Goal: Communication & Community: Answer question/provide support

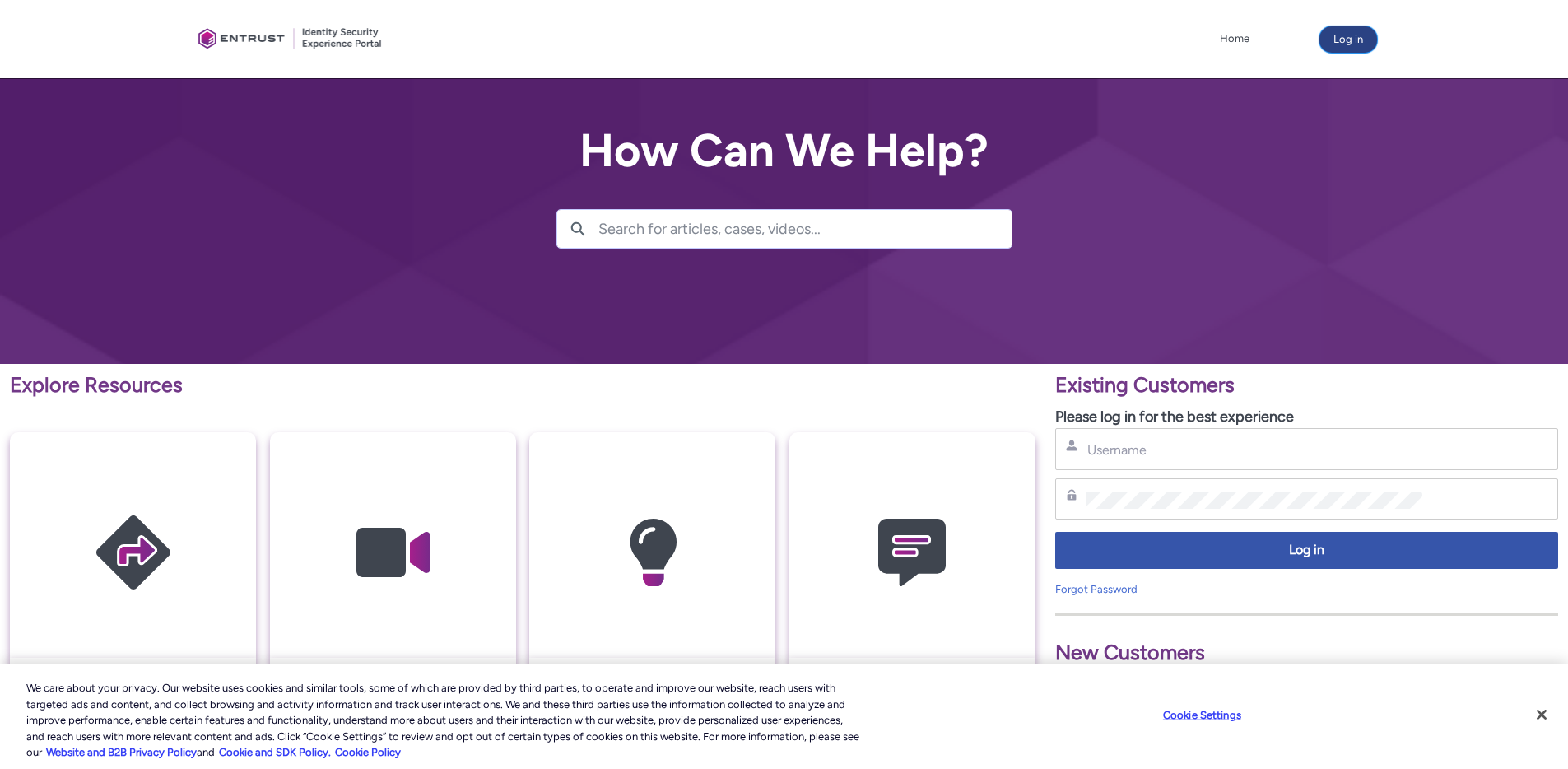
click at [1355, 32] on button "Log in" at bounding box center [1348, 39] width 58 height 26
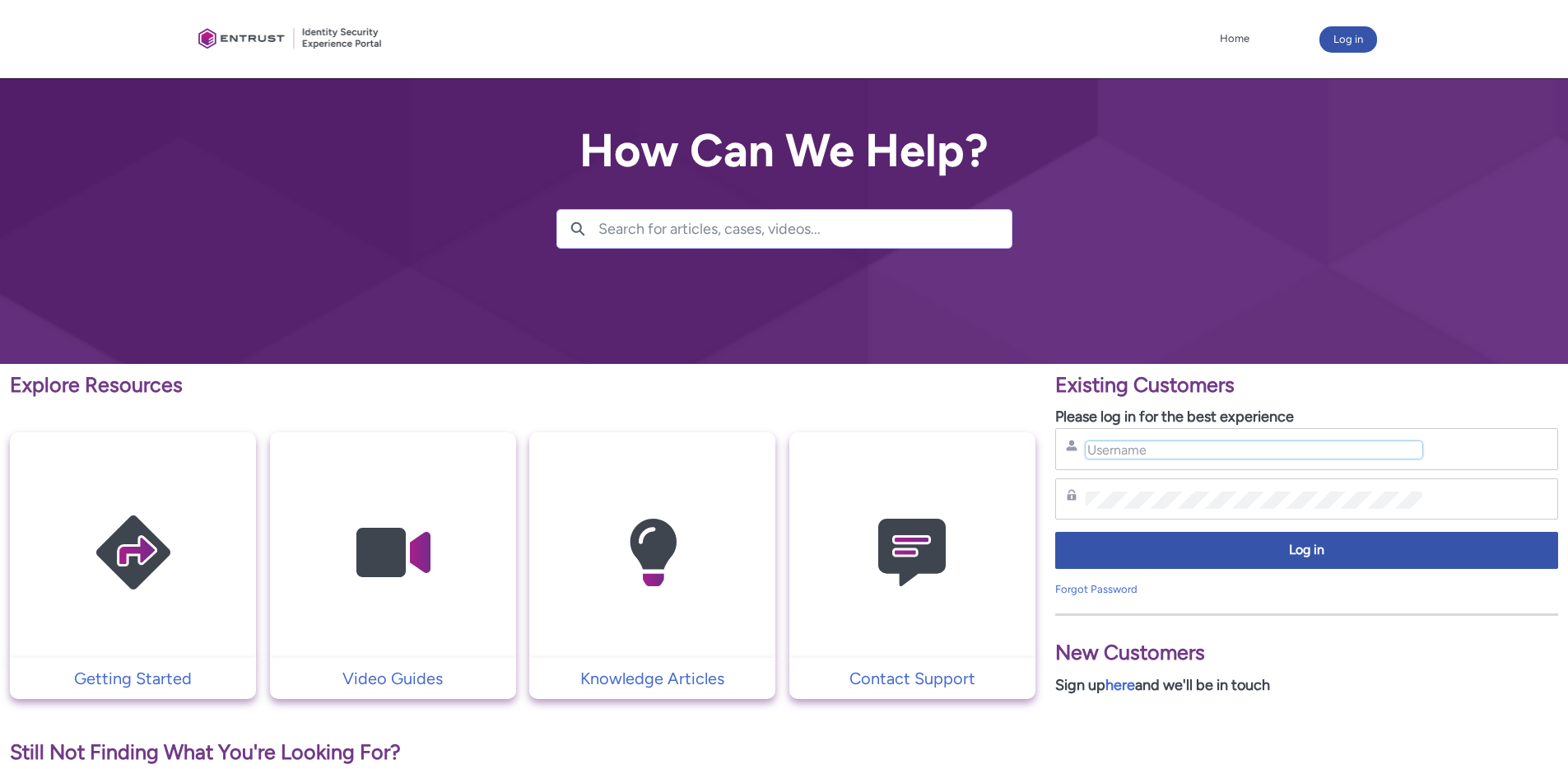
click at [1166, 450] on input "Username" at bounding box center [1253, 449] width 336 height 17
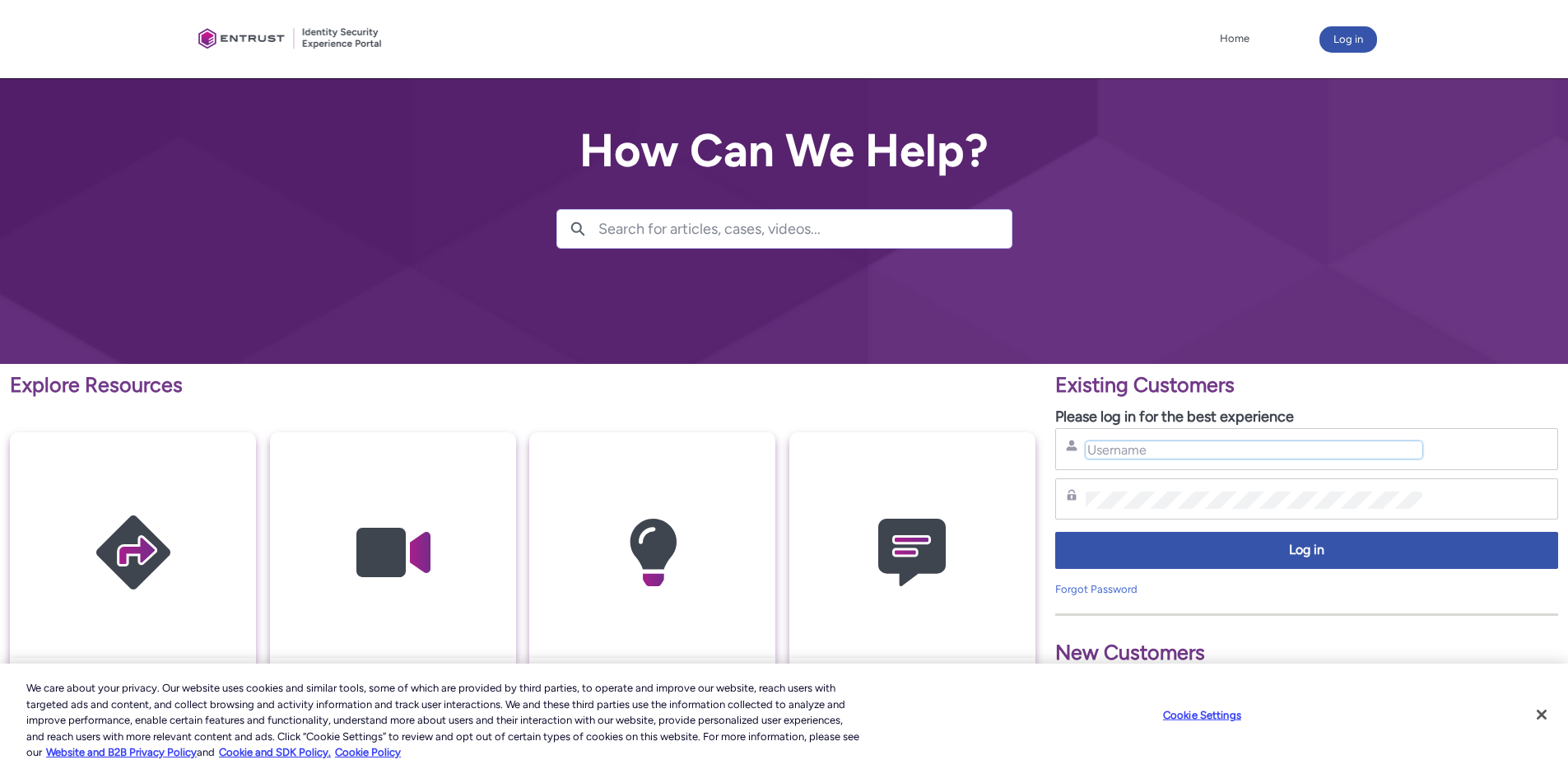
click at [1208, 453] on input "Username" at bounding box center [1253, 449] width 336 height 17
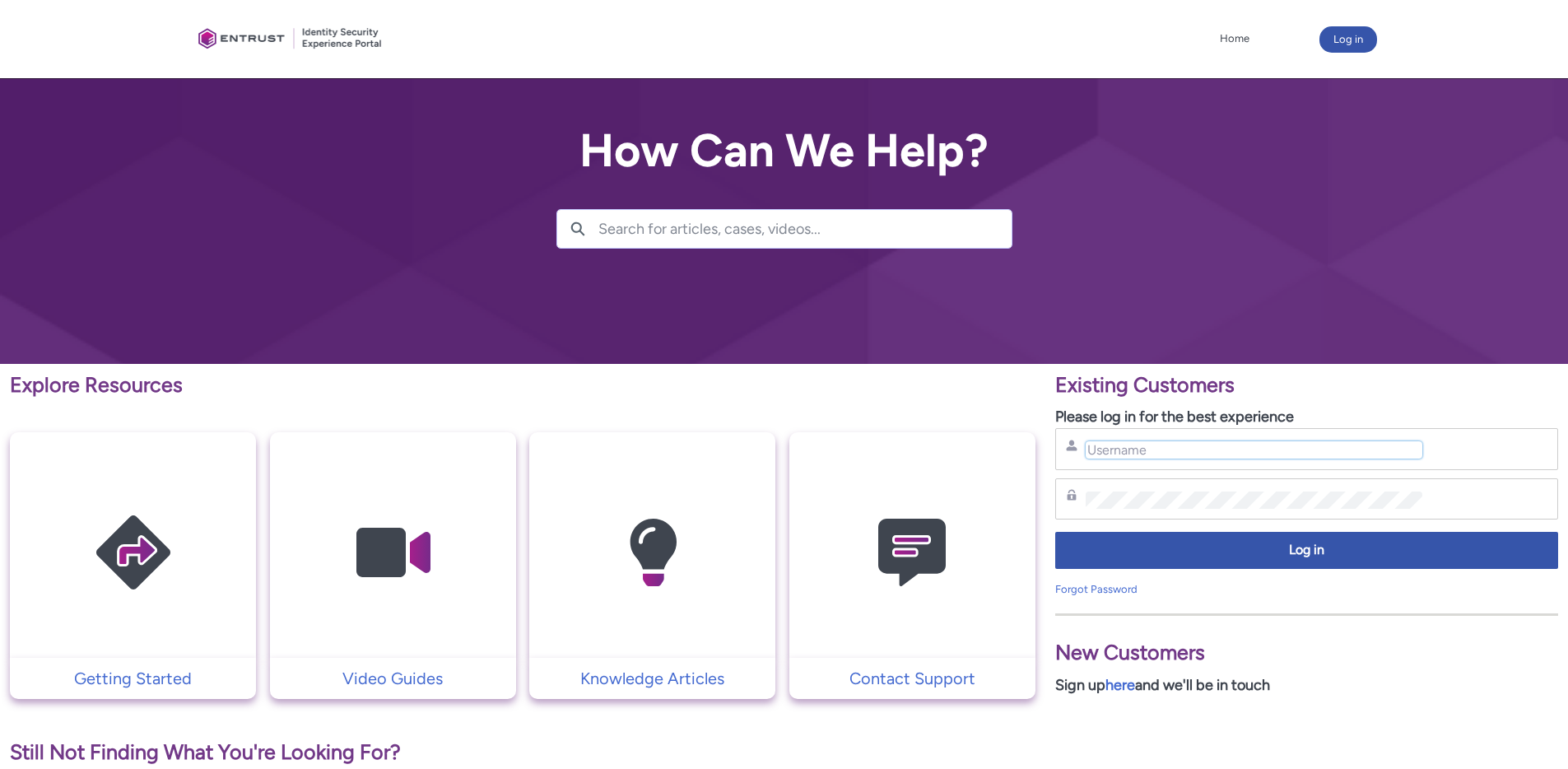
click at [1207, 447] on input "Username" at bounding box center [1253, 449] width 336 height 17
type input "nrivers@zipcar.com"
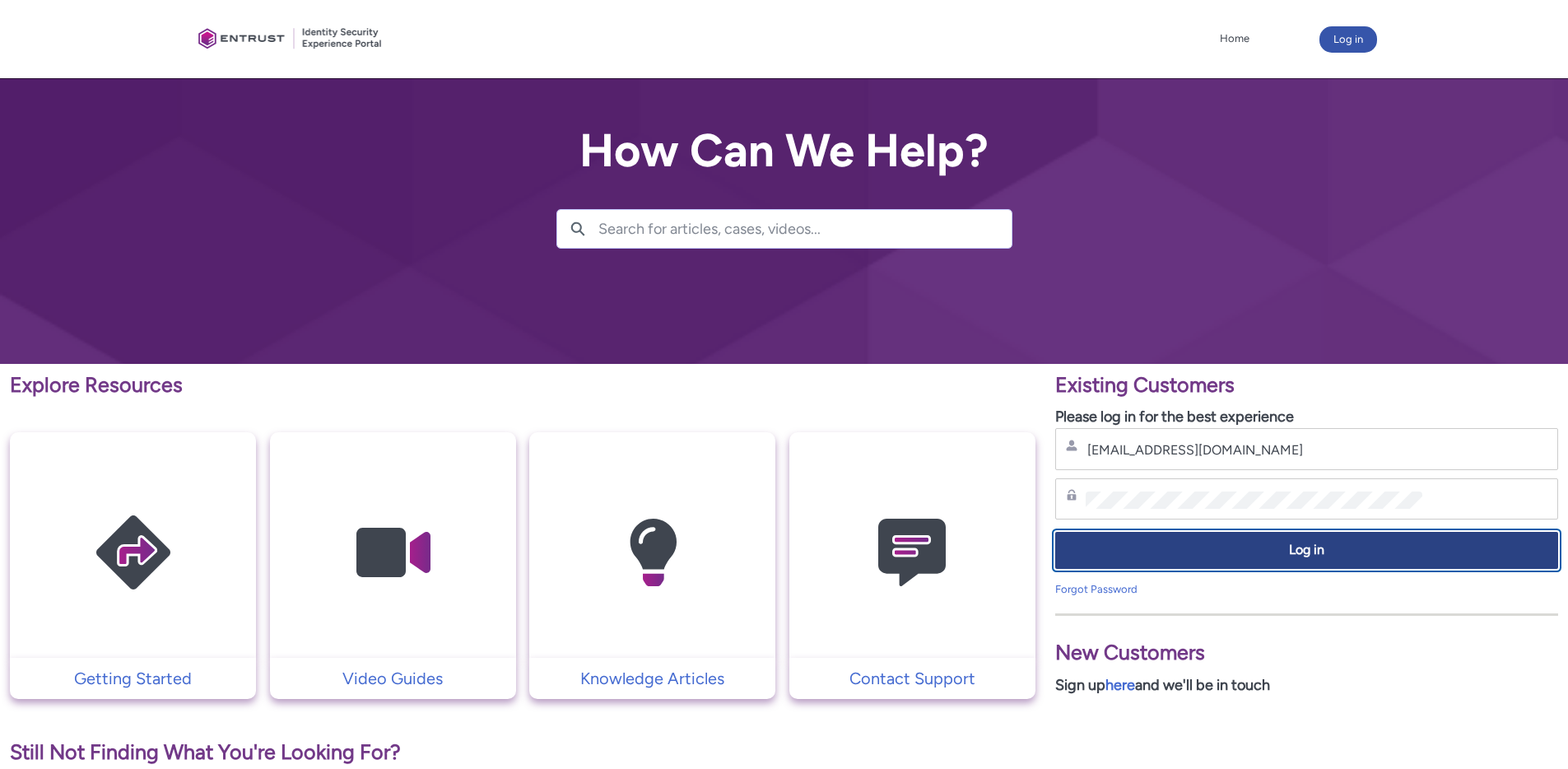
click at [1315, 546] on span "Log in" at bounding box center [1306, 550] width 482 height 19
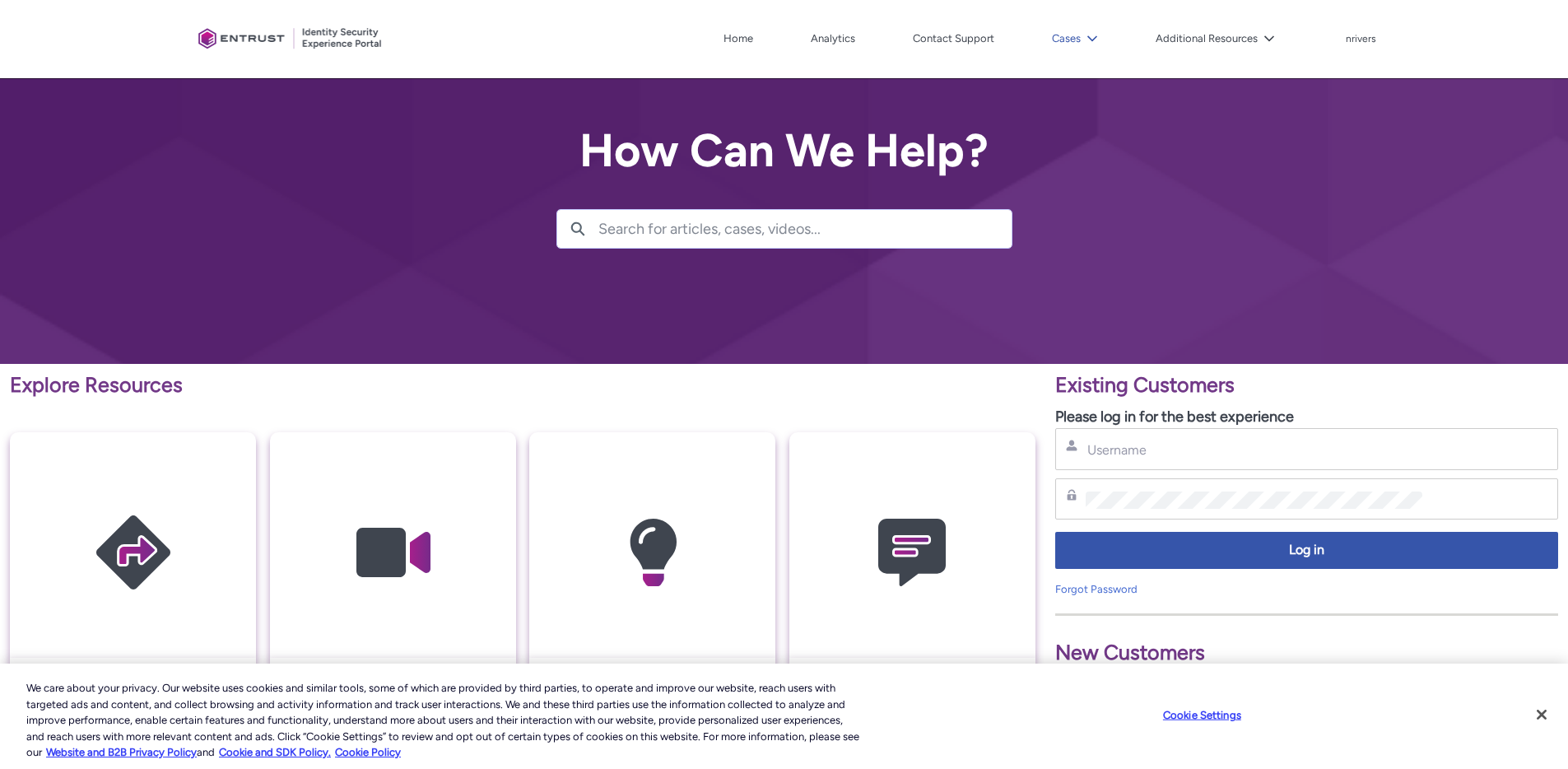
click at [1071, 31] on button "Cases" at bounding box center [1074, 38] width 55 height 25
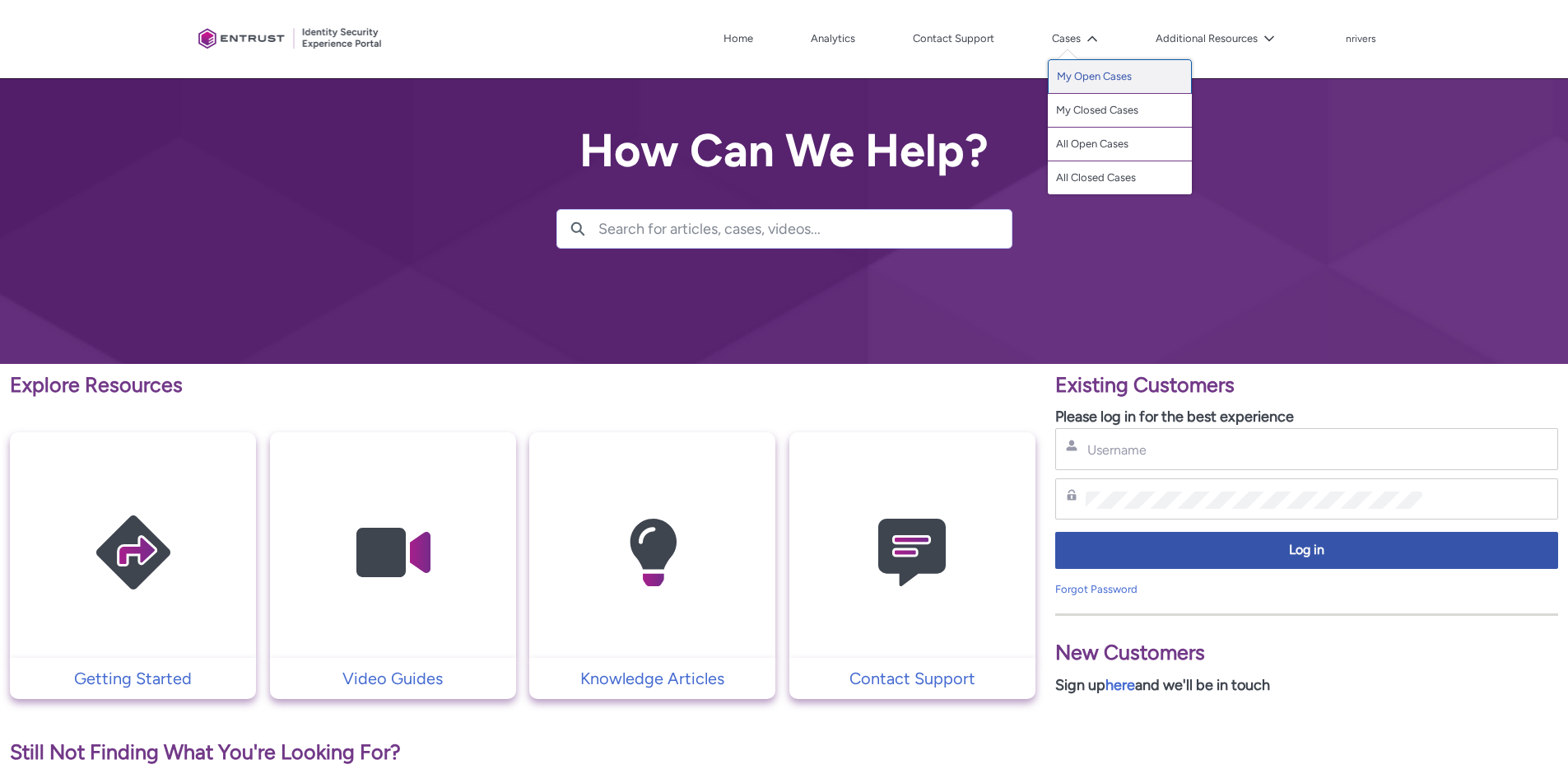
click at [1078, 70] on link "My Open Cases" at bounding box center [1119, 77] width 144 height 35
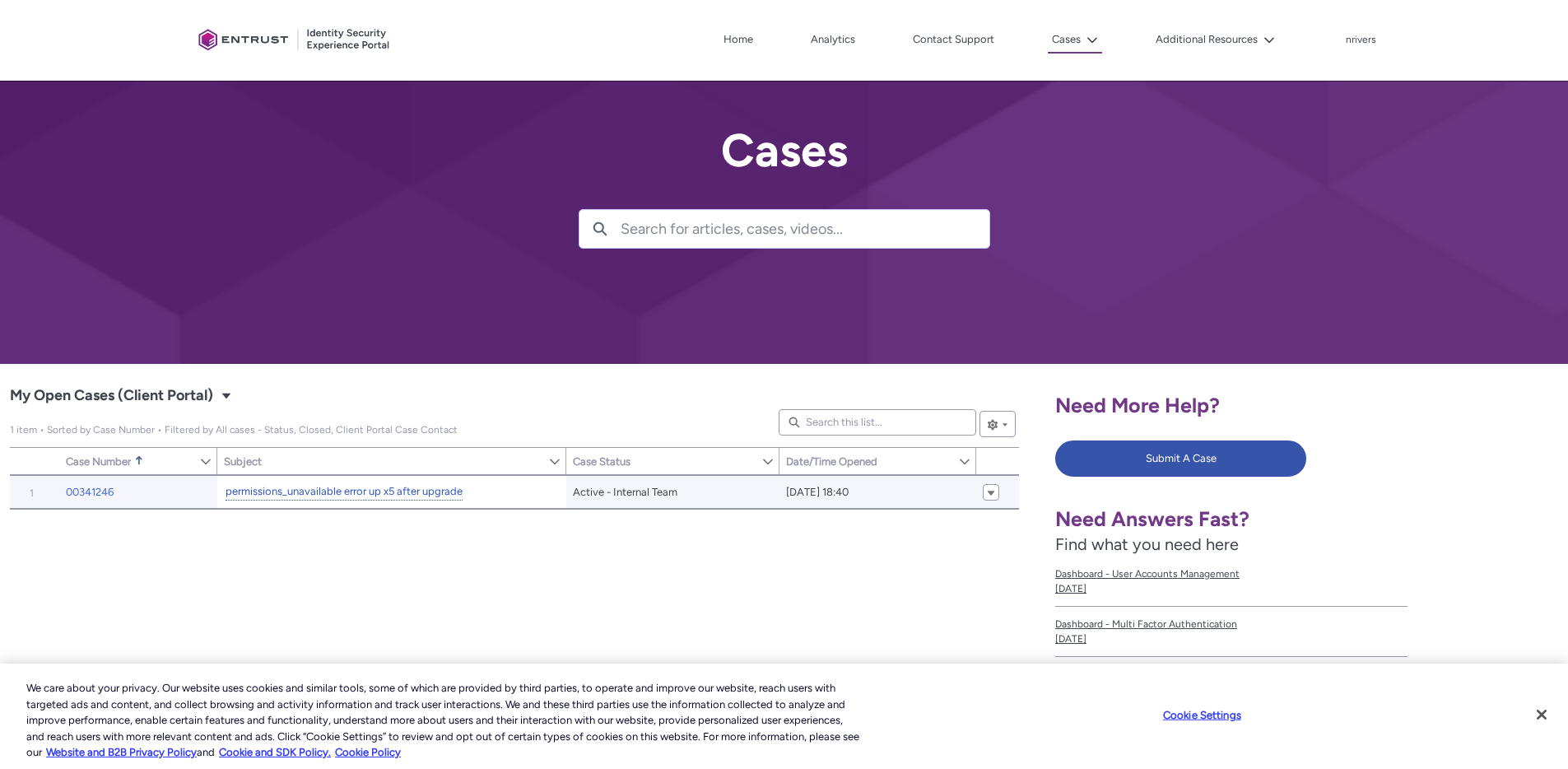
click at [287, 489] on link "permissions_unavailable error up x5 after upgrade" at bounding box center [343, 491] width 237 height 17
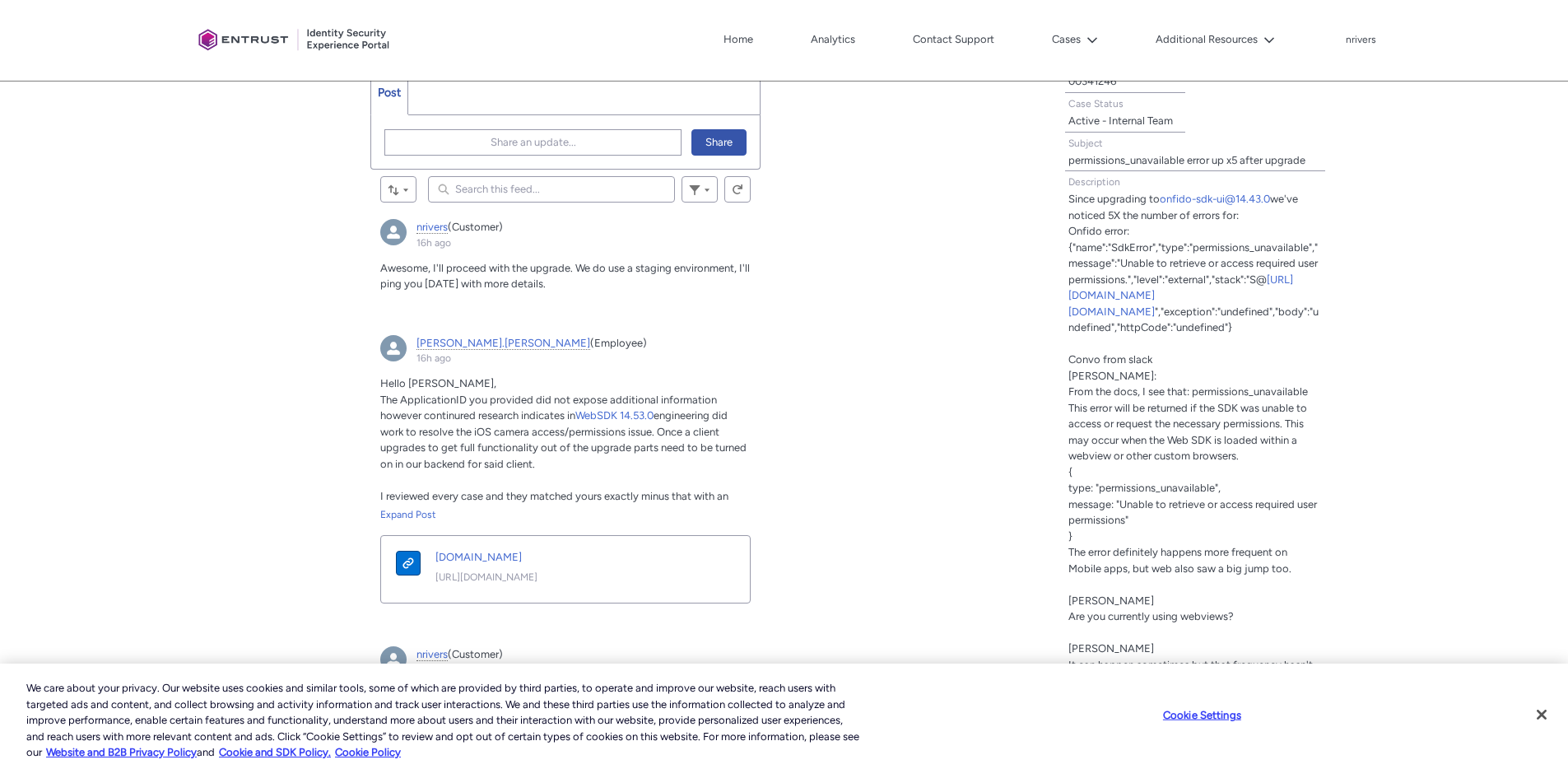
scroll to position [586, 0]
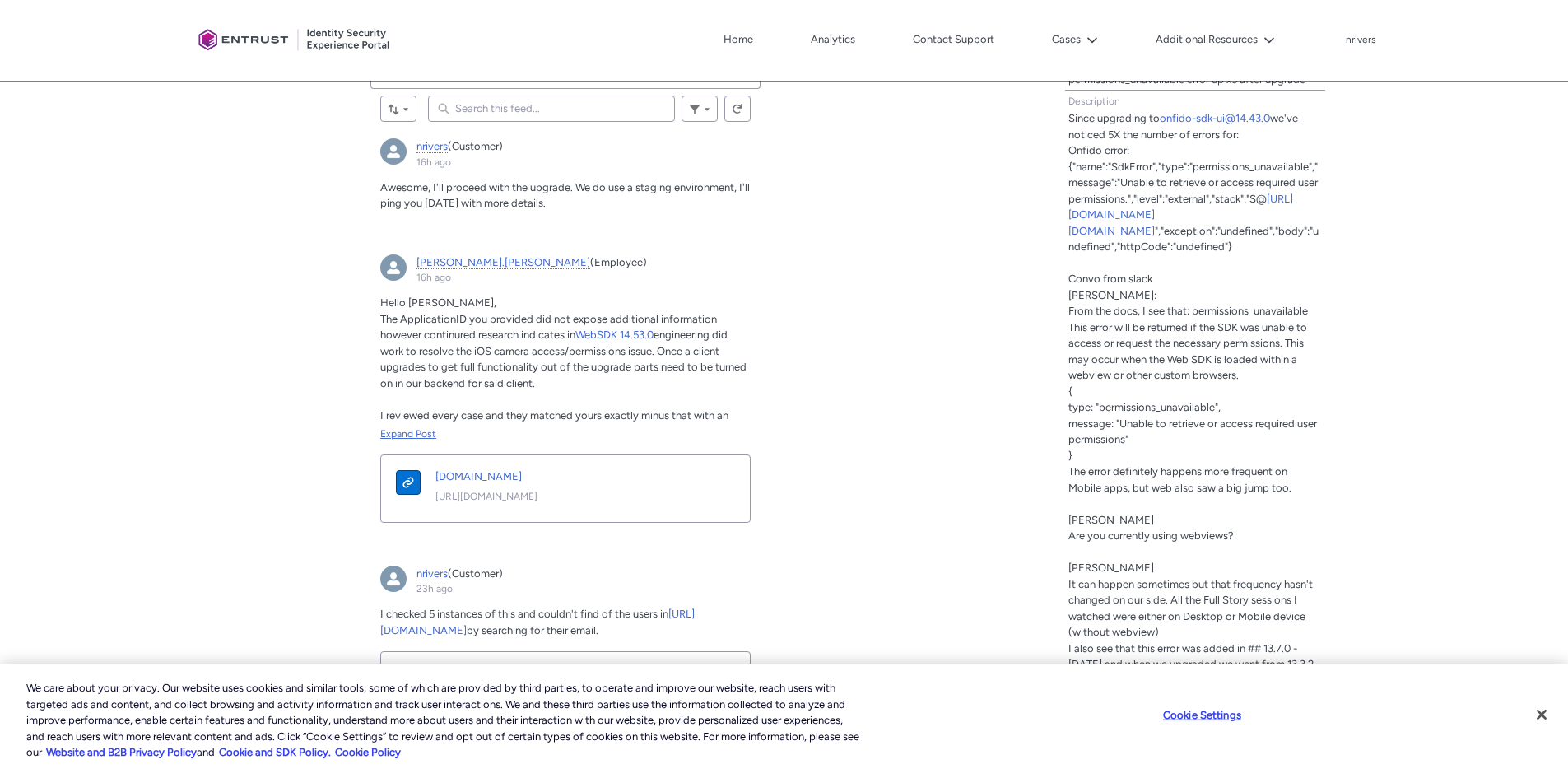
click at [414, 432] on div "Expand Post" at bounding box center [565, 433] width 370 height 15
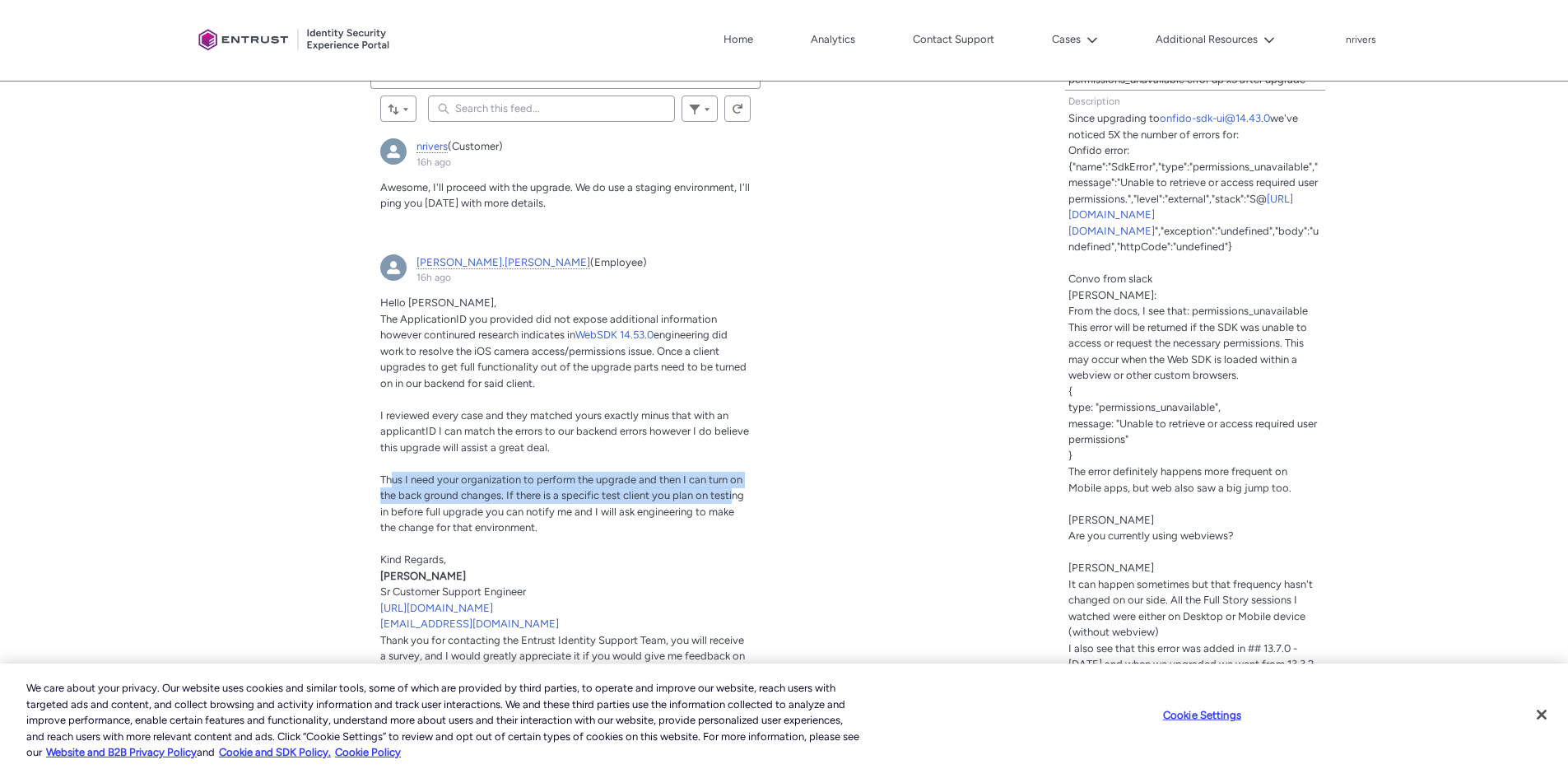
drag, startPoint x: 425, startPoint y: 484, endPoint x: 734, endPoint y: 488, distance: 309.0
click at [734, 488] on p "Thus I need your organization to perform the upgrade and then I can turn on the…" at bounding box center [565, 504] width 370 height 64
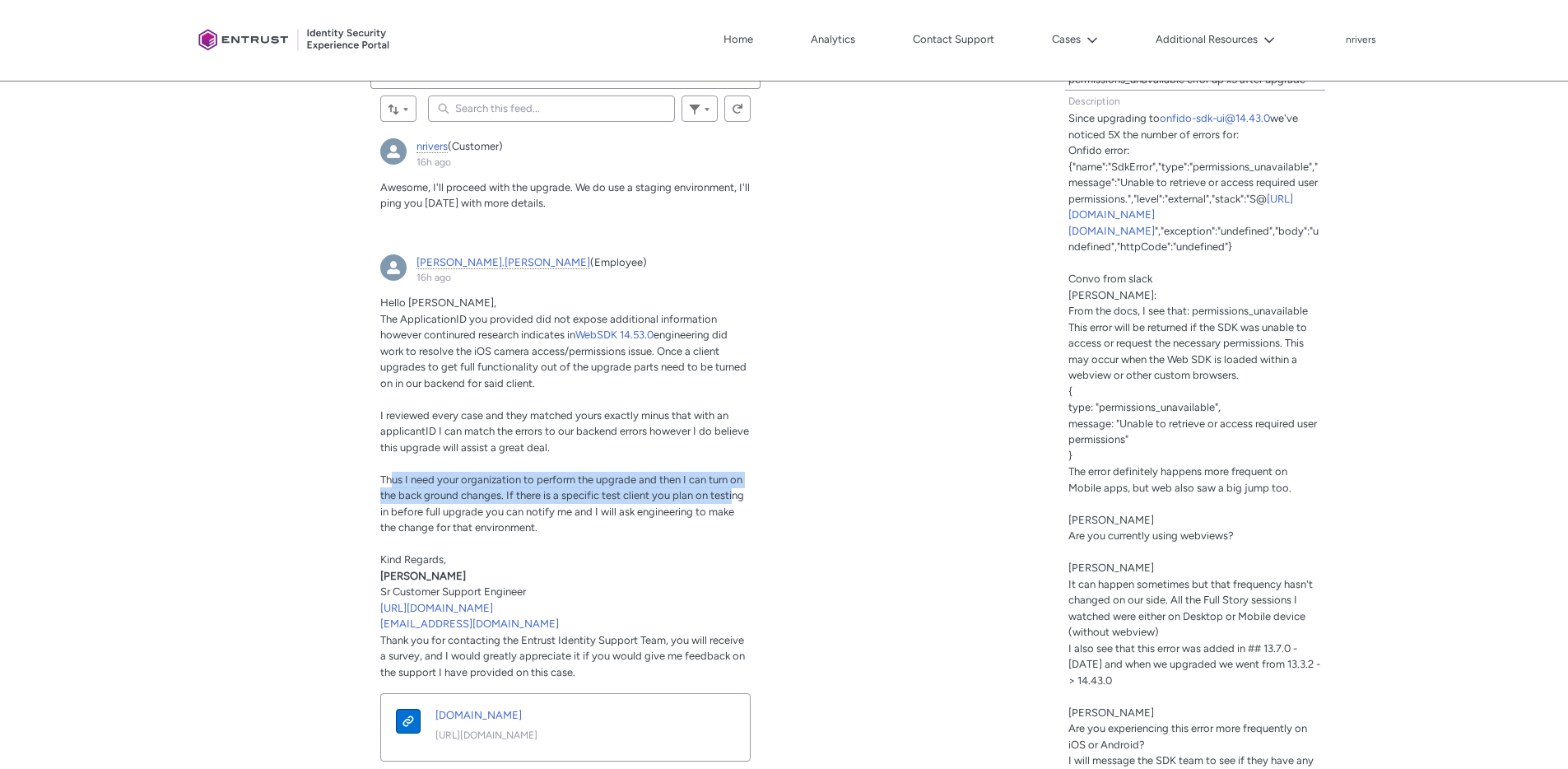
click at [513, 114] on input "Search this feed..." at bounding box center [552, 109] width 247 height 26
type lightning-primitive-input-simple "M"
type input "M"
type lightning-primitive-input-simple "Mo"
type input "Mo"
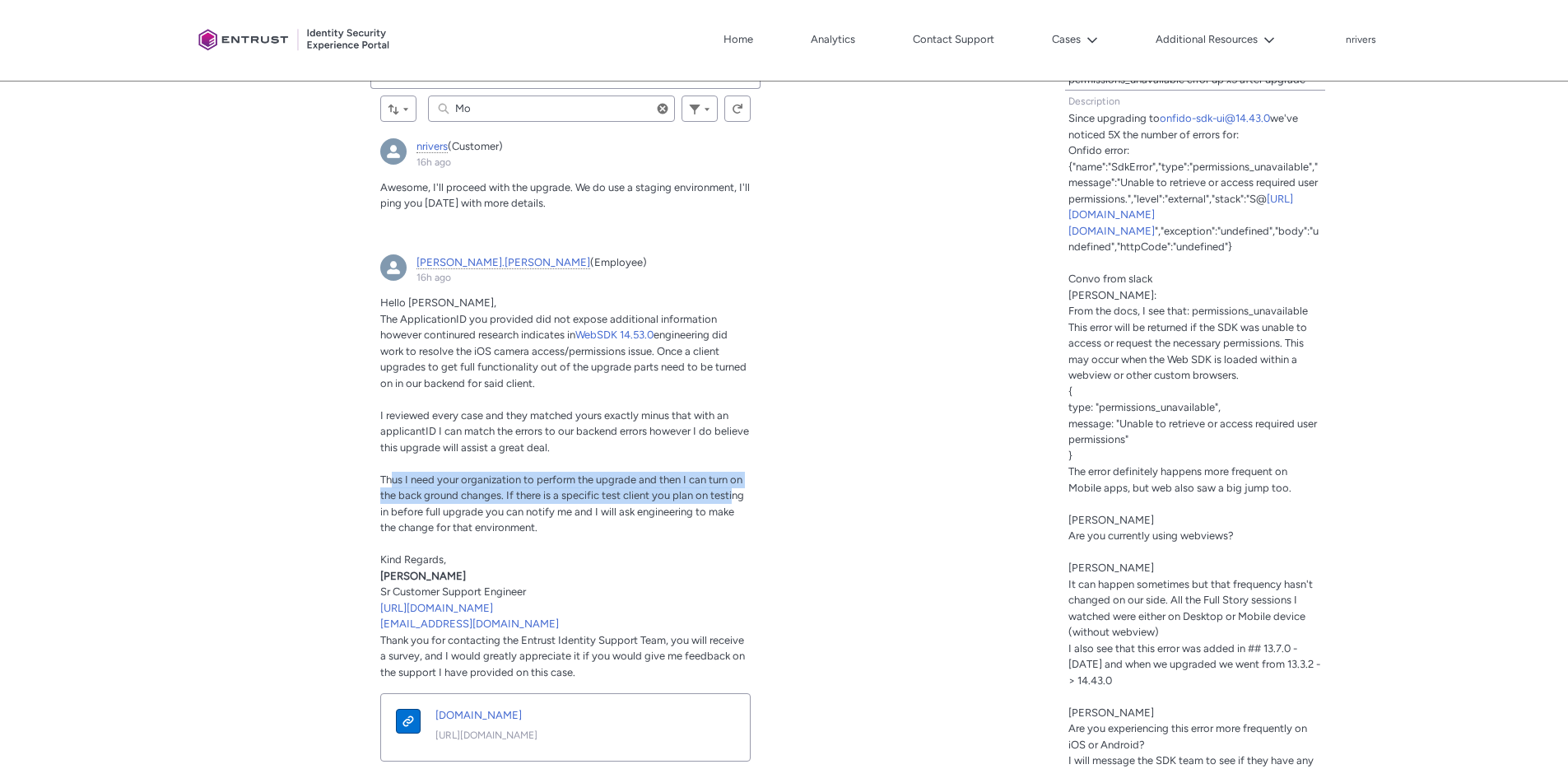
type lightning-primitive-input-simple "Mor"
type input "Mor"
type lightning-primitive-input-simple "Morn"
type input "Morn"
type lightning-primitive-input-simple "Morni"
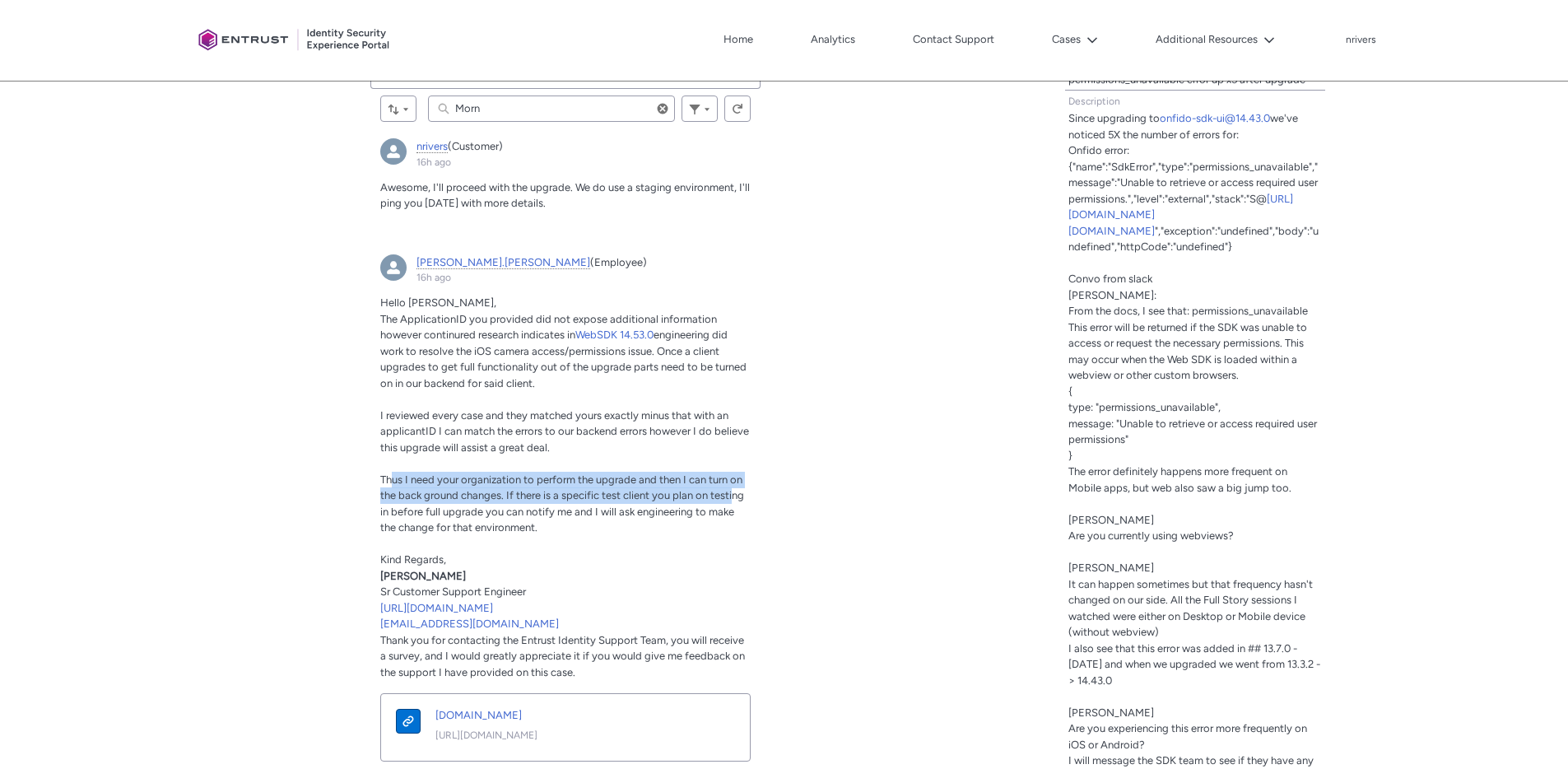
type input "Morni"
type lightning-primitive-input-simple "Mornin"
type input "Mornin"
type lightning-primitive-input-simple "Morning"
type input "Morning"
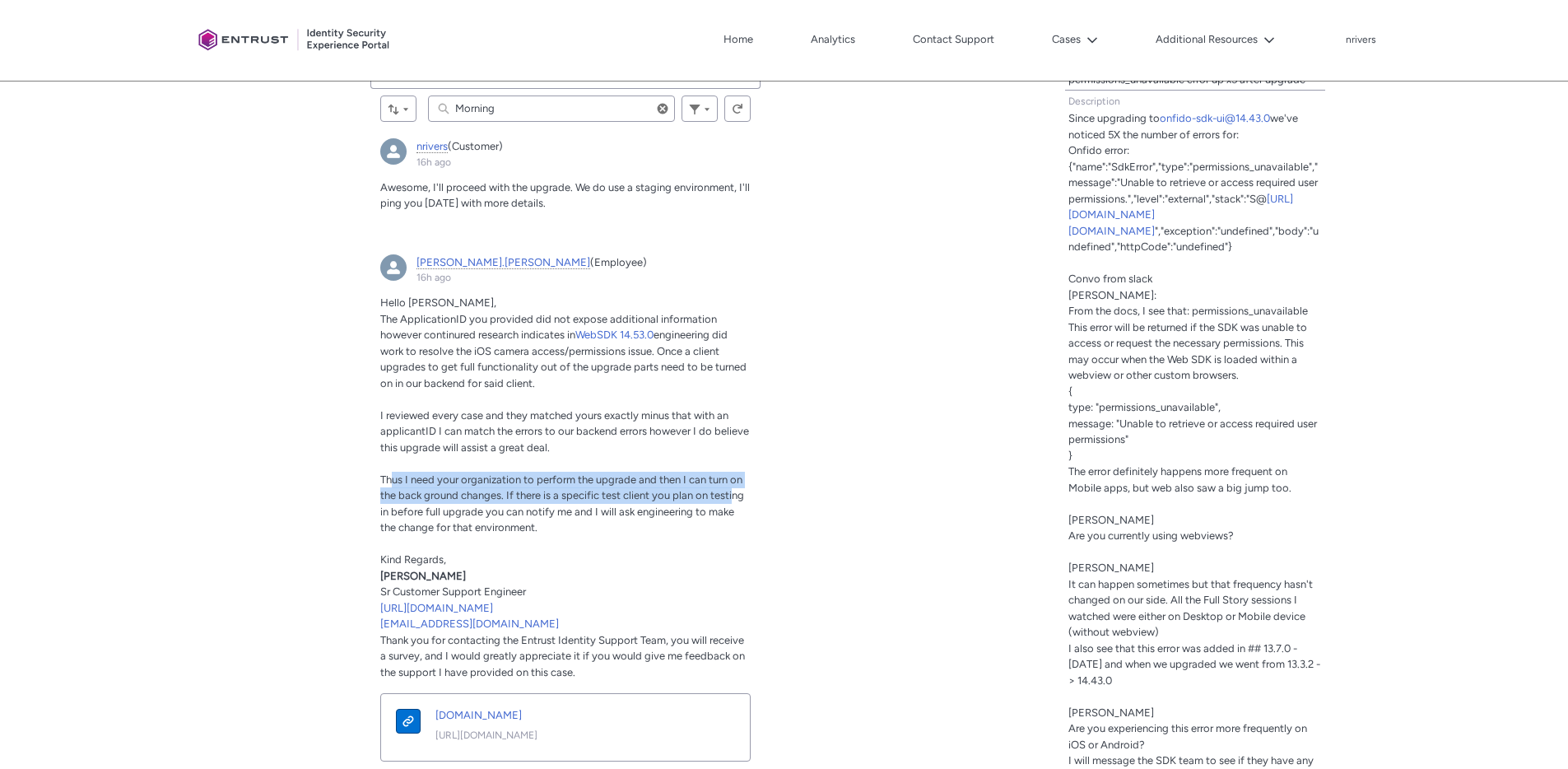
type lightning-primitive-input-simple "Morning,"
type input "Morning,"
type lightning-primitive-input-simple "Morning,"
type input "Morning,"
type lightning-primitive-input-simple "Morning, I"
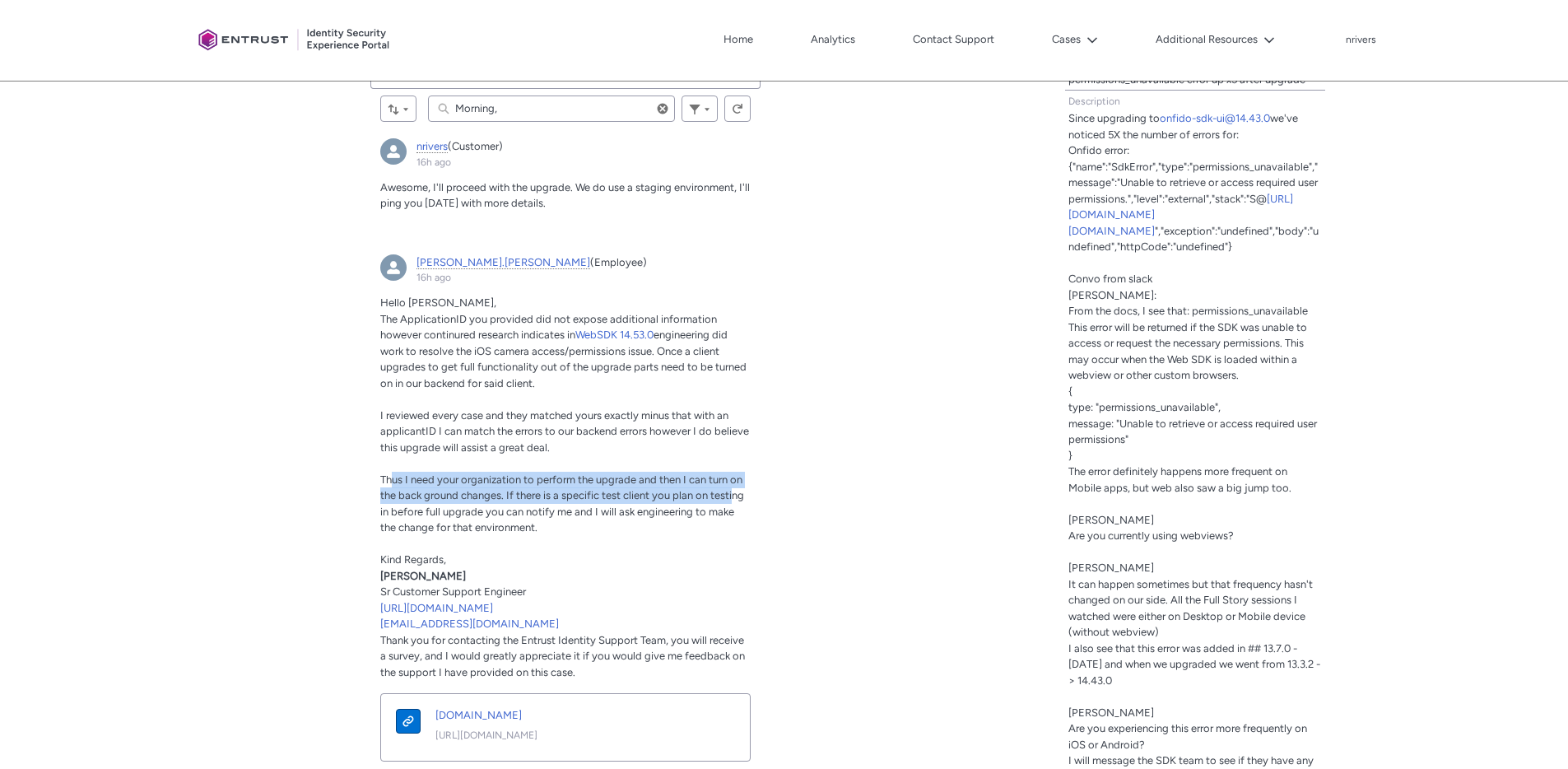
type input "Morning, I"
type lightning-primitive-input-simple "Morning, I'"
type input "Morning, I'"
type lightning-primitive-input-simple "Morning, I'v"
type input "Morning, I'v"
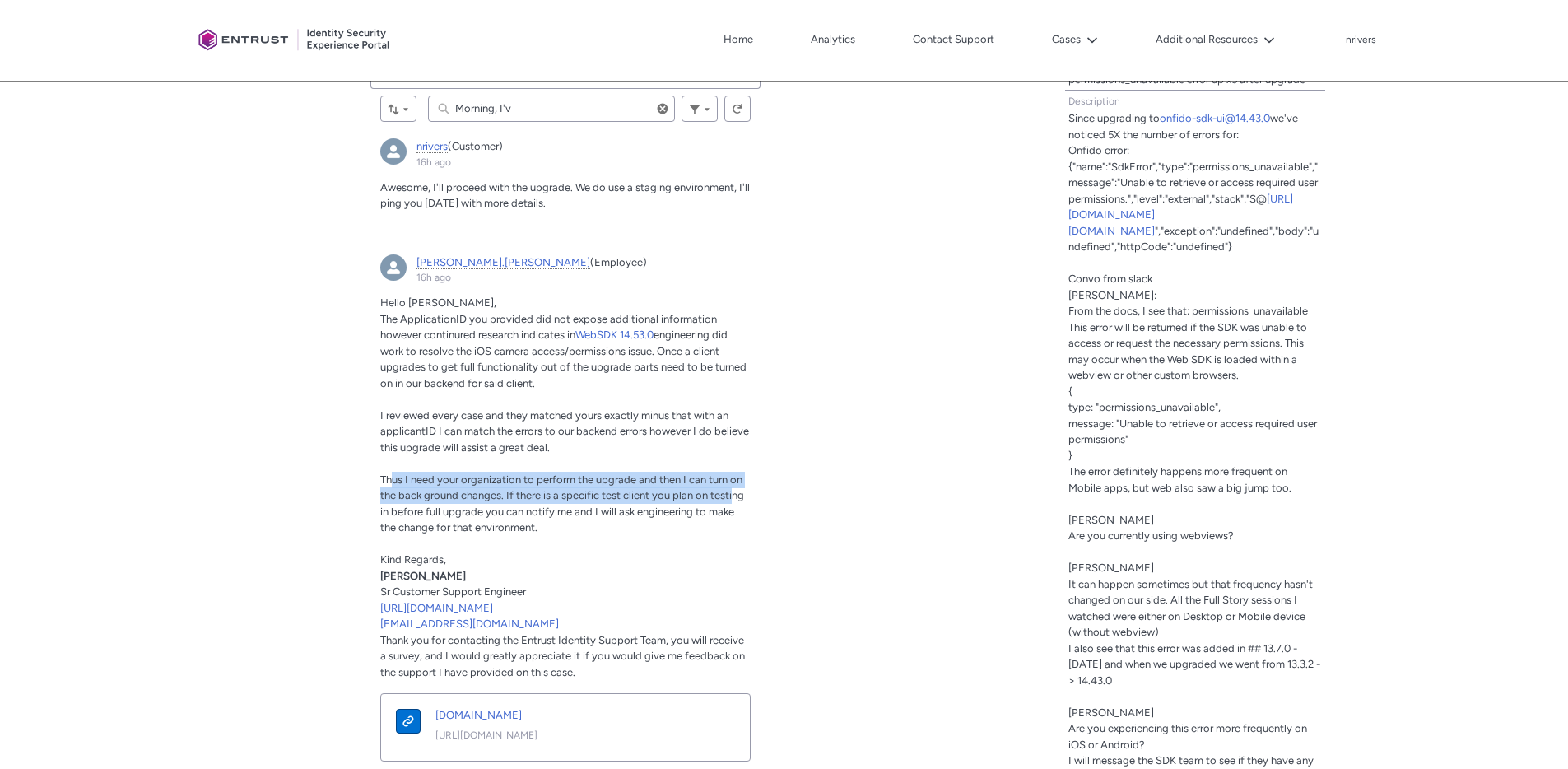
type lightning-primitive-input-simple "Morning, I've"
type input "Morning, I've"
type lightning-primitive-input-simple "Morning, I've"
type input "Morning, I've"
type lightning-primitive-input-simple "Morning, I've d"
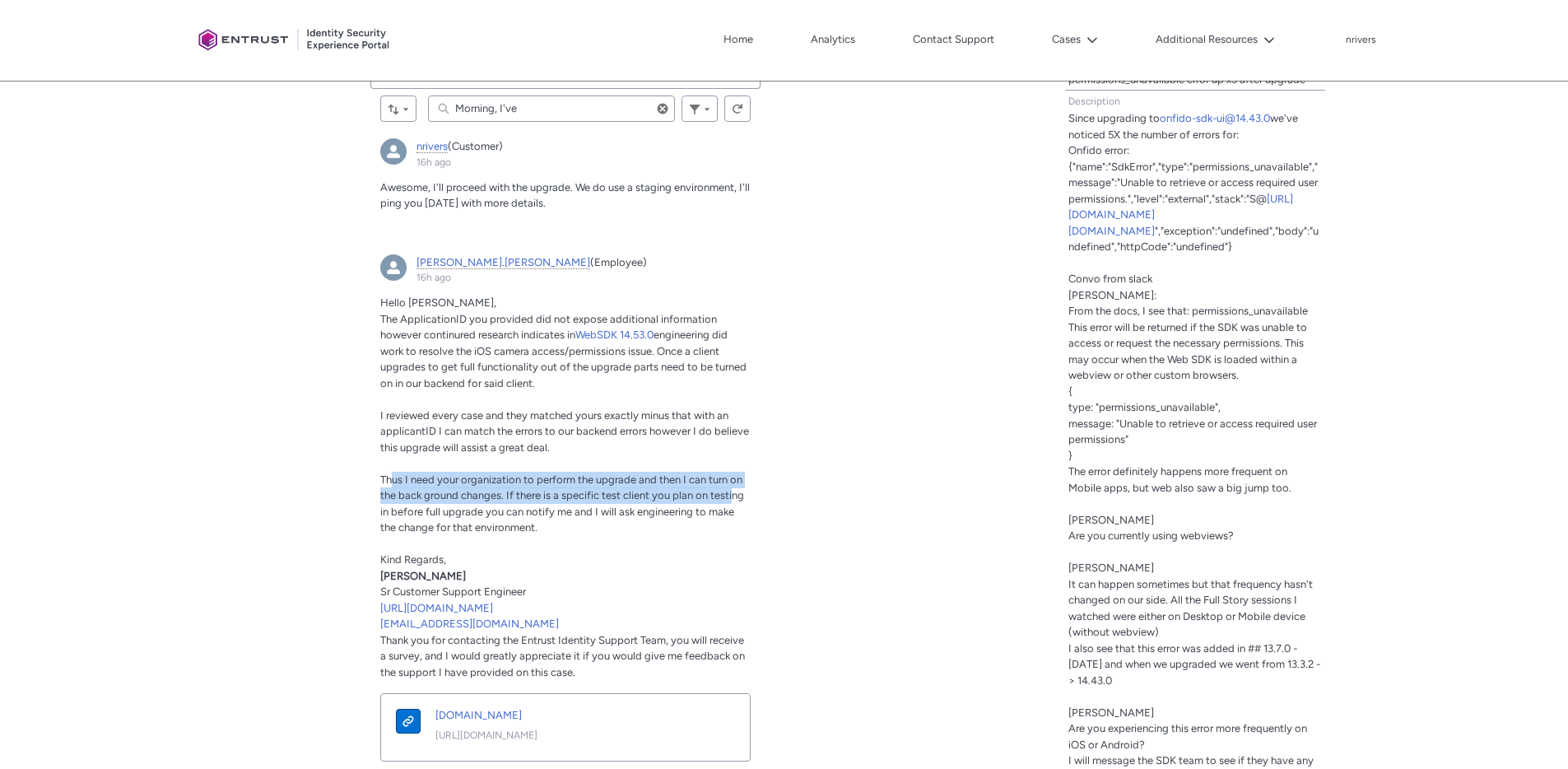
type input "Morning, I've d"
type lightning-primitive-input-simple "Morning, I've de"
type input "Morning, I've de"
type lightning-primitive-input-simple "Morning, I've dep"
type input "Morning, I've dep"
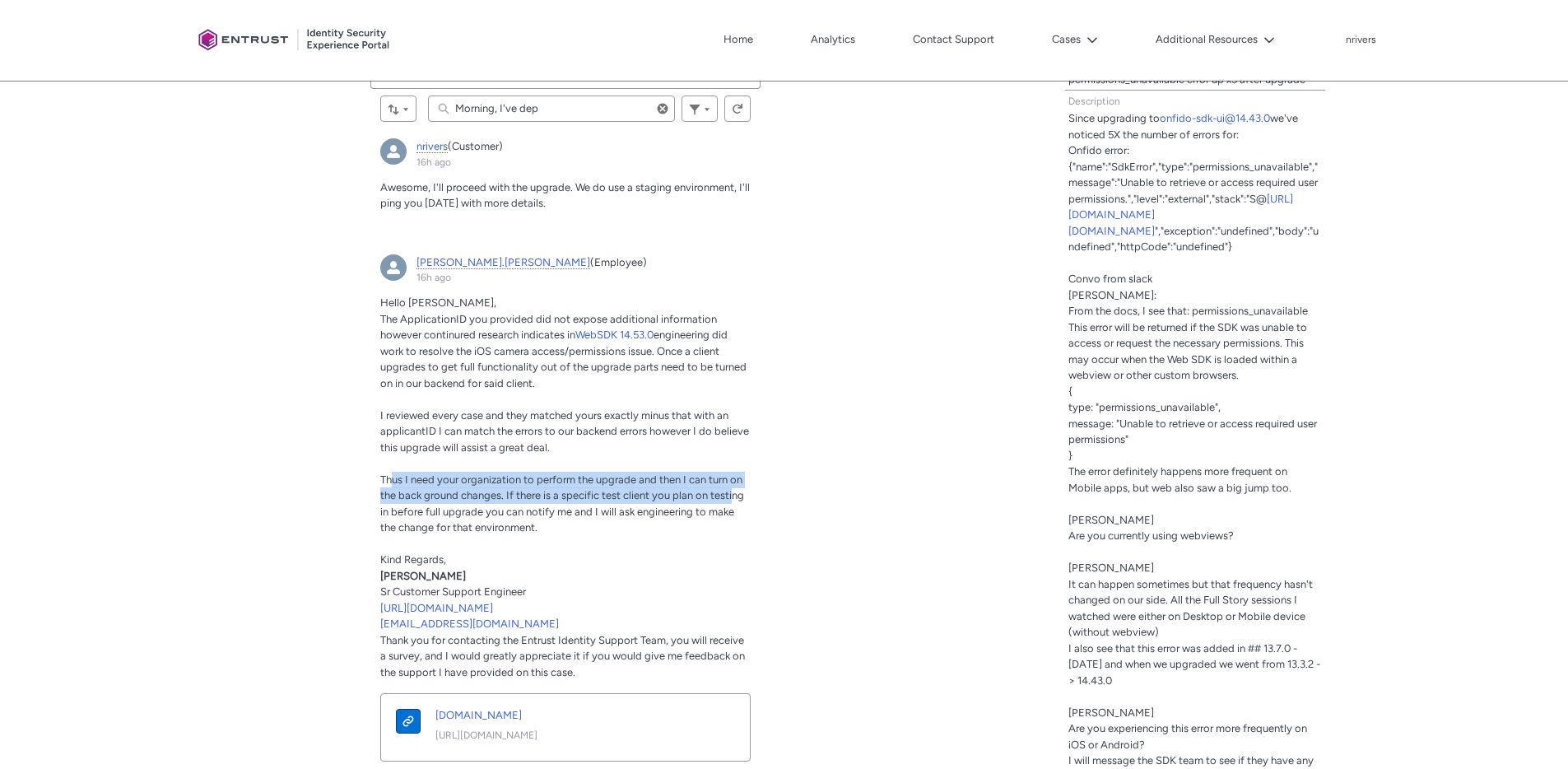
type lightning-primitive-input-simple "Morning, I've depl"
type input "Morning, I've depl"
type lightning-primitive-input-simple "Morning, I've deplo"
type input "Morning, I've deplo"
type lightning-primitive-input-simple "Morning, I've deploy"
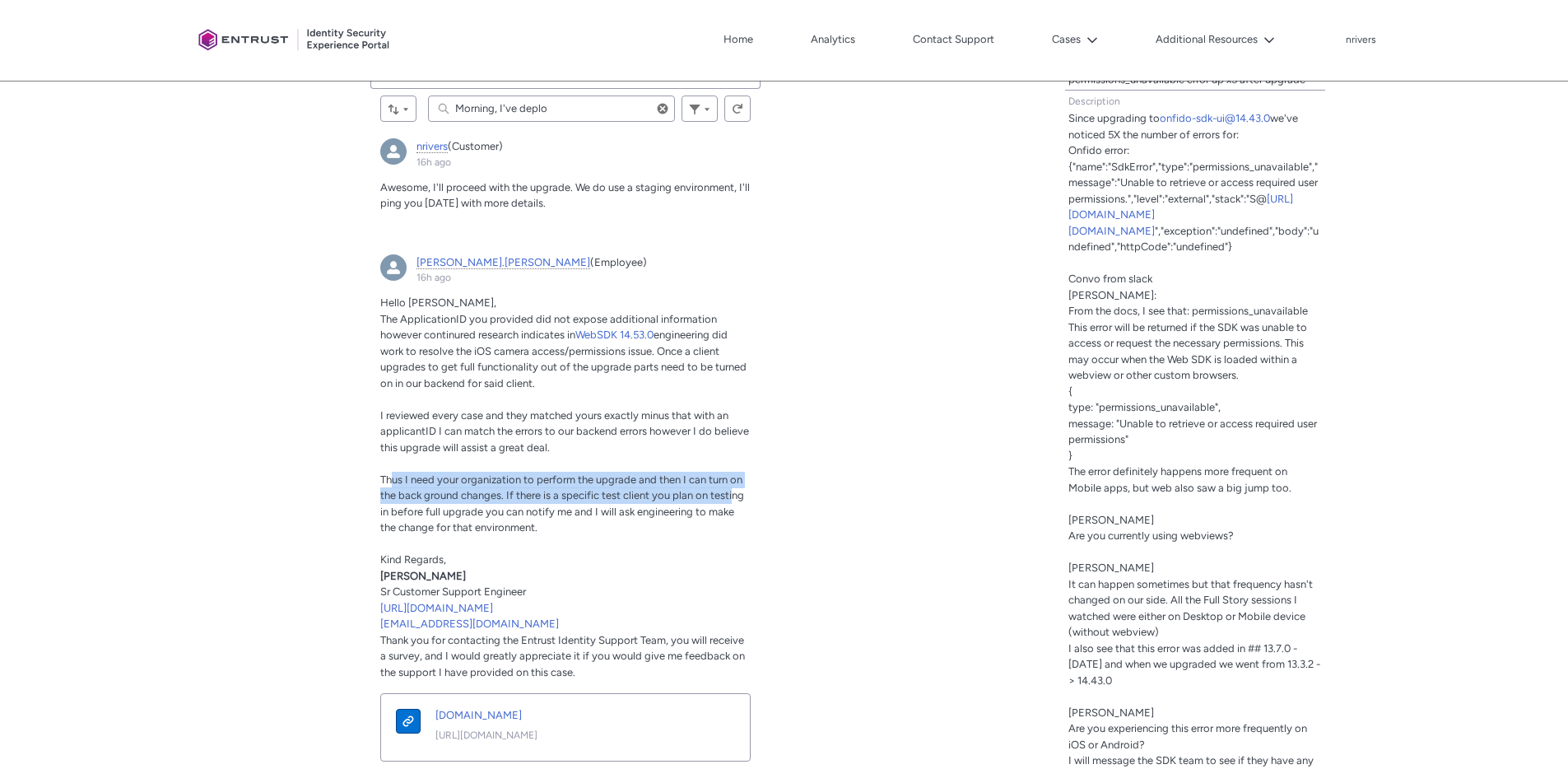
type input "Morning, I've deploy"
type lightning-primitive-input-simple "Morning, I've deploye"
type input "Morning, I've deploye"
type lightning-primitive-input-simple "Morning, I've deployed"
type input "Morning, I've deployed"
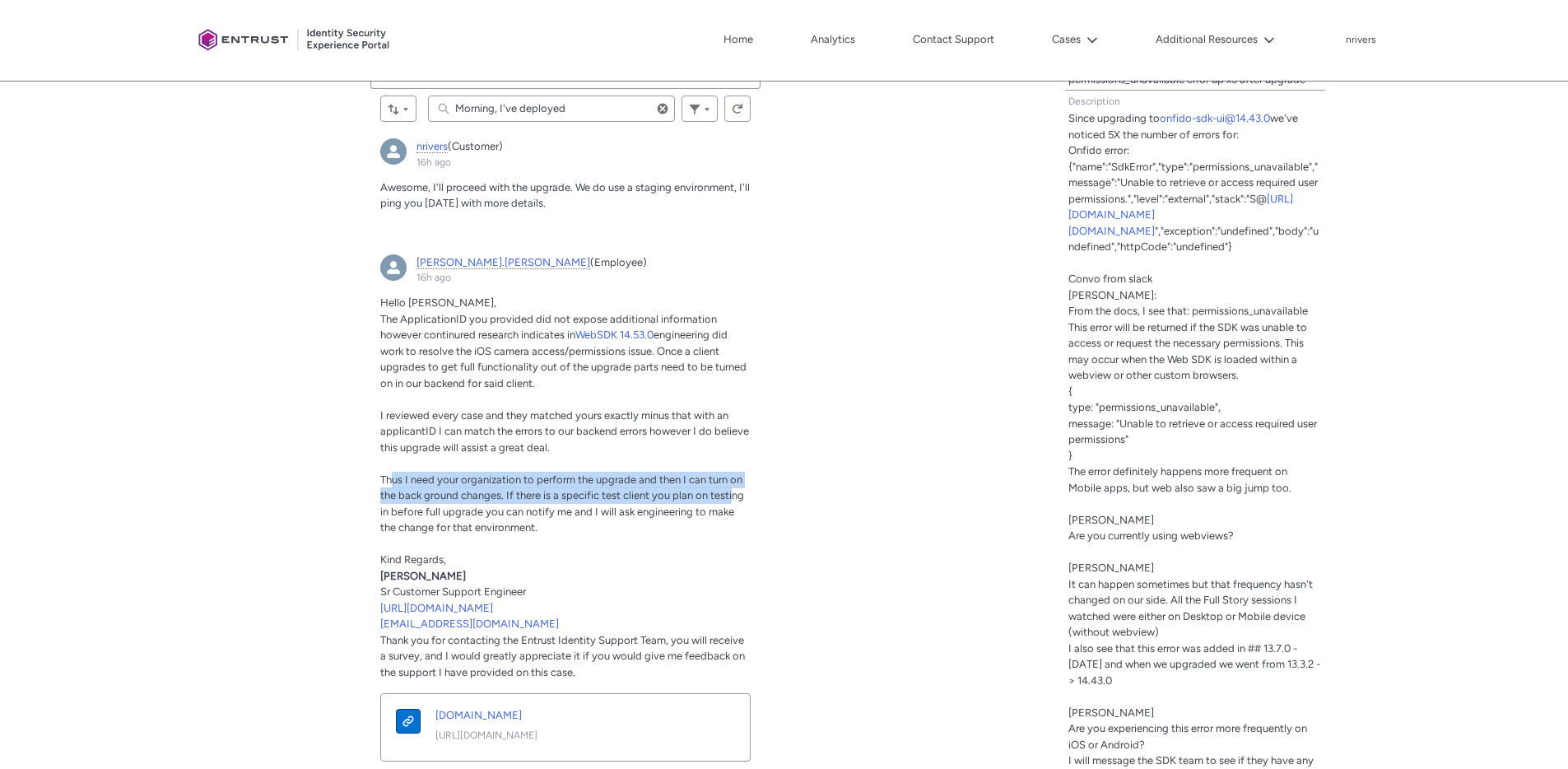
type lightning-primitive-input-simple "Morning, I've deployed"
type input "Morning, I've deployed"
type lightning-primitive-input-simple "Morning, I've deployed a"
type input "Morning, I've deployed a"
type lightning-primitive-input-simple "Morning, I've deployed an"
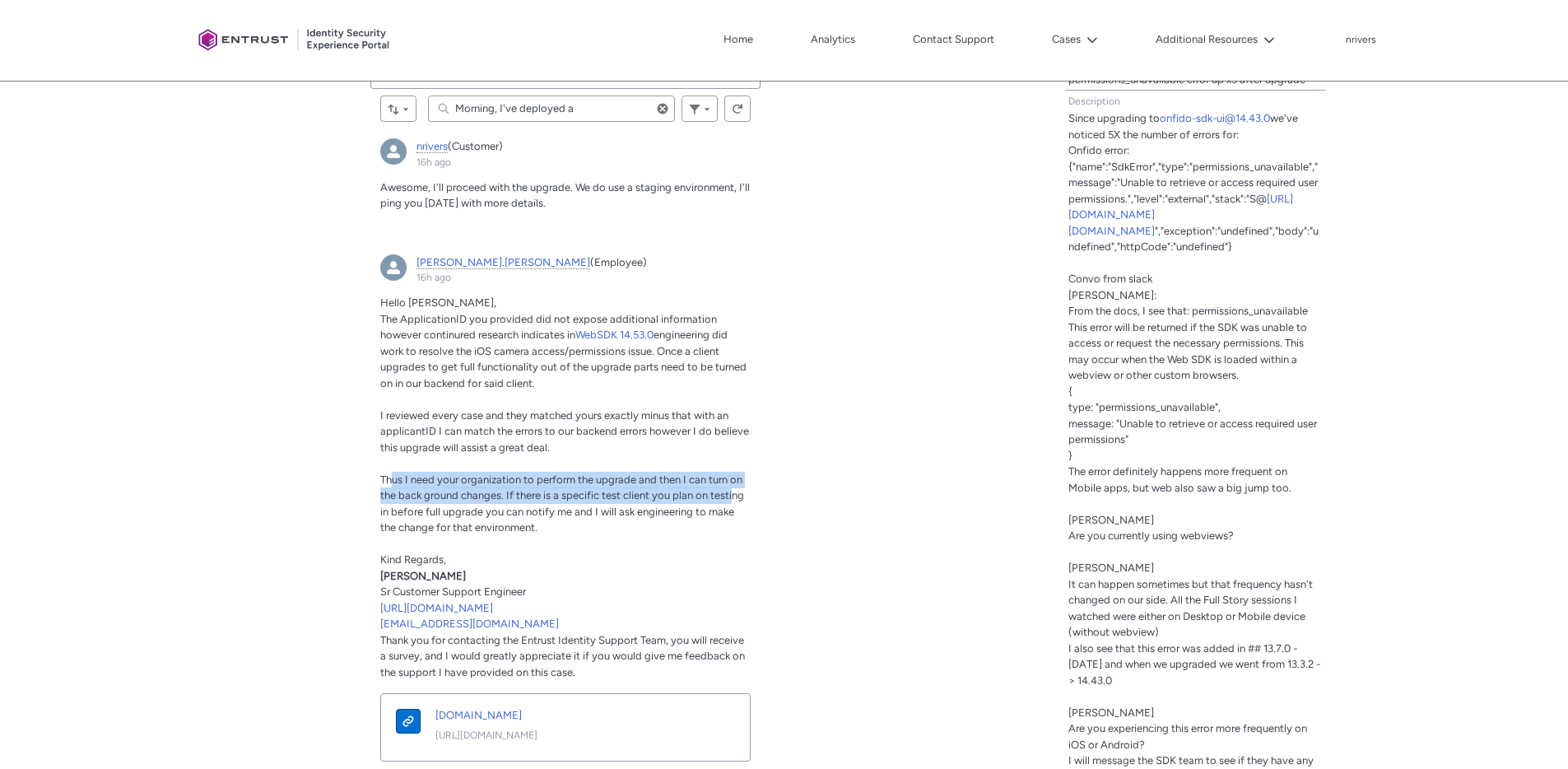
type input "Morning, I've deployed an"
type lightning-primitive-input-simple "Morning, I've deployed an"
type input "Morning, I've deployed an"
type lightning-primitive-input-simple "Morning, I've deployed an u"
type input "Morning, I've deployed an u"
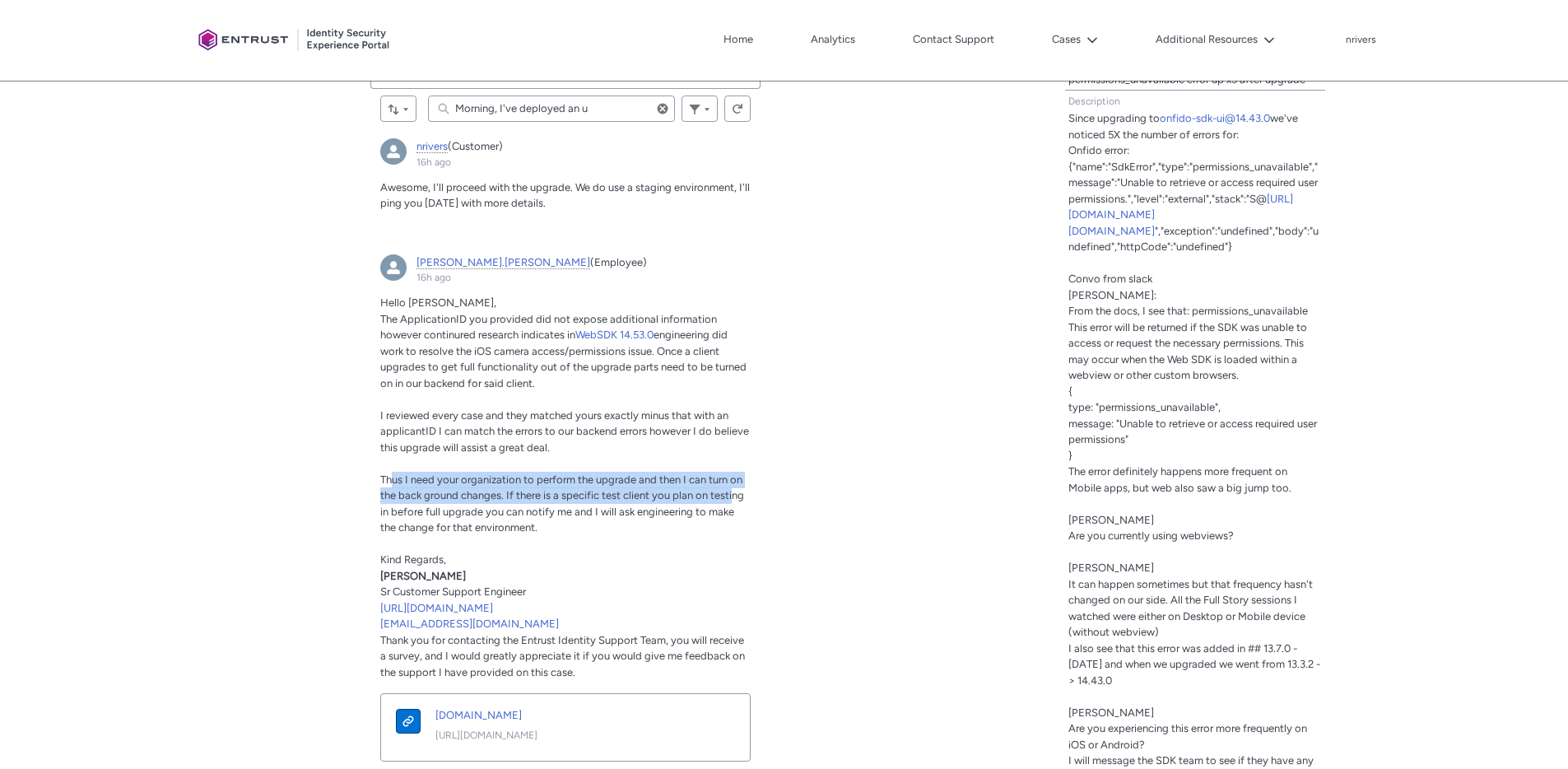
type lightning-primitive-input-simple "Morning, I've deployed an up"
type input "Morning, I've deployed an up"
type lightning-primitive-input-simple "Morning, I've deployed an upg"
type input "Morning, I've deployed an upg"
type lightning-primitive-input-simple "Morning, I've deployed an upgr"
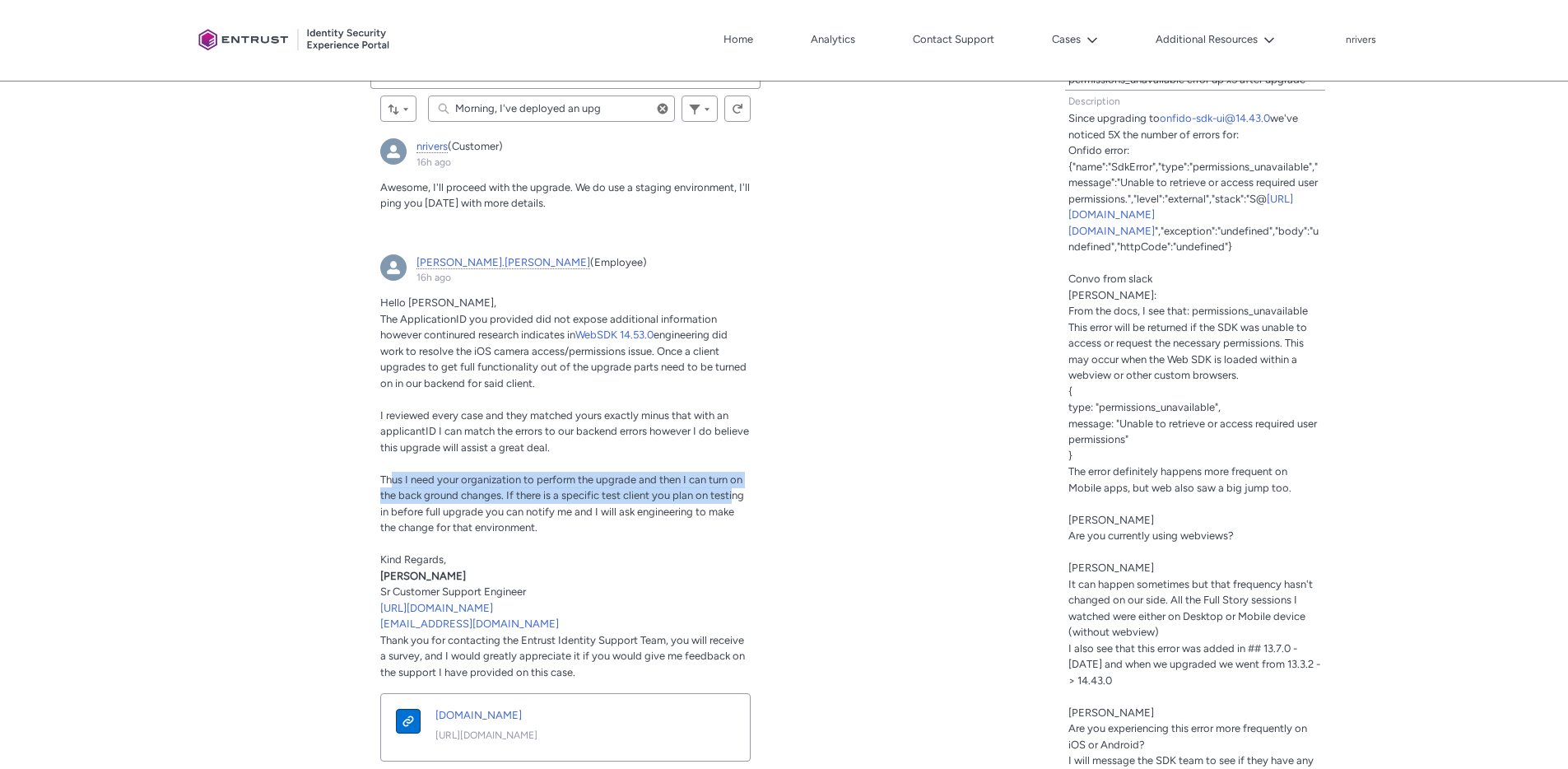
type input "Morning, I've deployed an upgr"
type lightning-primitive-input-simple "Morning, I've deployed an upgra"
type input "Morning, I've deployed an upgra"
type lightning-primitive-input-simple "Morning, I've deployed an upgrad"
type input "Morning, I've deployed an upgrad"
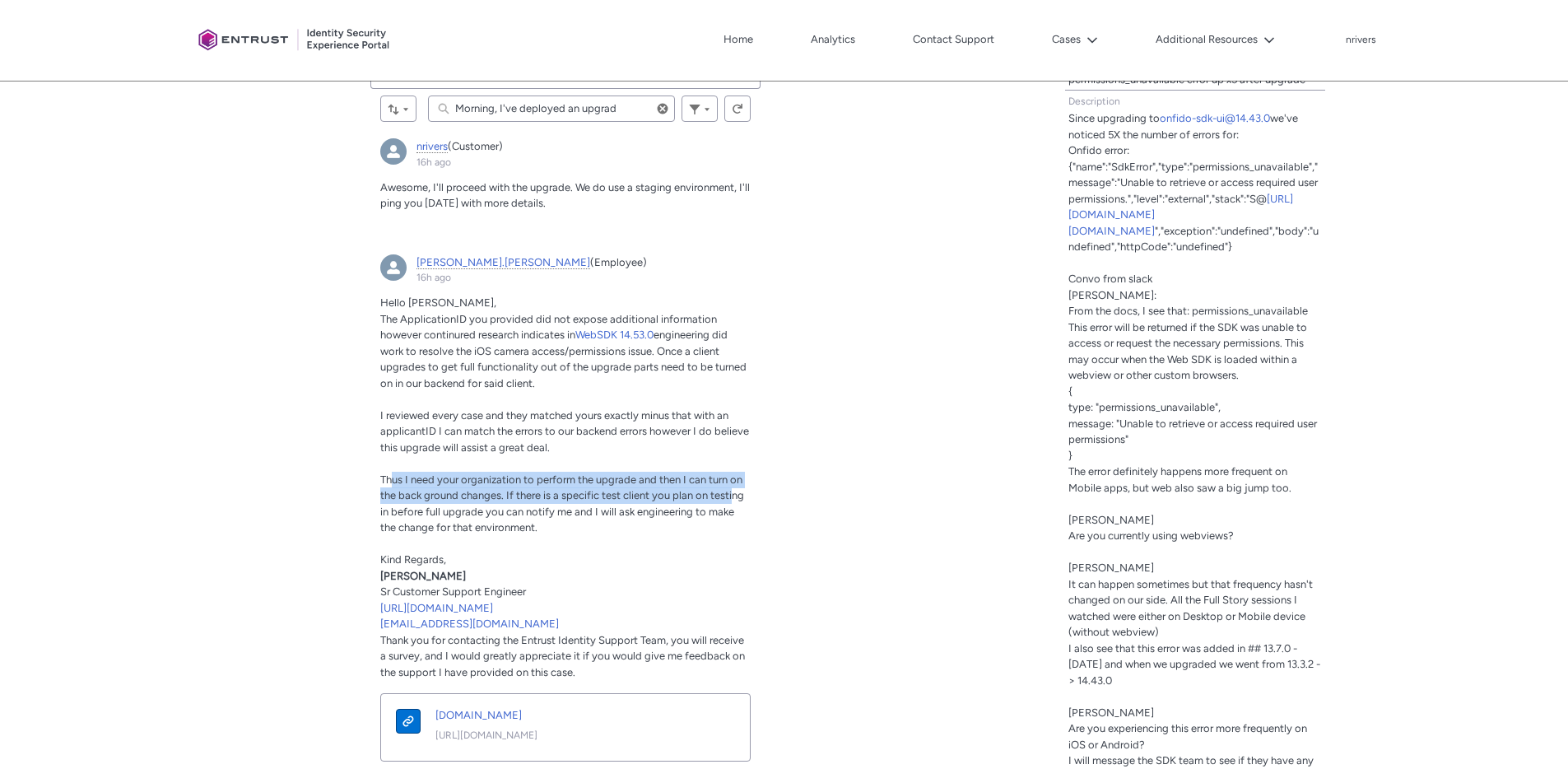
type lightning-primitive-input-simple "Morning, I've deployed an upgrade"
type input "Morning, I've deployed an upgrade"
type lightning-primitive-input-simple "Morning, I've deployed an upgrade"
type input "Morning, I've deployed an upgrade"
type lightning-primitive-input-simple "Morning, I've deployed an upgrade v"
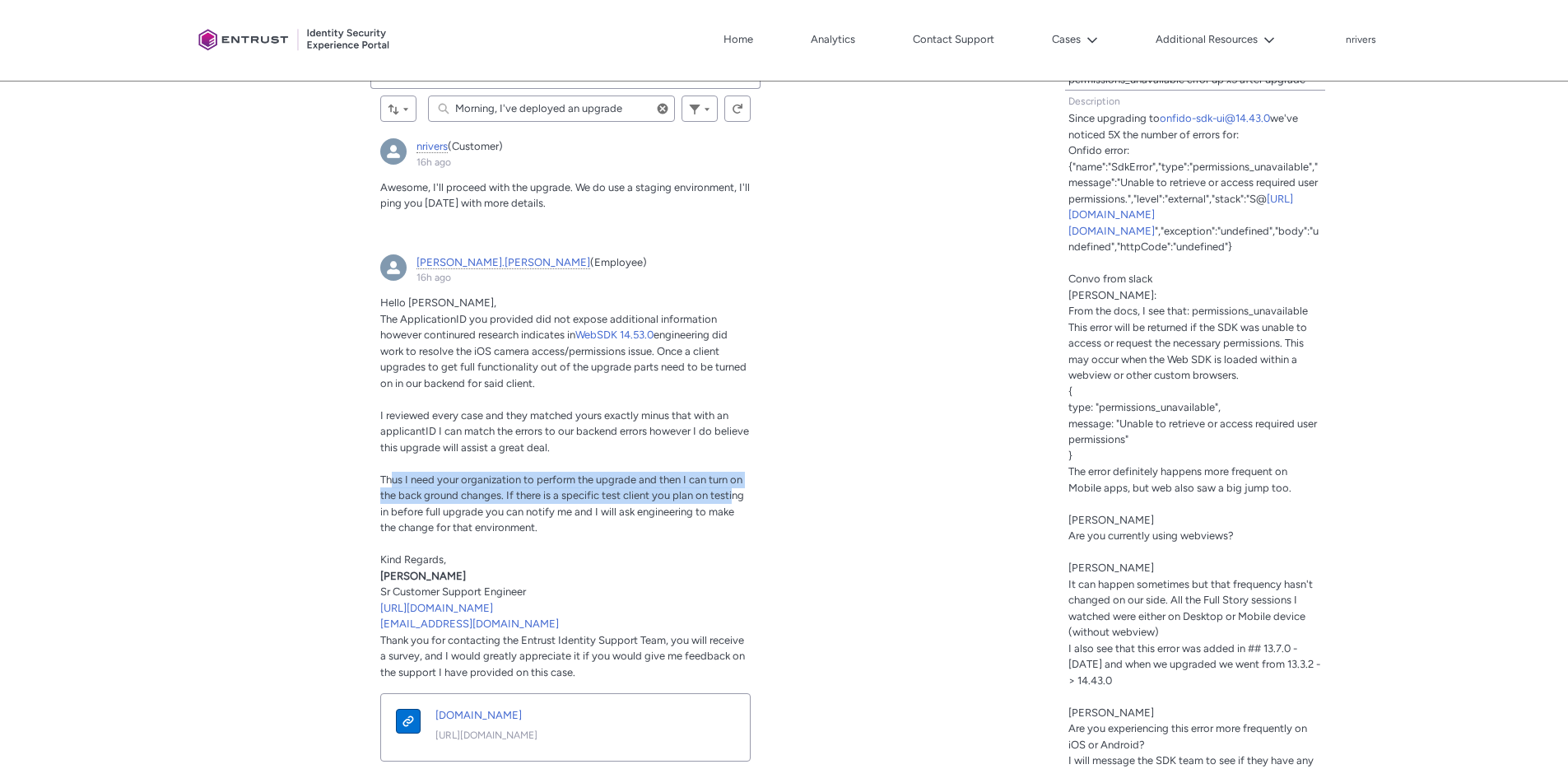
type input "Morning, I've deployed an upgrade v"
type lightning-primitive-input-simple "Morning, I've deployed an upgrade ve"
type input "Morning, I've deployed an upgrade ve"
type lightning-primitive-input-simple "Morning, I've deployed an upgrade ver"
type input "Morning, I've deployed an upgrade ver"
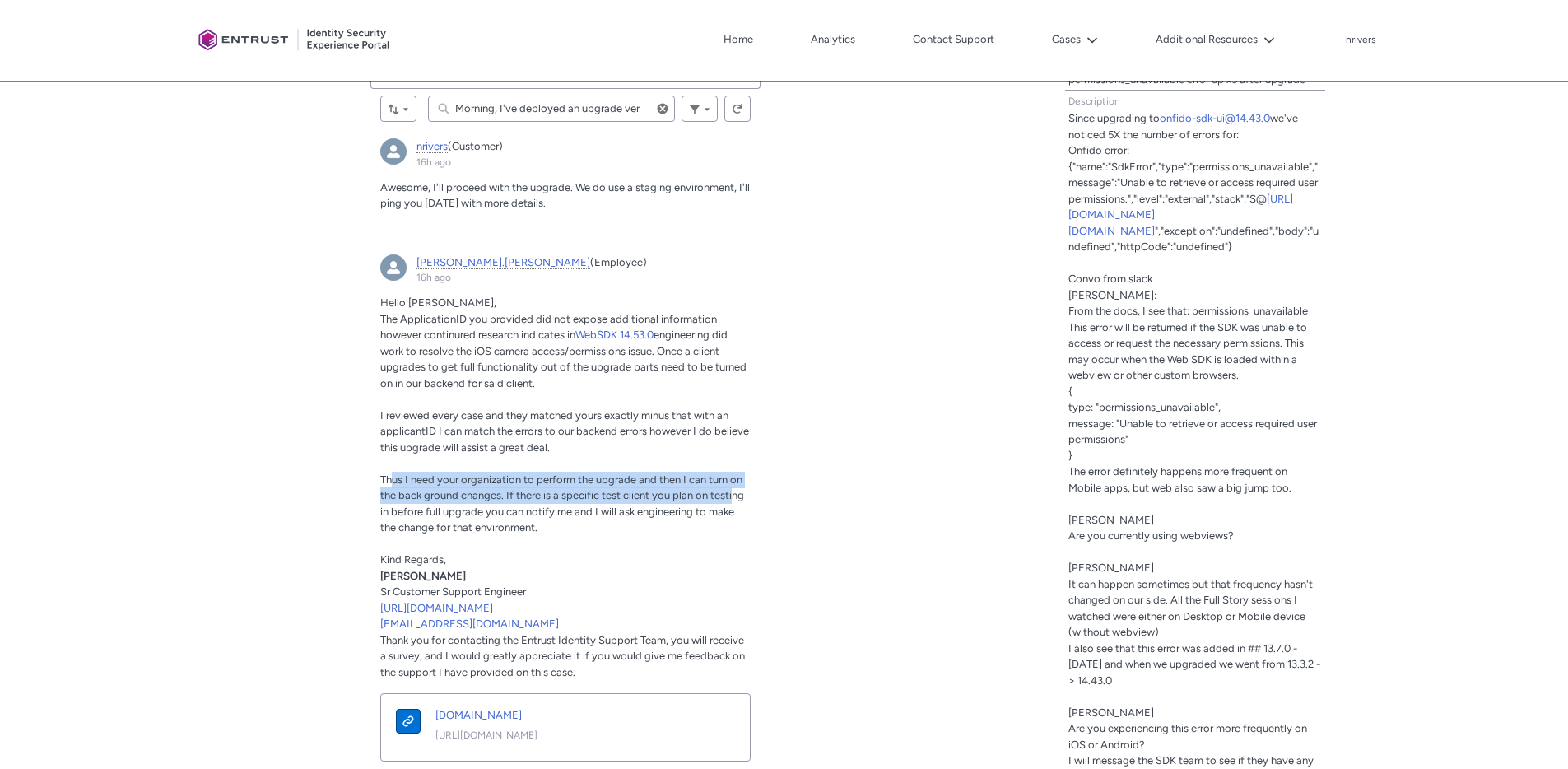
type lightning-primitive-input-simple "Morning, I've deployed an upgrade vers"
type input "Morning, I've deployed an upgrade vers"
type lightning-primitive-input-simple "Morning, I've deployed an upgrade versi"
type input "Morning, I've deployed an upgrade versi"
type lightning-primitive-input-simple "Morning, I've deployed an upgrade versio"
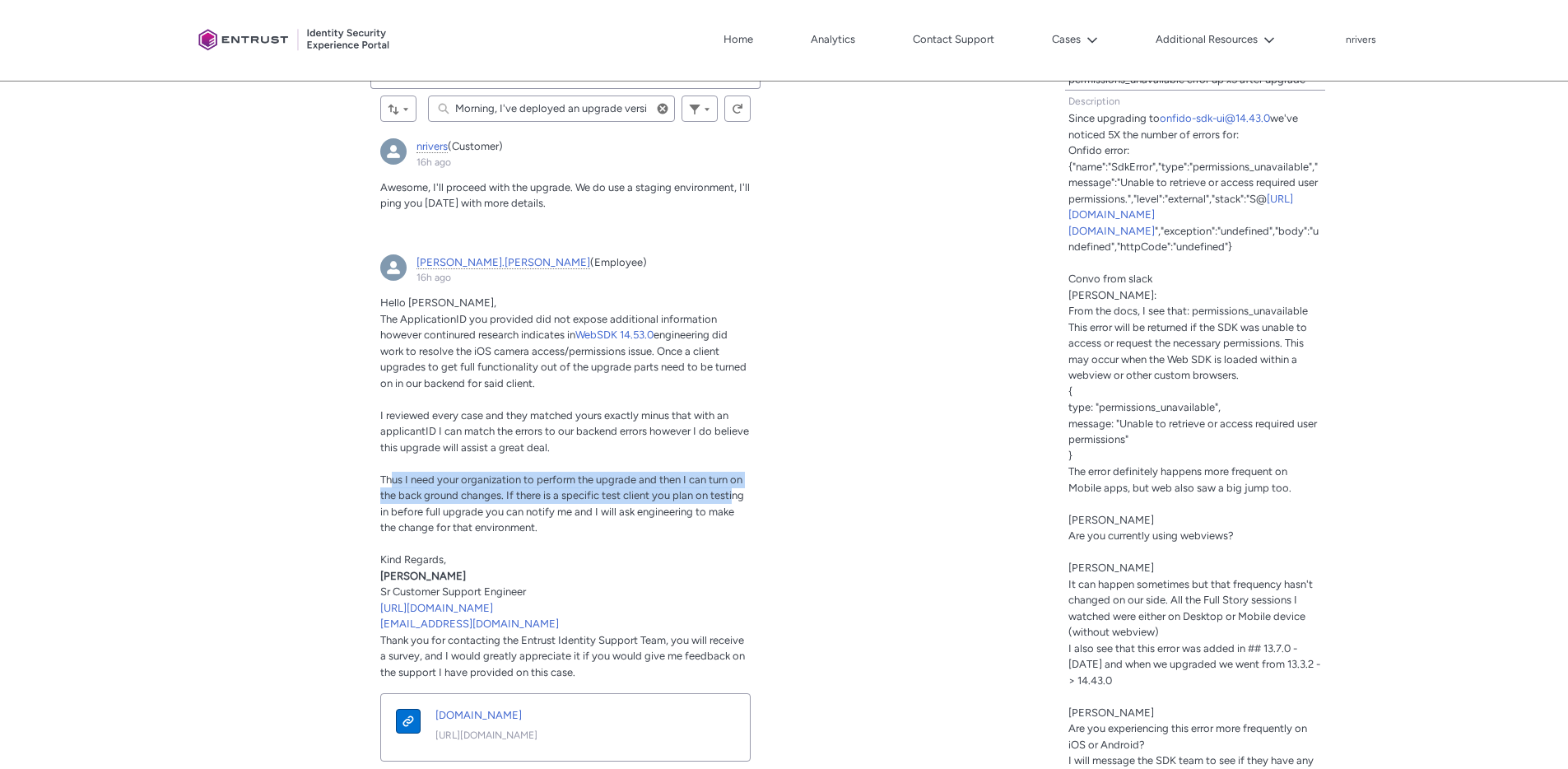
type input "Morning, I've deployed an upgrade versio"
type lightning-primitive-input-simple "Morning, I've deployed an upgrade version"
type input "Morning, I've deployed an upgrade version"
type lightning-primitive-input-simple "Morning, I've deployed an upgrade version"
type input "Morning, I've deployed an upgrade version"
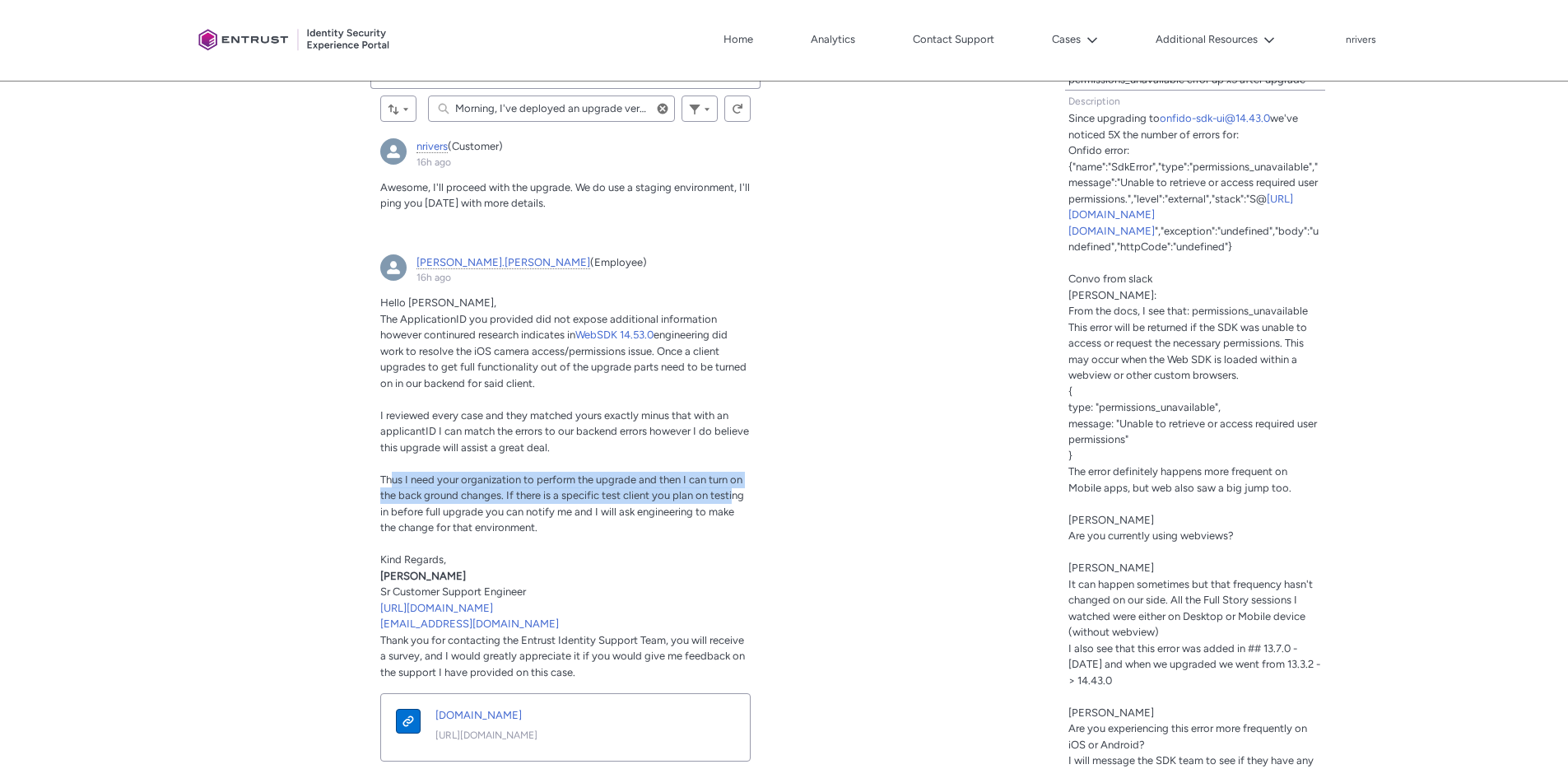
type lightning-primitive-input-simple "Morning, I've deployed an upgrade version o"
type input "Morning, I've deployed an upgrade version o"
type lightning-primitive-input-simple "Morning, I've deployed an upgrade version of"
type input "Morning, I've deployed an upgrade version of"
type lightning-primitive-input-simple "Morning, I've deployed an upgrade version of"
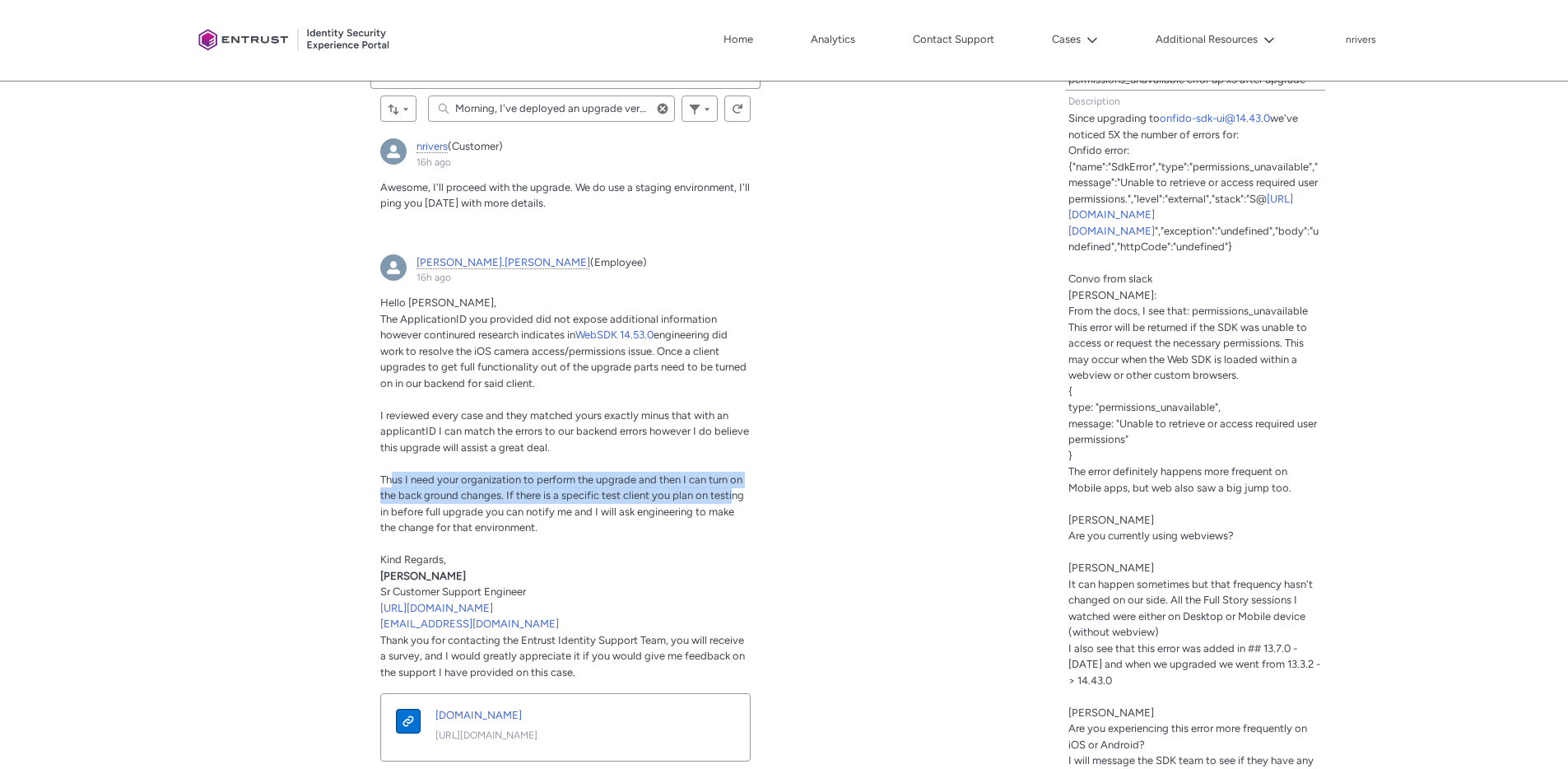
type input "Morning, I've deployed an upgrade version of"
type lightning-primitive-input-simple "Morning, I've deployed an upgrade version of t"
type input "Morning, I've deployed an upgrade version of t"
type lightning-primitive-input-simple "Morning, I've deployed an upgrade version of th"
type input "Morning, I've deployed an upgrade version of th"
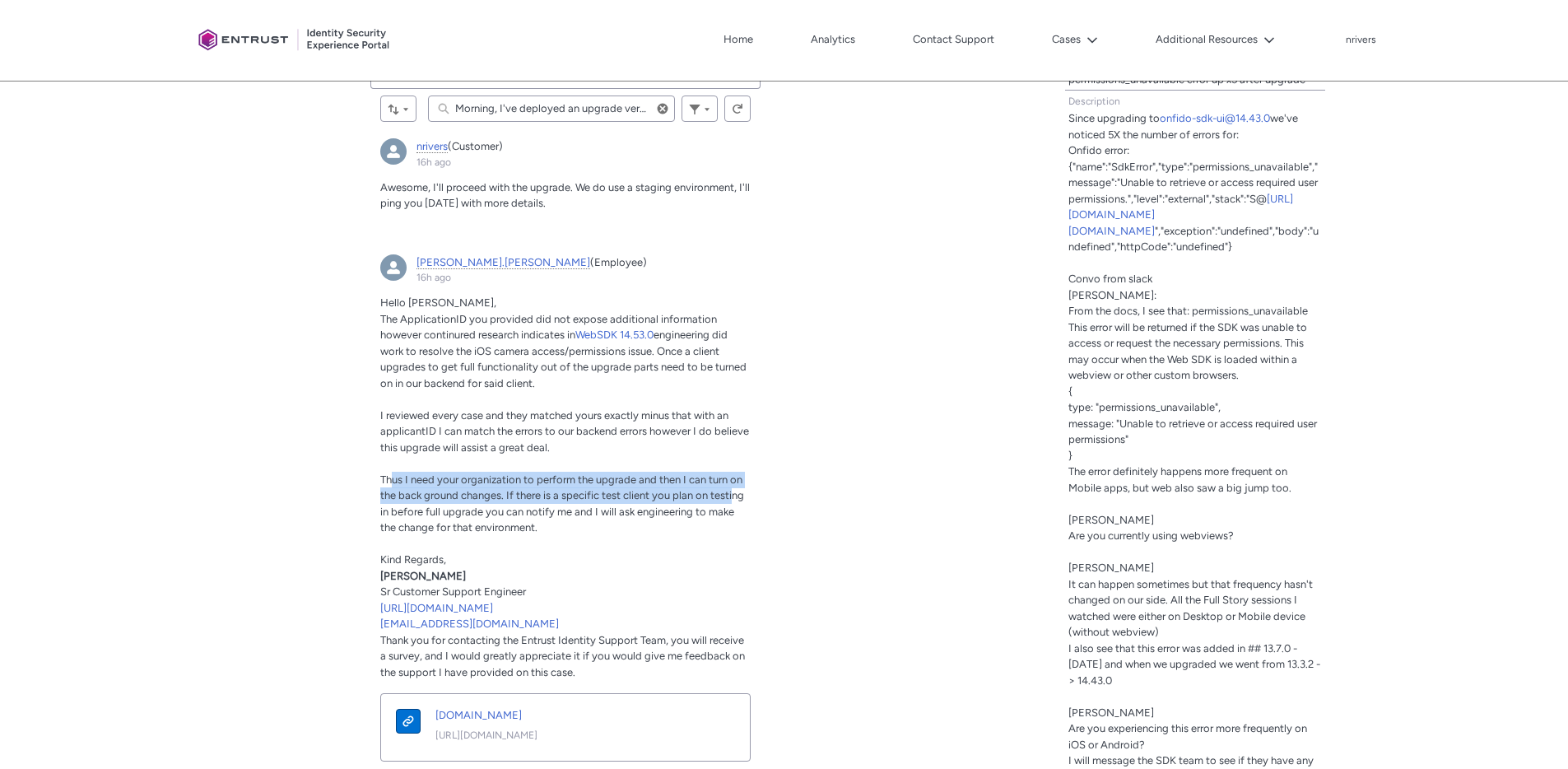
type lightning-primitive-input-simple "Morning, I've deployed an upgrade version of the"
type input "Morning, I've deployed an upgrade version of the"
type lightning-primitive-input-simple "Morning, I've deployed an upgrade version of the"
type input "Morning, I've deployed an upgrade version of the"
type lightning-primitive-input-simple "Morning, I've deployed an upgrade version of the S"
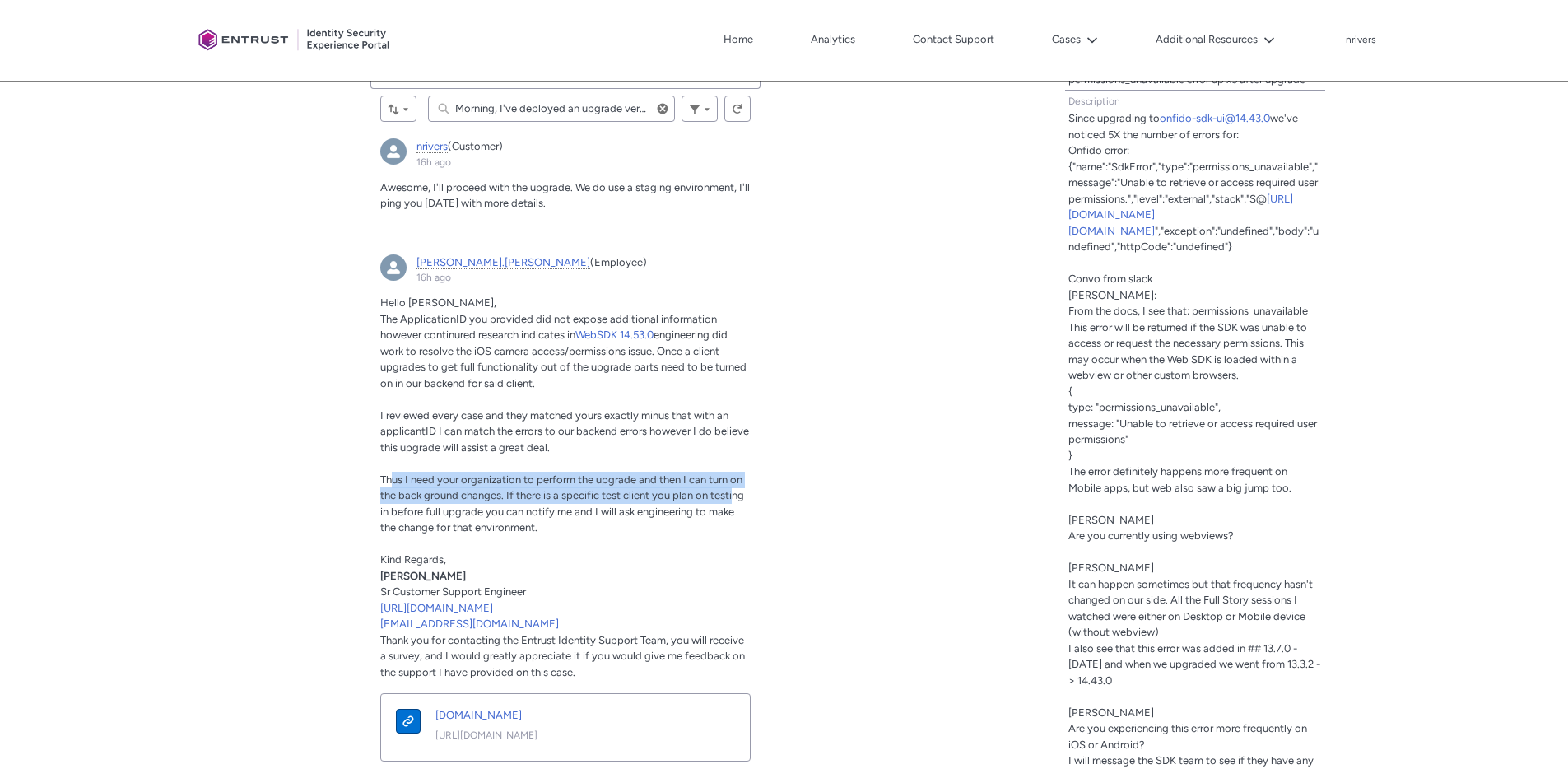
type input "Morning, I've deployed an upgrade version of the S"
type lightning-primitive-input-simple "Morning, I've deployed an upgrade version of the SD"
type input "Morning, I've deployed an upgrade version of the SD"
type lightning-primitive-input-simple "Morning, I've deployed an upgrade version of the SDK"
type input "Morning, I've deployed an upgrade version of the SDK"
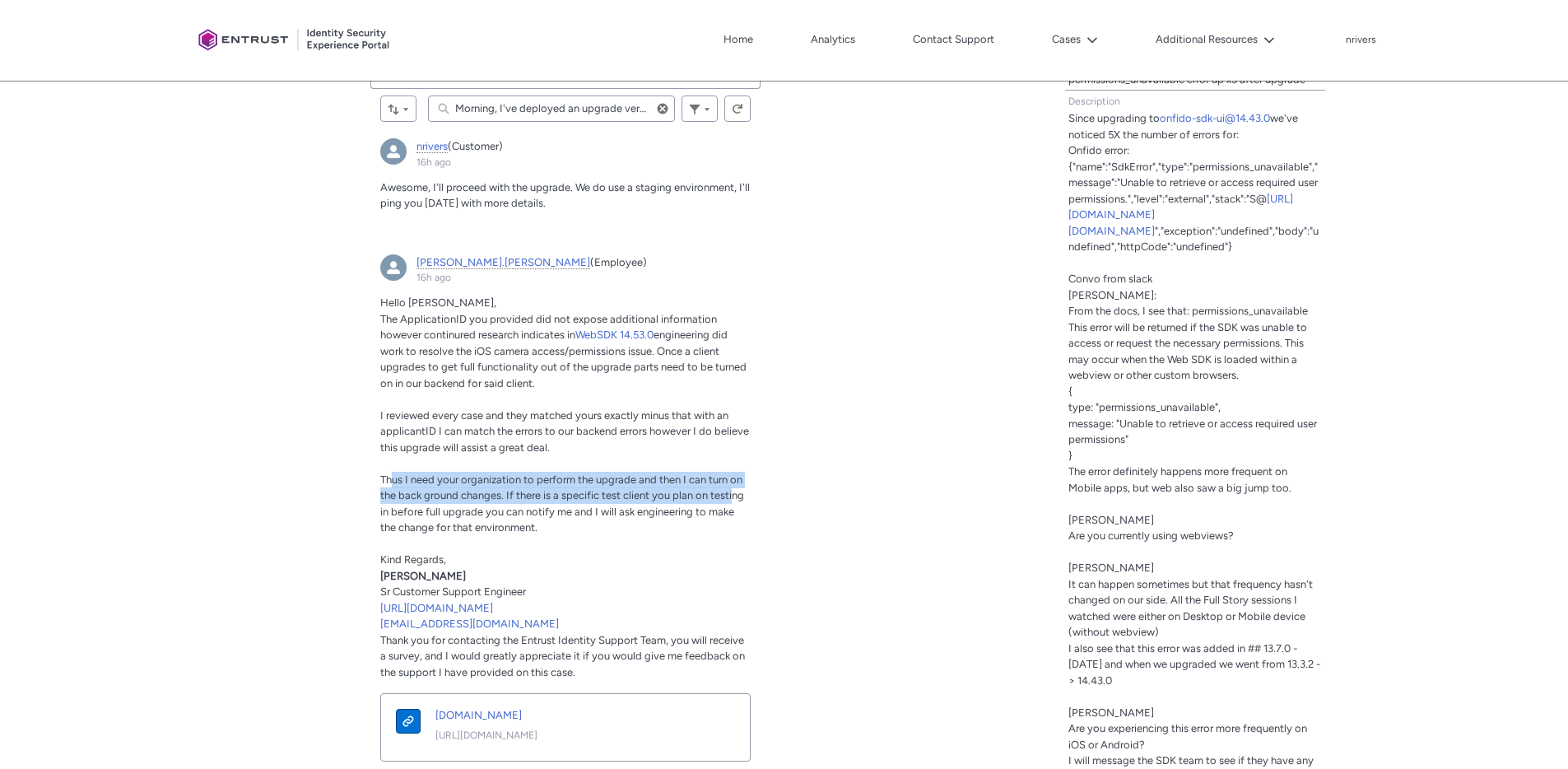
type lightning-primitive-input-simple "Morning, I've deployed an upgrade version of the SDK"
type input "Morning, I've deployed an upgrade version of the SDK"
type lightning-primitive-input-simple "Morning, I've deployed an upgrade version of the SDK o"
type input "Morning, I've deployed an upgrade version of the SDK o"
type lightning-primitive-input-simple "Morning, I've deployed an upgrade version of the SDK on"
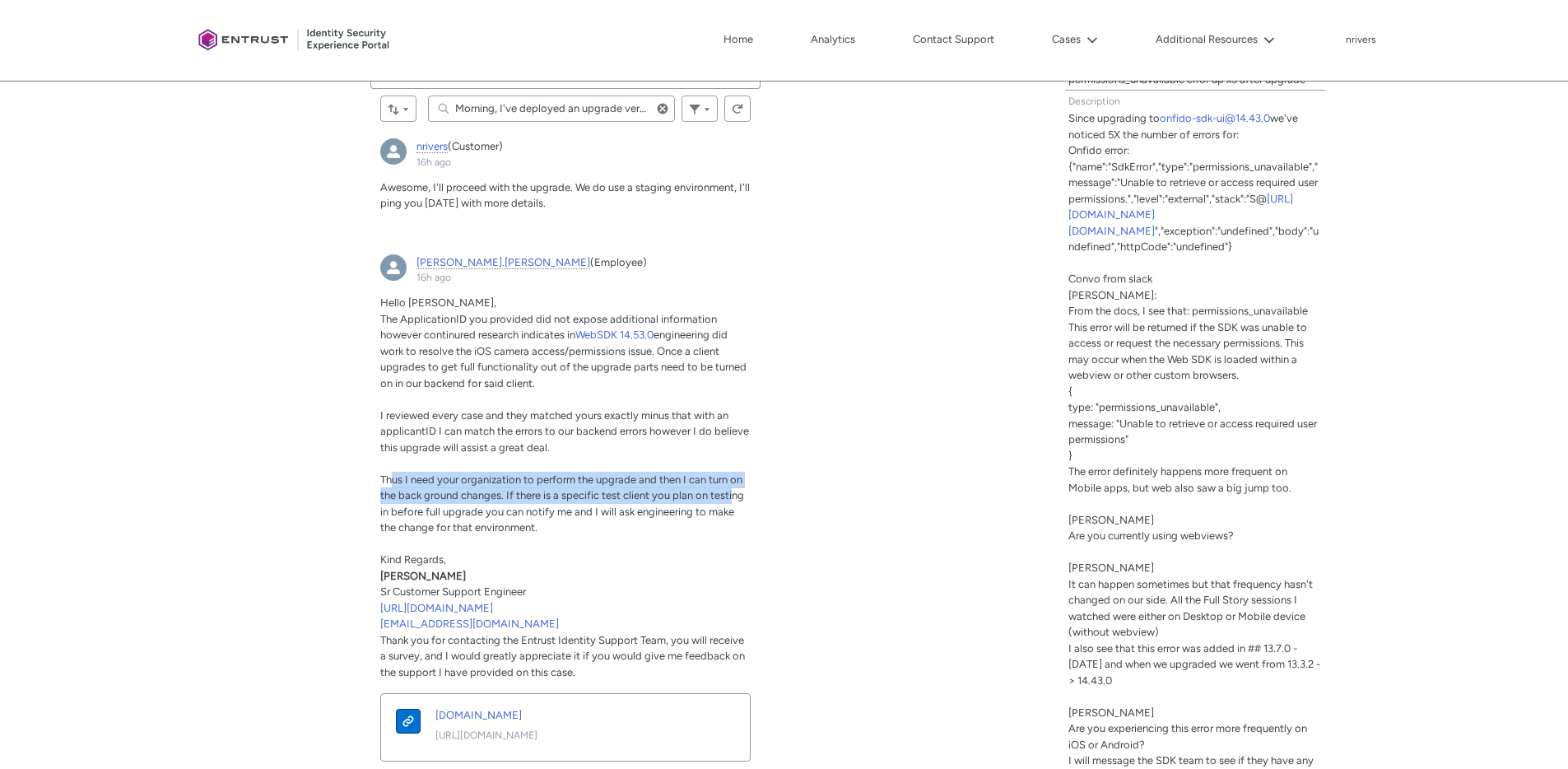
type input "Morning, I've deployed an upgrade version of the SDK on"
type lightning-primitive-input-simple "Morning, I've deployed an upgrade version of the SDK on"
type input "Morning, I've deployed an upgrade version of the SDK on"
type lightning-primitive-input-simple "Morning, I've deployed an upgrade version of the SDK on o"
type input "Morning, I've deployed an upgrade version of the SDK on o"
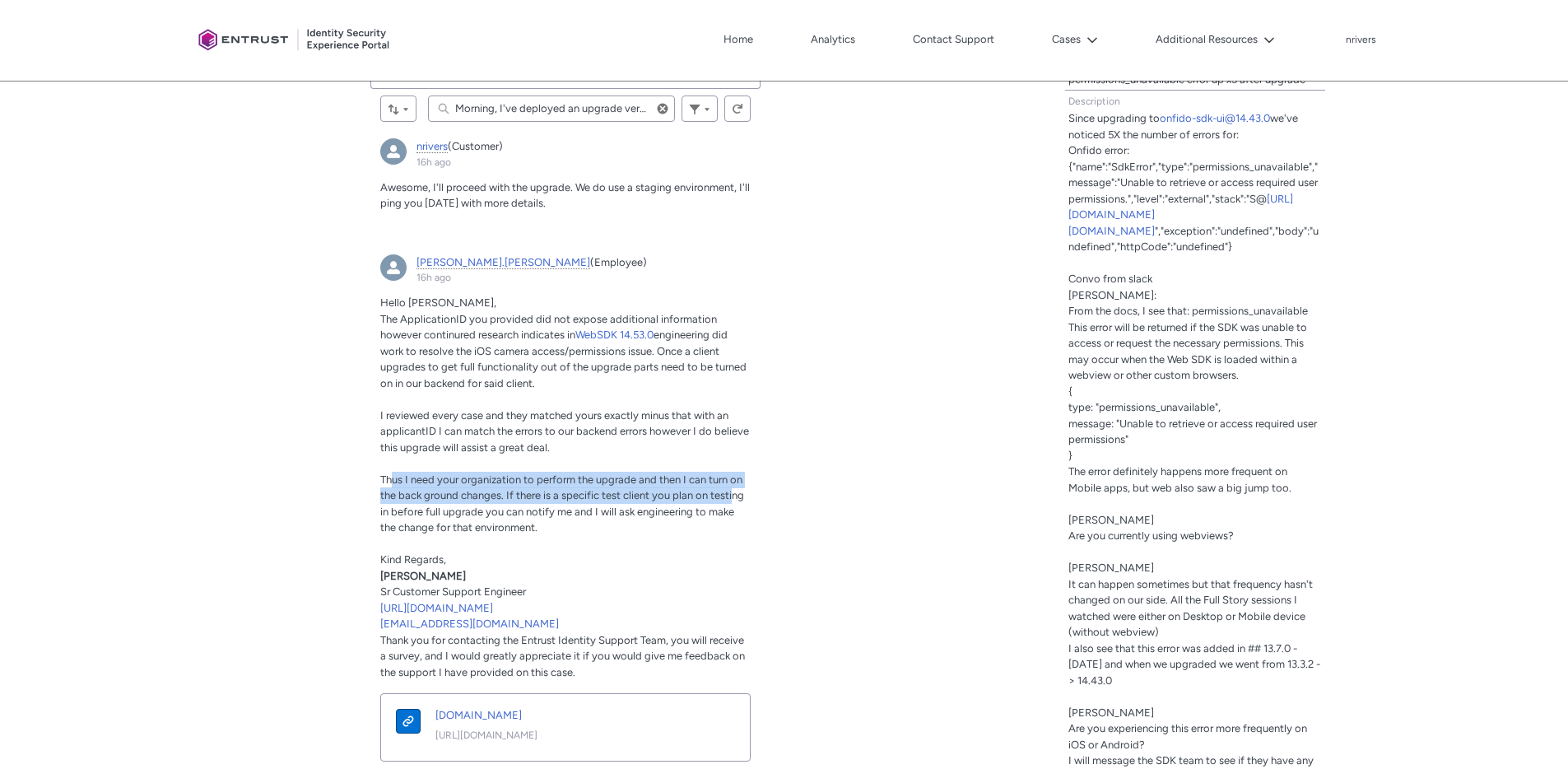
type lightning-primitive-input-simple "Morning, I've deployed an upgrade version of the SDK on ou"
type input "Morning, I've deployed an upgrade version of the SDK on ou"
type lightning-primitive-input-simple "Morning, I've deployed an upgrade version of the SDK on our"
type input "Morning, I've deployed an upgrade version of the SDK on our"
type lightning-primitive-input-simple "Morning, I've deployed an upgrade version of the SDK on our"
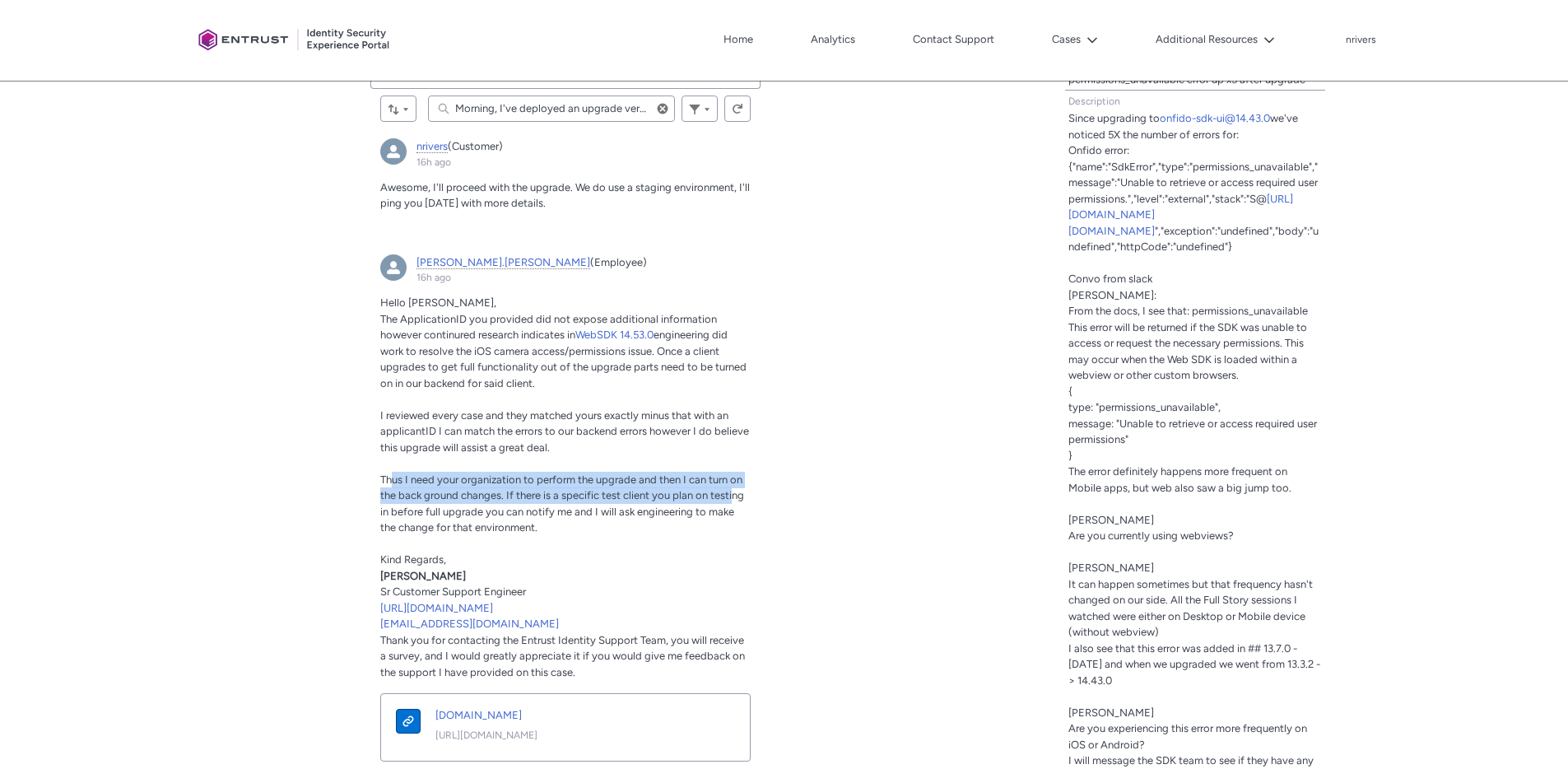
type input "Morning, I've deployed an upgrade version of the SDK on our"
type lightning-primitive-input-simple "Morning, I've deployed an upgrade version of the SDK on our s"
type input "Morning, I've deployed an upgrade version of the SDK on our s"
type lightning-primitive-input-simple "Morning, I've deployed an upgrade version of the SDK on our st"
type input "Morning, I've deployed an upgrade version of the SDK on our st"
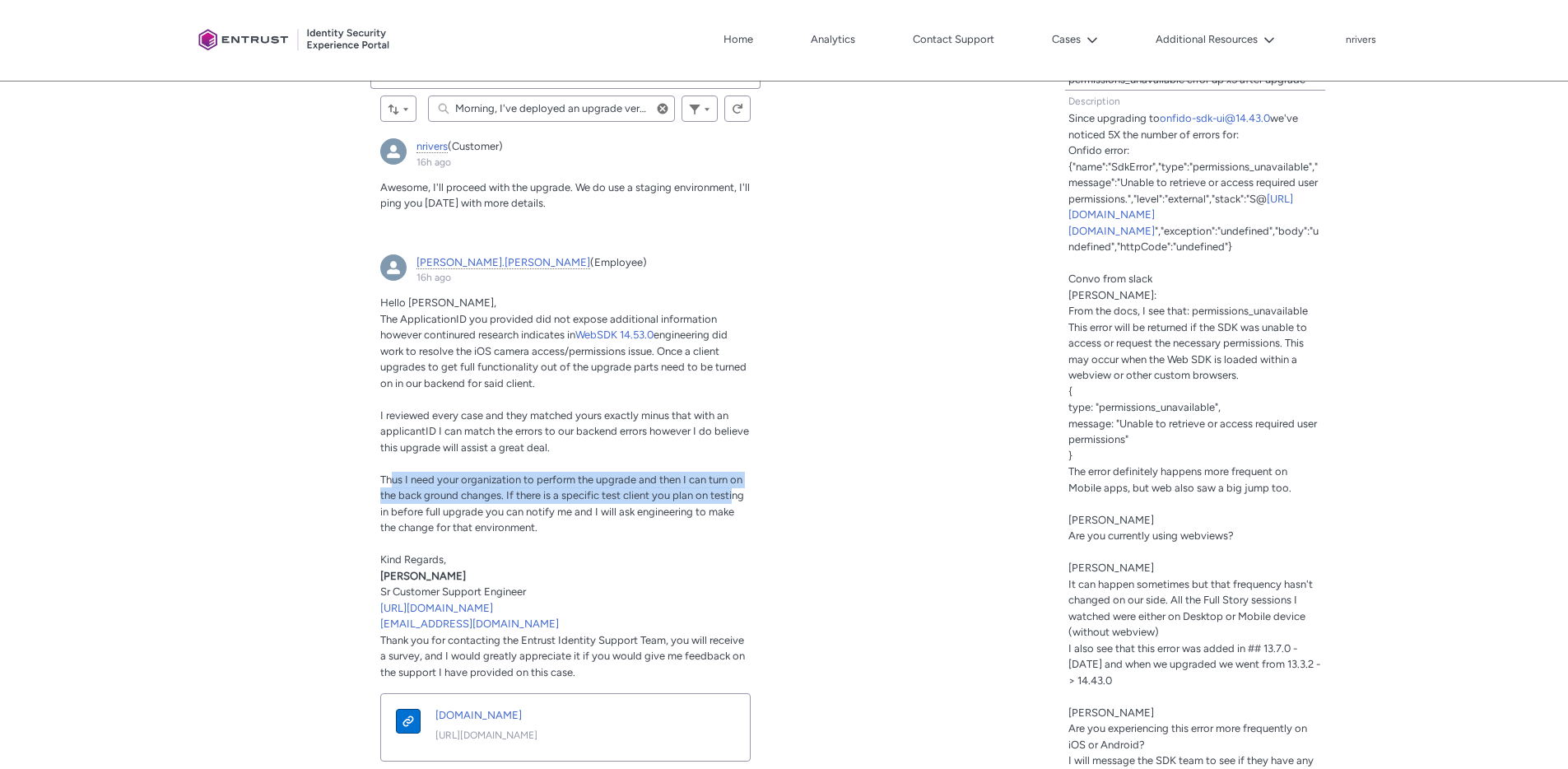
type lightning-primitive-input-simple "Morning, I've deployed an upgrade version of the SDK on our sta"
type input "Morning, I've deployed an upgrade version of the SDK on our sta"
type lightning-primitive-input-simple "Morning, I've deployed an upgrade version of the SDK on our stag"
type input "Morning, I've deployed an upgrade version of the SDK on our stag"
type lightning-primitive-input-simple "Morning, I've deployed an upgrade version of the SDK on our stagi"
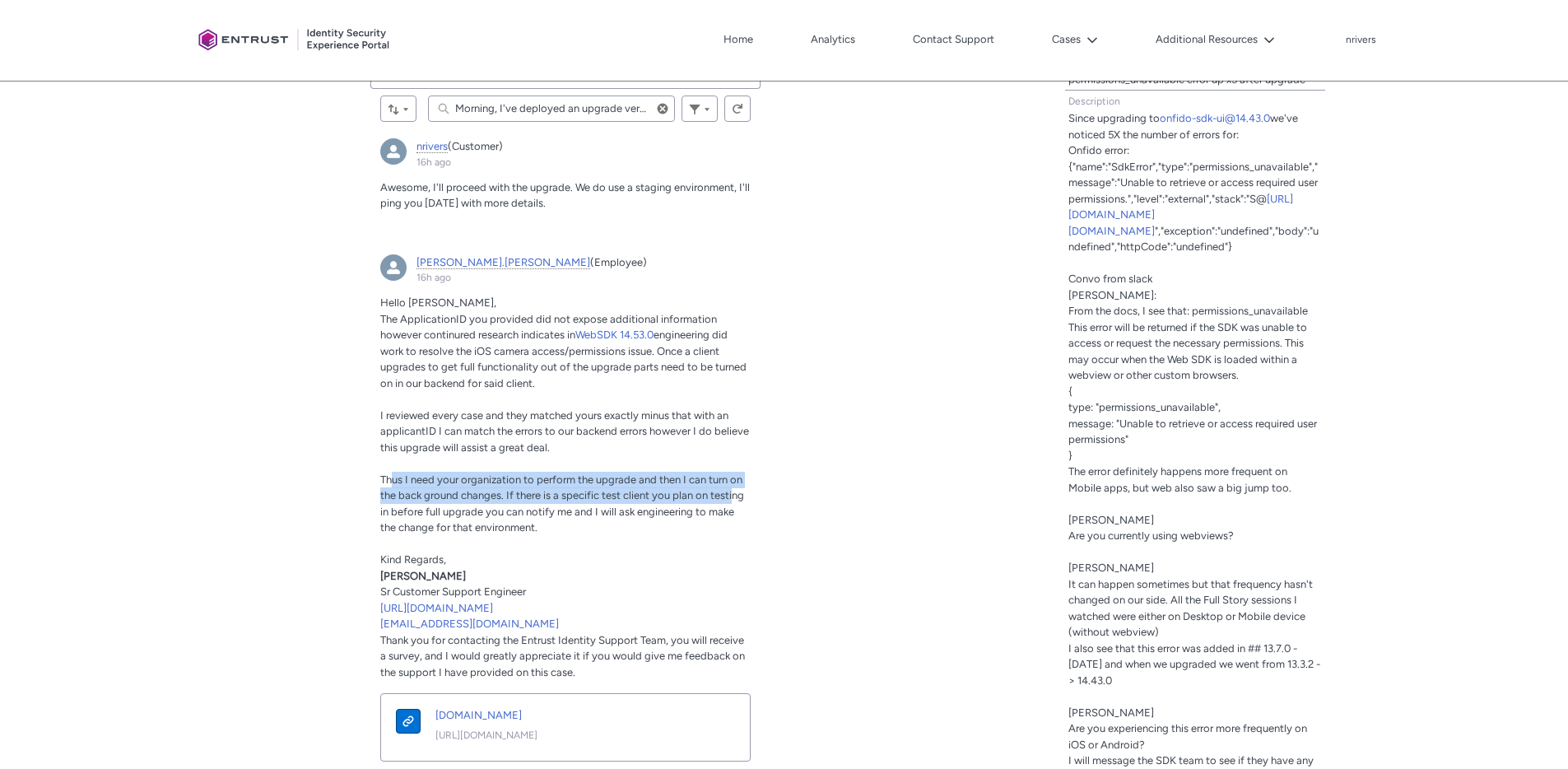
type input "Morning, I've deployed an upgrade version of the SDK on our stagi"
type lightning-primitive-input-simple "Morning, I've deployed an upgrade version of the SDK on our stagin"
type input "Morning, I've deployed an upgrade version of the SDK on our stagin"
type lightning-primitive-input-simple "Morning, I've deployed an upgrade version of the SDK on our staging"
type input "Morning, I've deployed an upgrade version of the SDK on our staging"
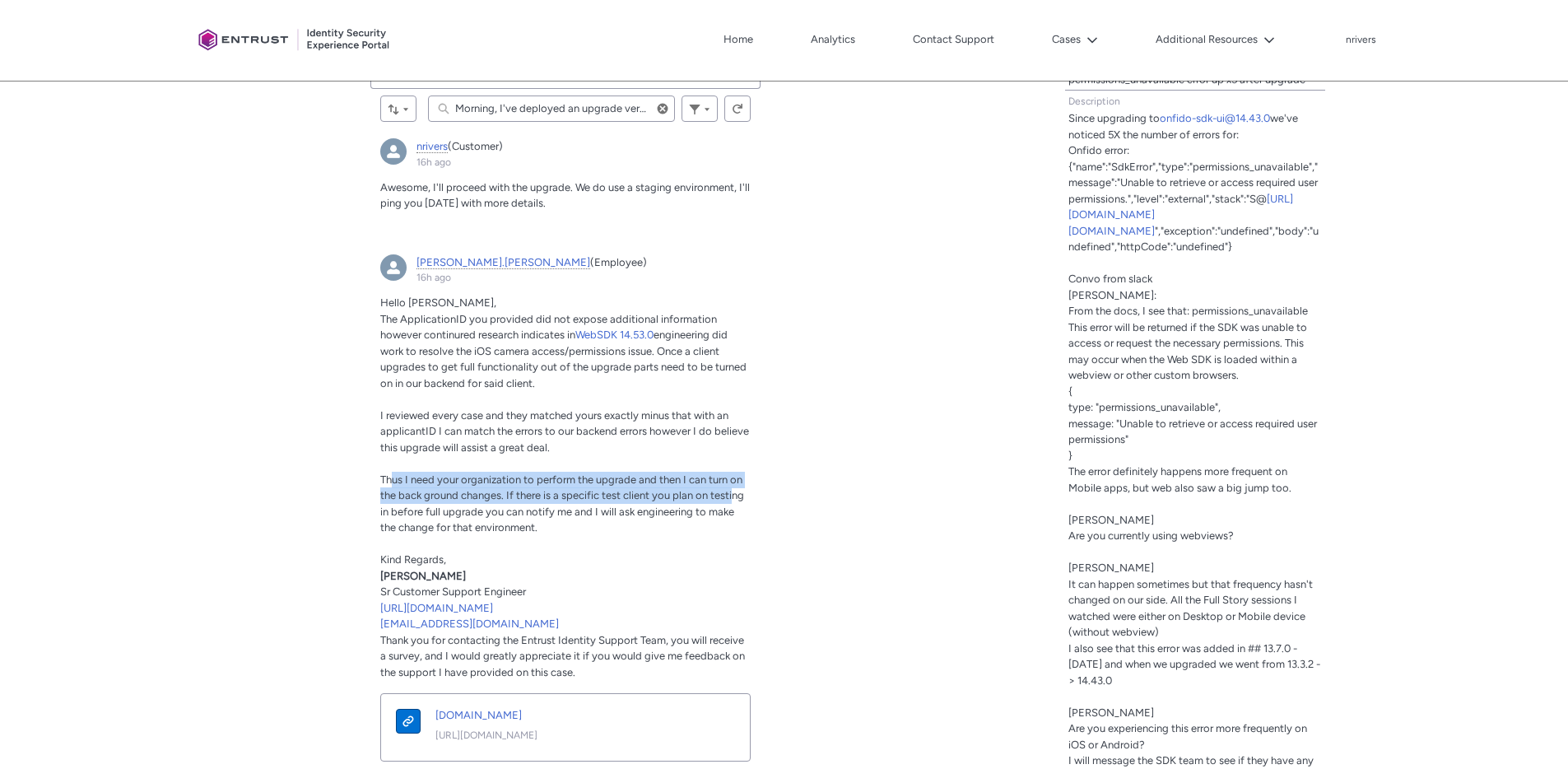
type lightning-primitive-input-simple "Morning, I've deployed an upgrade version of the SDK on our staging"
type input "Morning, I've deployed an upgrade version of the SDK on our staging"
type lightning-primitive-input-simple "Morning, I've deployed an upgrade version of the SDK on our staging e"
type input "Morning, I've deployed an upgrade version of the SDK on our staging e"
type lightning-primitive-input-simple "Morning, I've deployed an upgrade version of the SDK on our staging en"
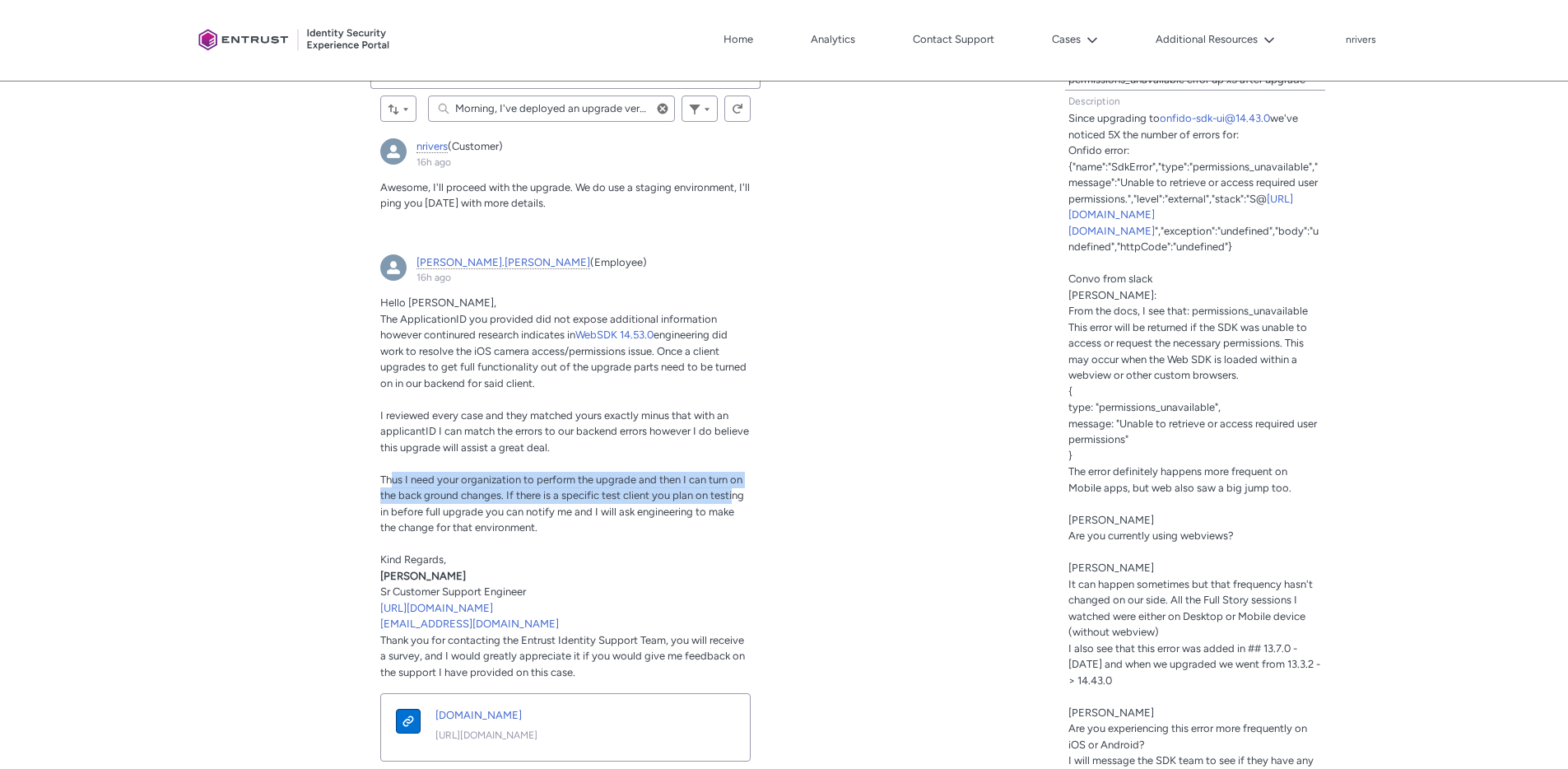
type input "Morning, I've deployed an upgrade version of the SDK on our staging en"
type lightning-primitive-input-simple "Morning, I've deployed an upgrade version of the SDK on our staging env"
type input "Morning, I've deployed an upgrade version of the SDK on our staging env"
type lightning-primitive-input-simple "Morning, I've deployed an upgrade version of the SDK on our staging envi"
type input "Morning, I've deployed an upgrade version of the SDK on our staging envi"
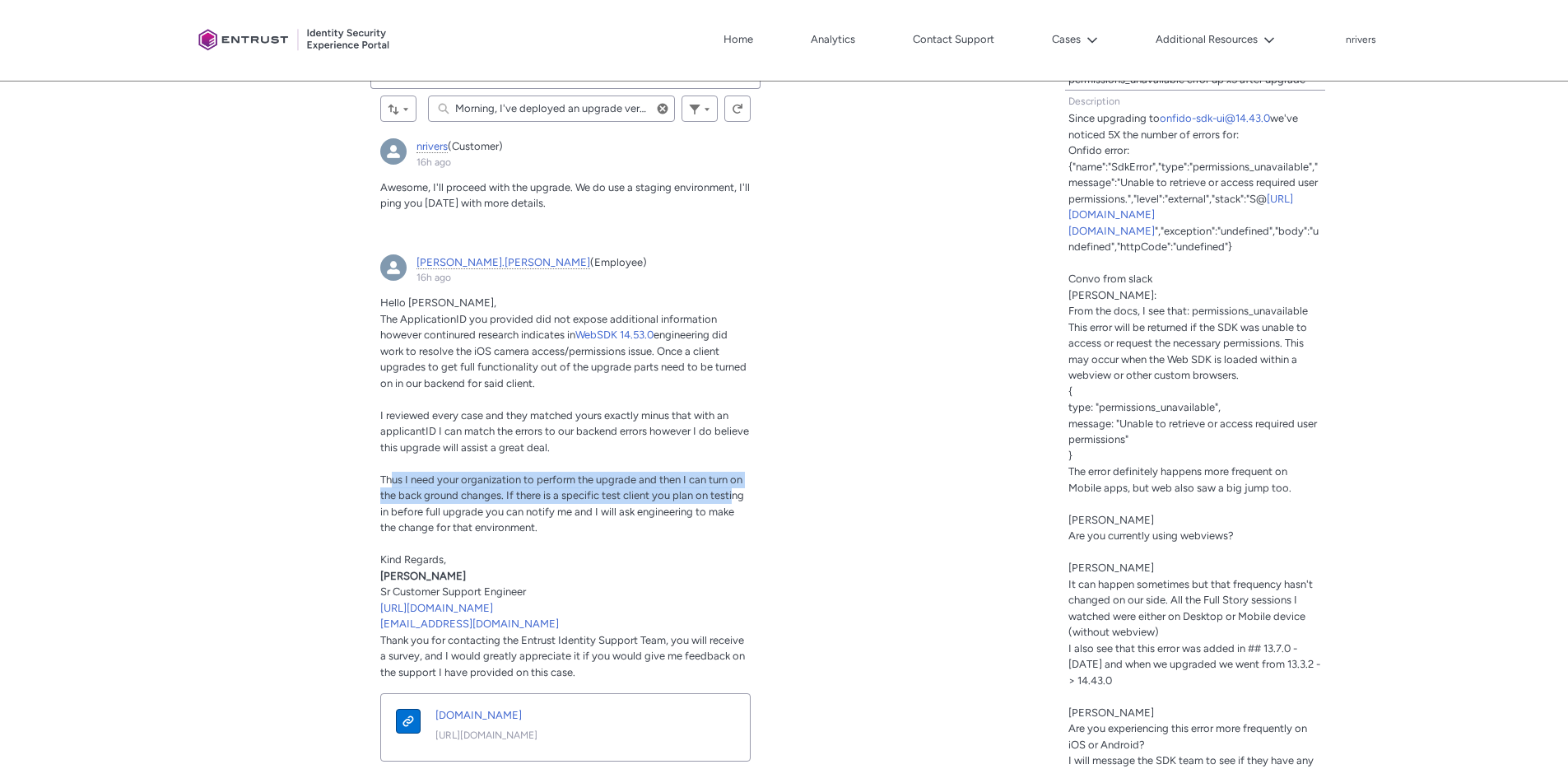
type lightning-primitive-input-simple "Morning, I've deployed an upgrade version of the SDK on our staging envio"
type input "Morning, I've deployed an upgrade version of the SDK on our staging envio"
type lightning-primitive-input-simple "Morning, I've deployed an upgrade version of the SDK on our staging envior"
type input "Morning, I've deployed an upgrade version of the SDK on our staging envior"
type lightning-primitive-input-simple "Morning, I've deployed an upgrade version of the SDK on our staging enviorm"
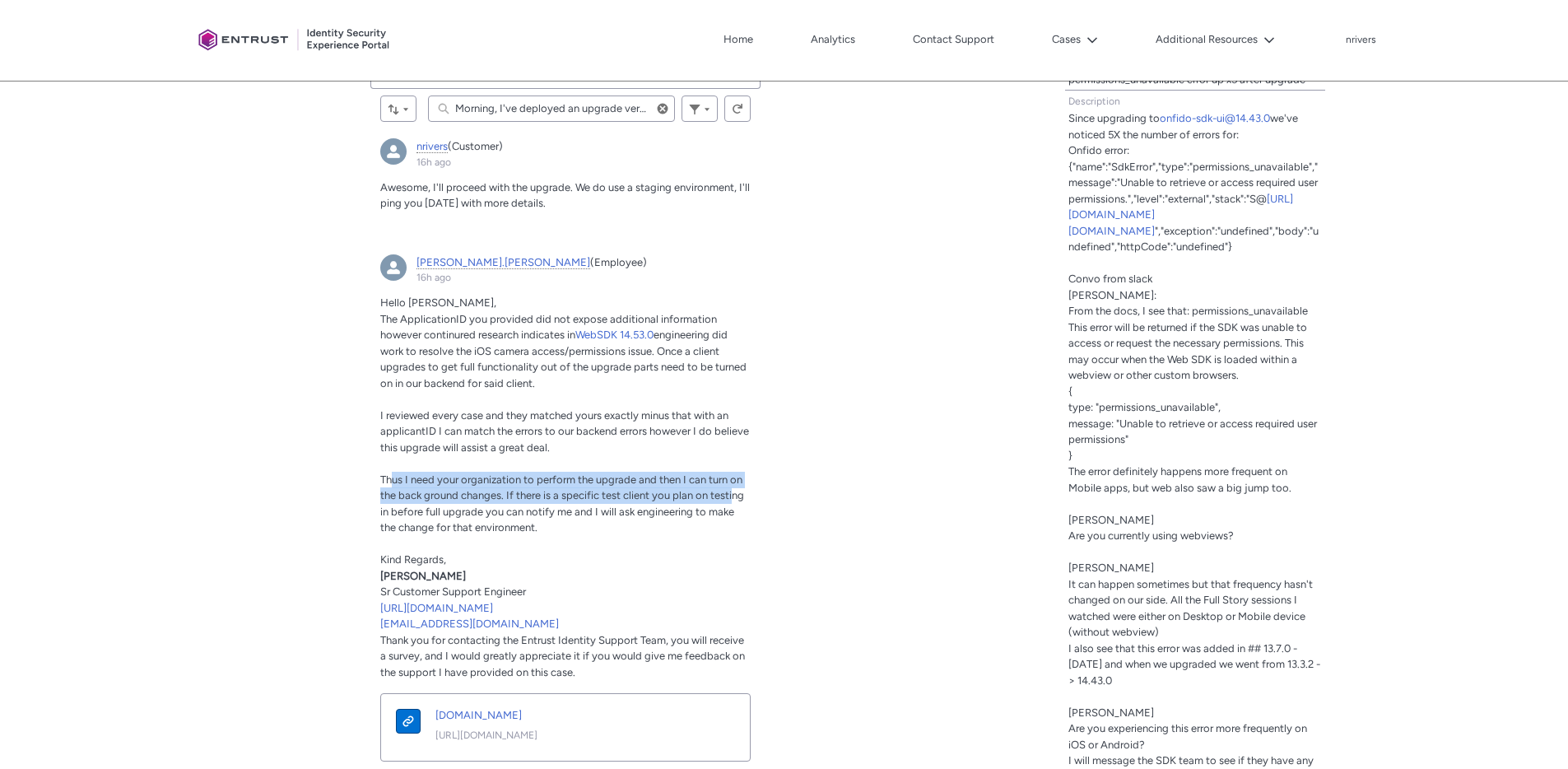
type input "Morning, I've deployed an upgrade version of the SDK on our staging enviorm"
type lightning-primitive-input-simple "Morning, I've deployed an upgrade version of the SDK on our staging enviorme"
type input "Morning, I've deployed an upgrade version of the SDK on our staging enviorme"
type lightning-primitive-input-simple "Morning, I've deployed an upgrade version of the SDK on our staging enviormen"
type input "Morning, I've deployed an upgrade version of the SDK on our staging enviormen"
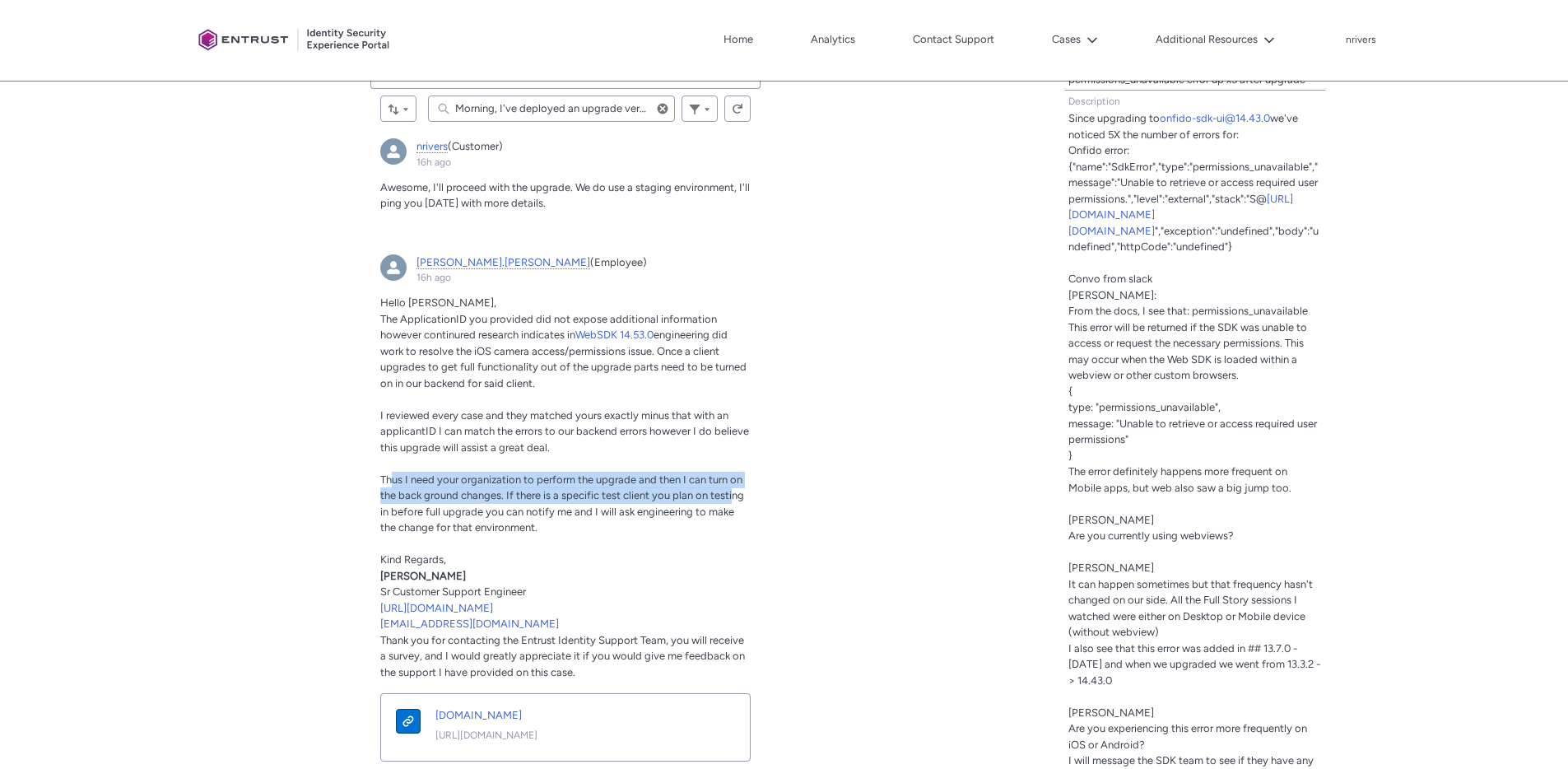
type lightning-primitive-input-simple "Morning, I've deployed an upgrade version of the SDK on our staging enviorment"
type input "Morning, I've deployed an upgrade version of the SDK on our staging enviorment"
click at [554, 104] on input "Morning, I've deployed an upgrade version of the SDK on our staging enviorment" at bounding box center [552, 109] width 247 height 26
type lightning-primitive-input-simple "Morning, I've deployed an upgrade version of the SDK on our dstaging enviorment"
type input "Morning, I've deployed an upgrade version of the SDK on our dstaging enviorment"
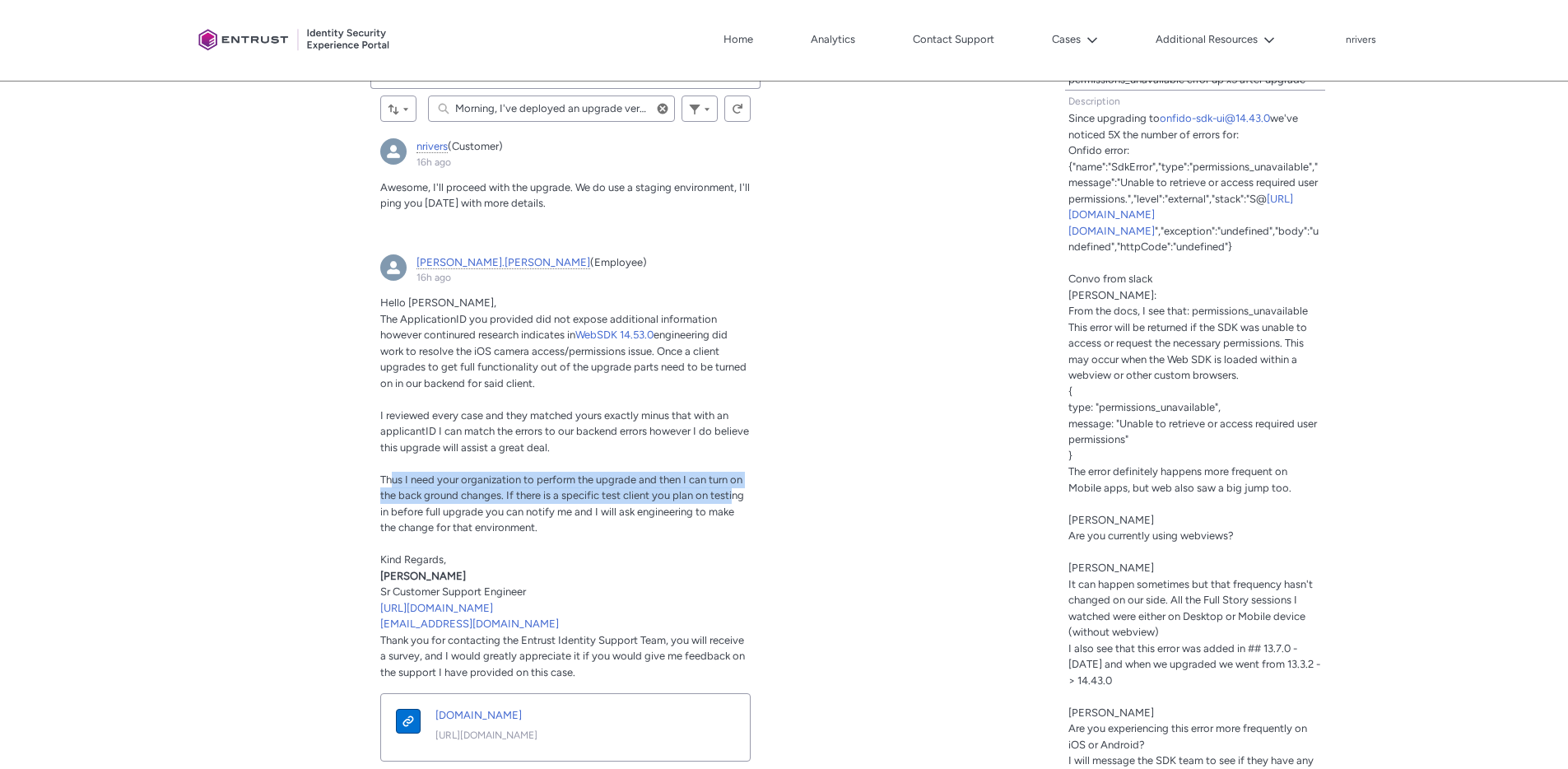
type lightning-primitive-input-simple "Morning, I've deployed an upgrade version of the SDK on our destaging enviorment"
type input "Morning, I've deployed an upgrade version of the SDK on our destaging enviorment"
type lightning-primitive-input-simple "Morning, I've deployed an upgrade version of the SDK on our devstaging enviorme…"
type input "Morning, I've deployed an upgrade version of the SDK on our devstaging enviorme…"
type lightning-primitive-input-simple "Morning, I've deployed an upgrade version of the SDK on our dev/staging enviorm…"
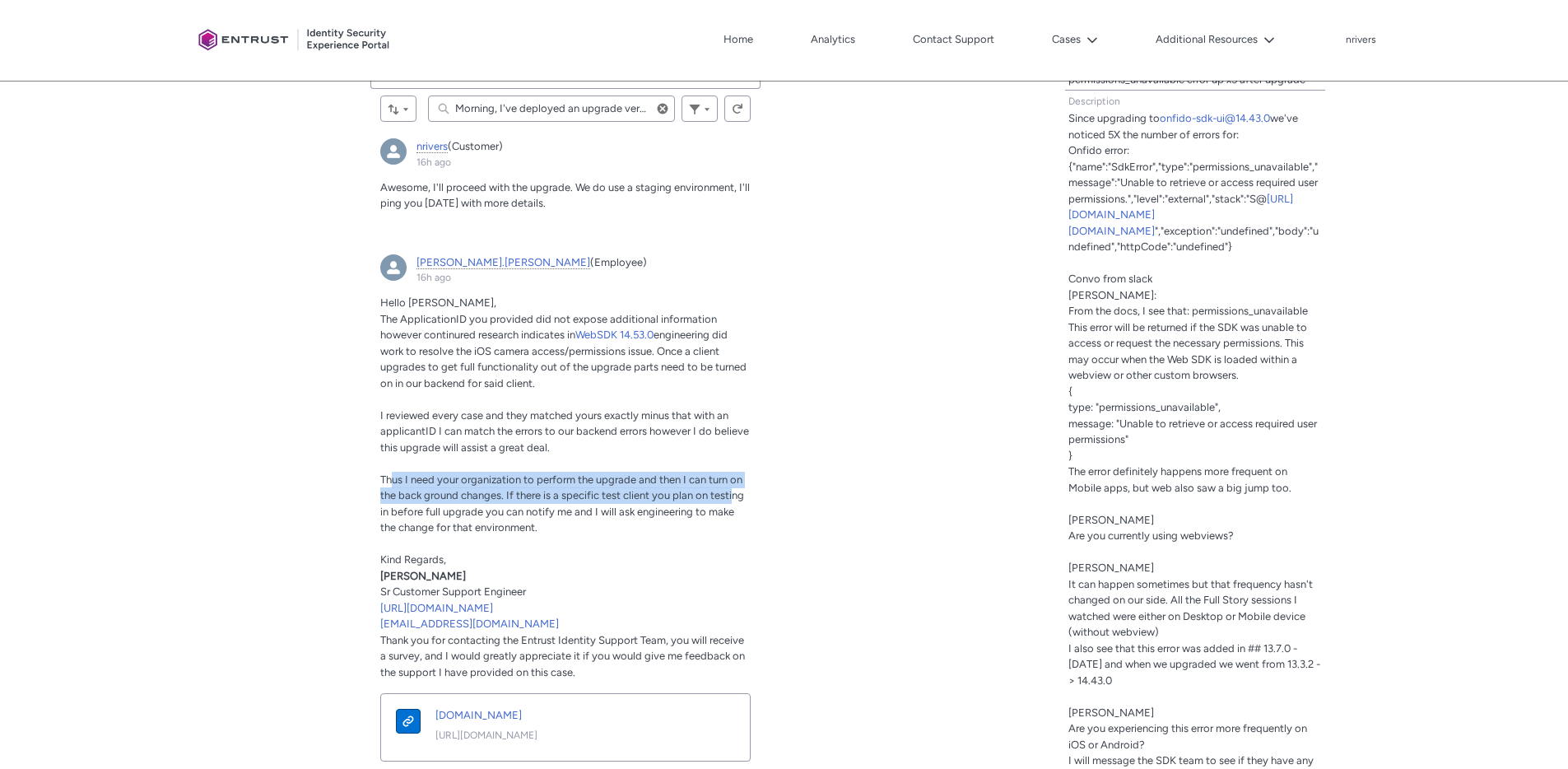
type input "Morning, I've deployed an upgrade version of the SDK on our dev/staging enviorm…"
type lightning-primitive-input-simple "Morning, I've deployed an upgrade version of the SDK on our dev/staging environ…"
type input "Morning, I've deployed an upgrade version of the SDK on our dev/staging environ…"
click at [626, 111] on input "Morning, I've deployed an upgrade version of the SDK on our dev/staging environ…" at bounding box center [552, 109] width 247 height 26
click at [647, 111] on input "Morning, I've deployed an upgrade version of the SDK on our dev/staging environ…" at bounding box center [552, 109] width 247 height 26
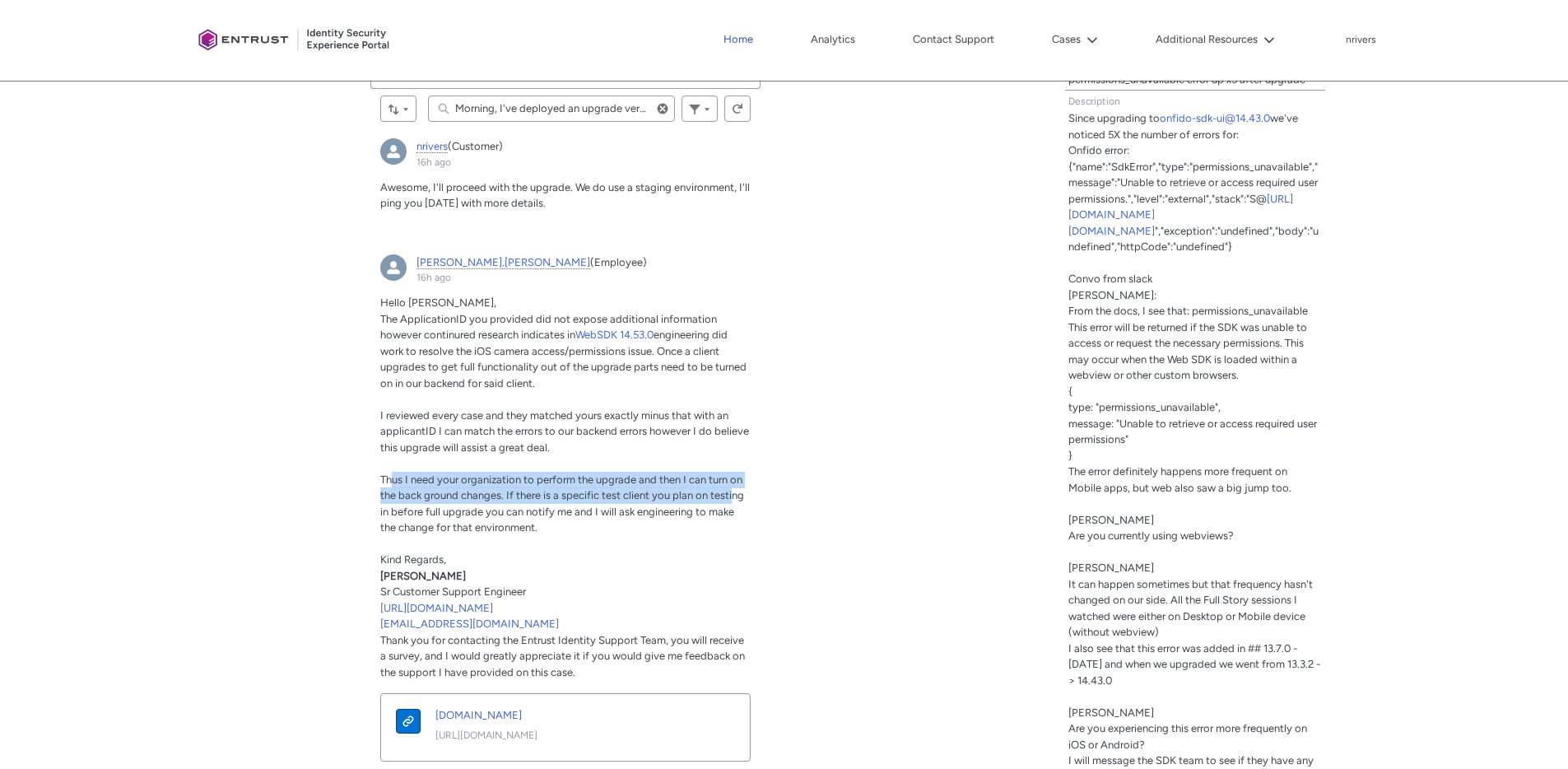
type lightning-primitive-input-simple "Morning, I've deployed an upgrade version of the SDK on our dev/staging environ…"
type input "Morning, I've deployed an upgrade version of the SDK on our dev/staging environ…"
type lightning-primitive-input-simple "Morning, I've deployed an upgrade version of the SDK on our dev/staging environ…"
type input "Morning, I've deployed an upgrade version of the SDK on our dev/staging environ…"
type lightning-primitive-input-simple "Morning, I've deployed an upgrade version of the SDK on our dev/staging environ…"
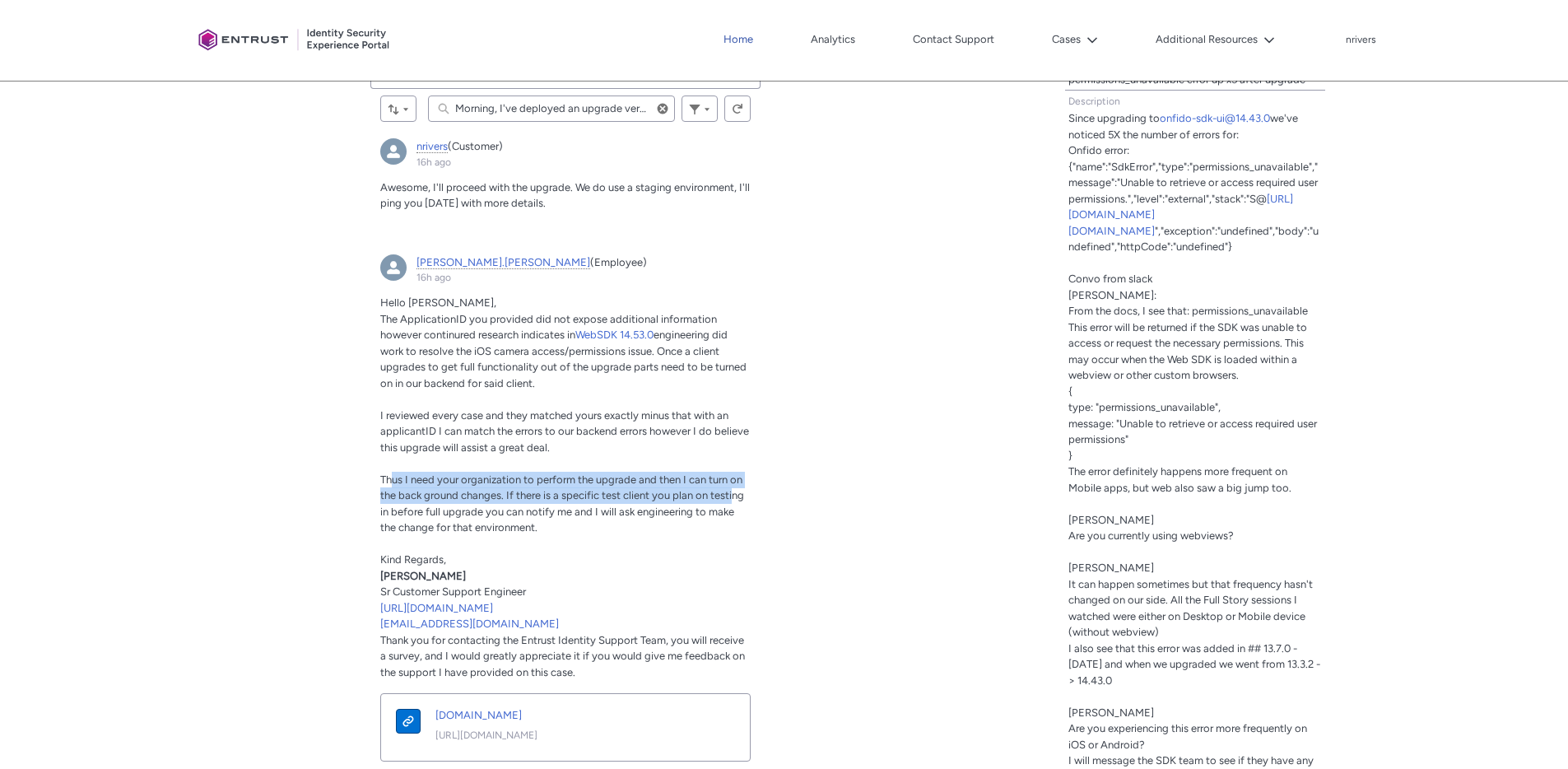
type input "Morning, I've deployed an upgrade version of the SDK on our dev/staging environ…"
type lightning-primitive-input-simple "Morning, I've deployed an upgrade version of the SDK on our dev/staging environ…"
type input "Morning, I've deployed an upgrade version of the SDK on our dev/staging environ…"
type lightning-primitive-input-simple "Morning, I've deployed an upgrade version of the SDK on our dev/staging environ…"
type input "Morning, I've deployed an upgrade version of the SDK on our dev/staging environ…"
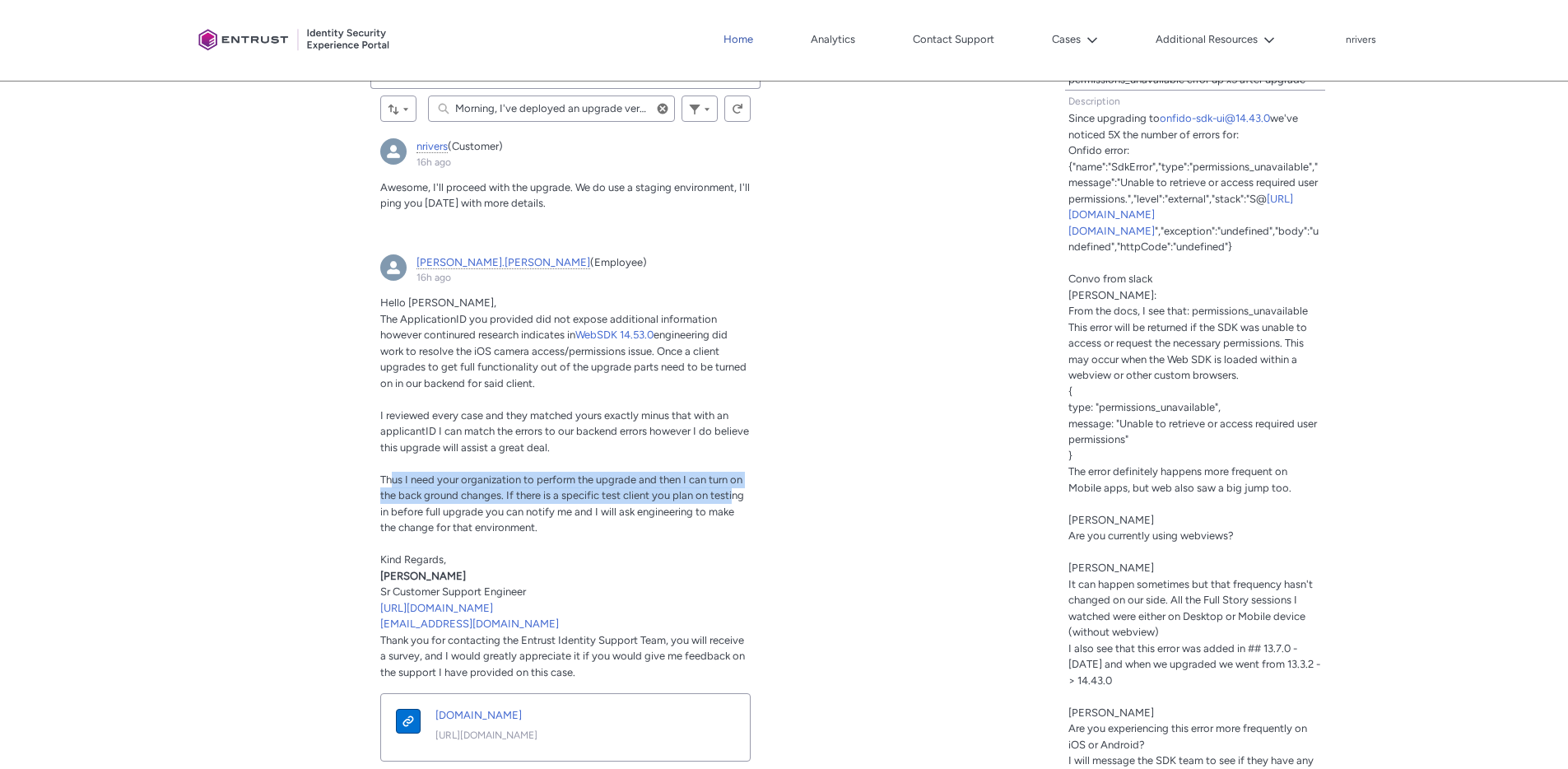
type lightning-primitive-input-simple "Morning, I've deployed an upgrade version of the SDK on our dev/staging environ…"
type input "Morning, I've deployed an upgrade version of the SDK on our dev/staging environ…"
type lightning-primitive-input-simple "Morning, I've deployed an upgrade version of the SDK on our dev/staging environ…"
type input "Morning, I've deployed an upgrade version of the SDK on our dev/staging environ…"
type lightning-primitive-input-simple "Morning, I've deployed an upgrade version of the SDK on our dev/staging environ…"
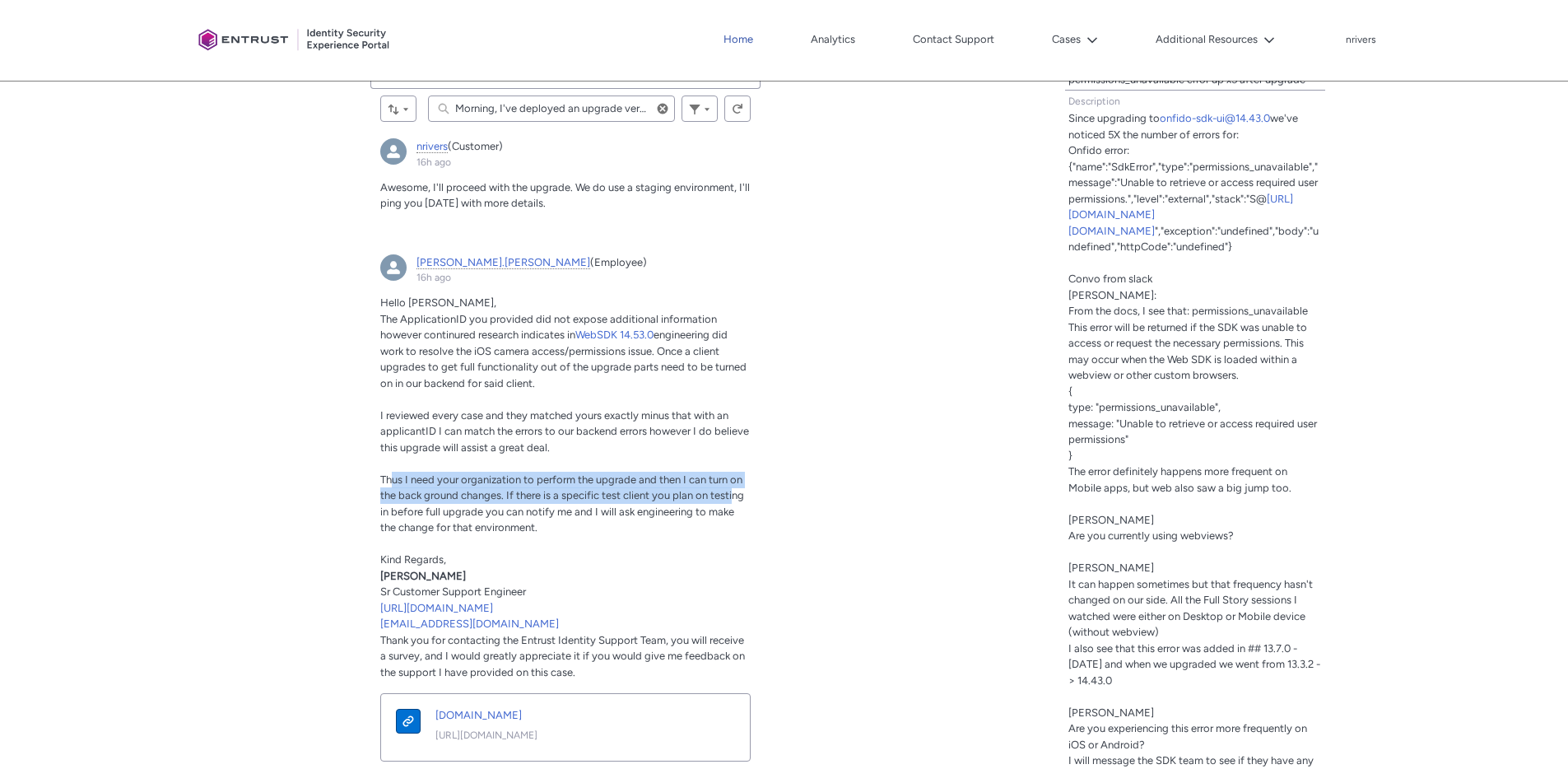
type input "Morning, I've deployed an upgrade version of the SDK on our dev/staging environ…"
type lightning-primitive-input-simple "Morning, I've deployed an upgrade version of the SDK on our dev/staging environ…"
type input "Morning, I've deployed an upgrade version of the SDK on our dev/staging environ…"
type lightning-primitive-input-simple "Morning, I've deployed an upgrade version of the SDK on our dev/staging environ…"
type input "Morning, I've deployed an upgrade version of the SDK on our dev/staging environ…"
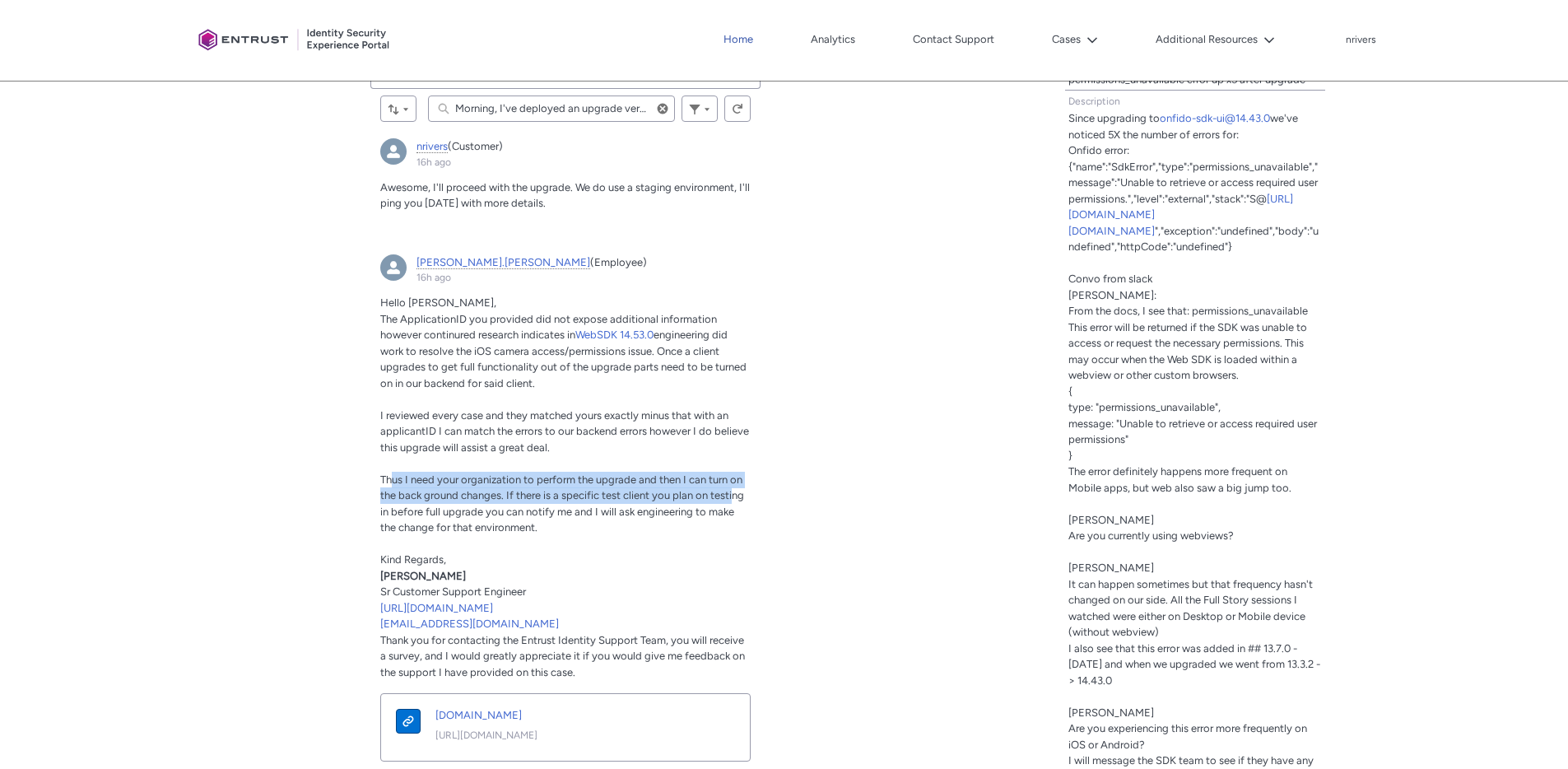
type lightning-primitive-input-simple "Morning, I've deployed an upgrade version of the SDK on our dev/staging environ…"
type input "Morning, I've deployed an upgrade version of the SDK on our dev/staging environ…"
type lightning-primitive-input-simple "Morning, I've deployed an upgrade version of the SDK on our dev/staging environ…"
type input "Morning, I've deployed an upgrade version of the SDK on our dev/staging environ…"
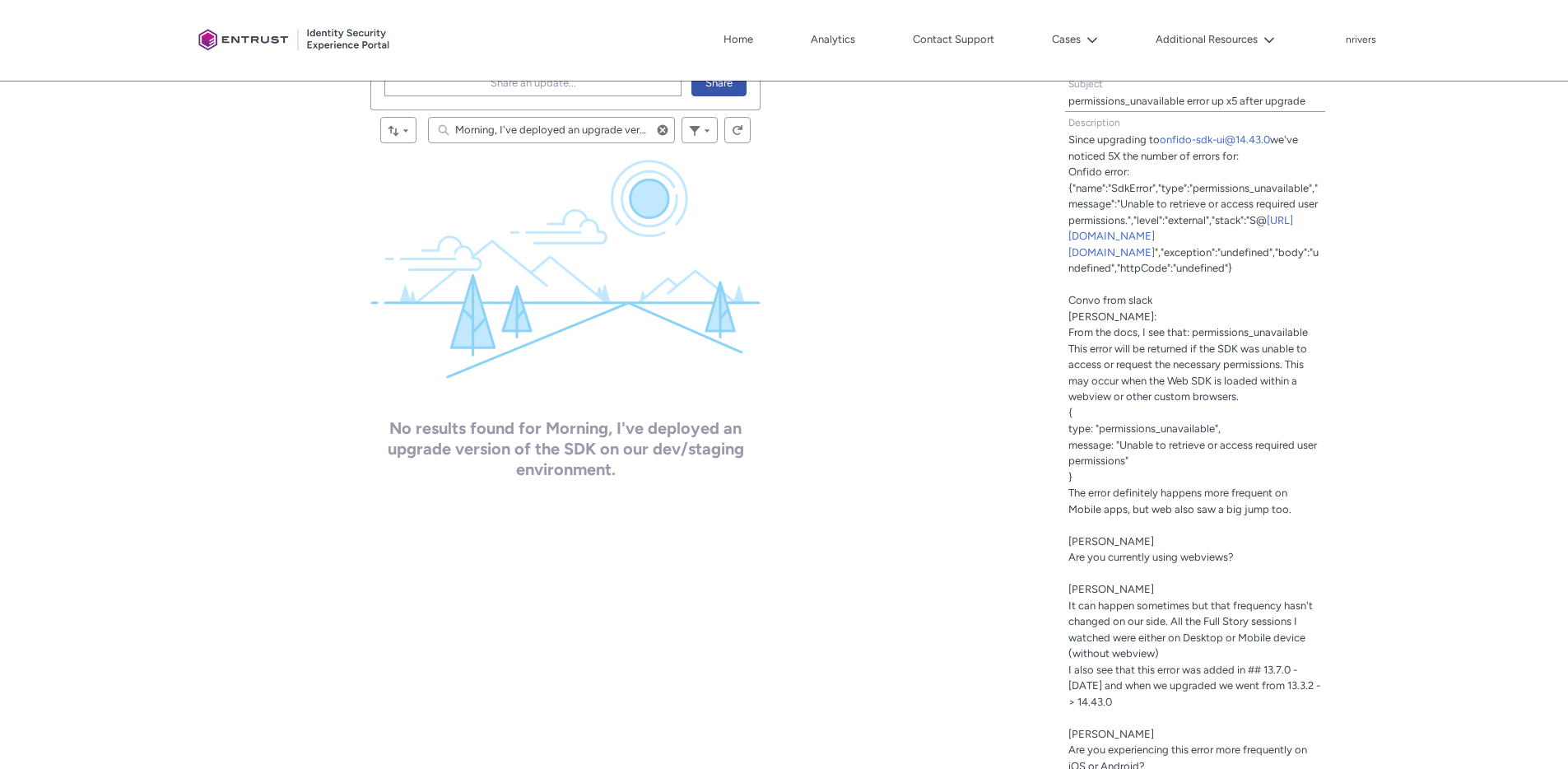
scroll to position [468, 0]
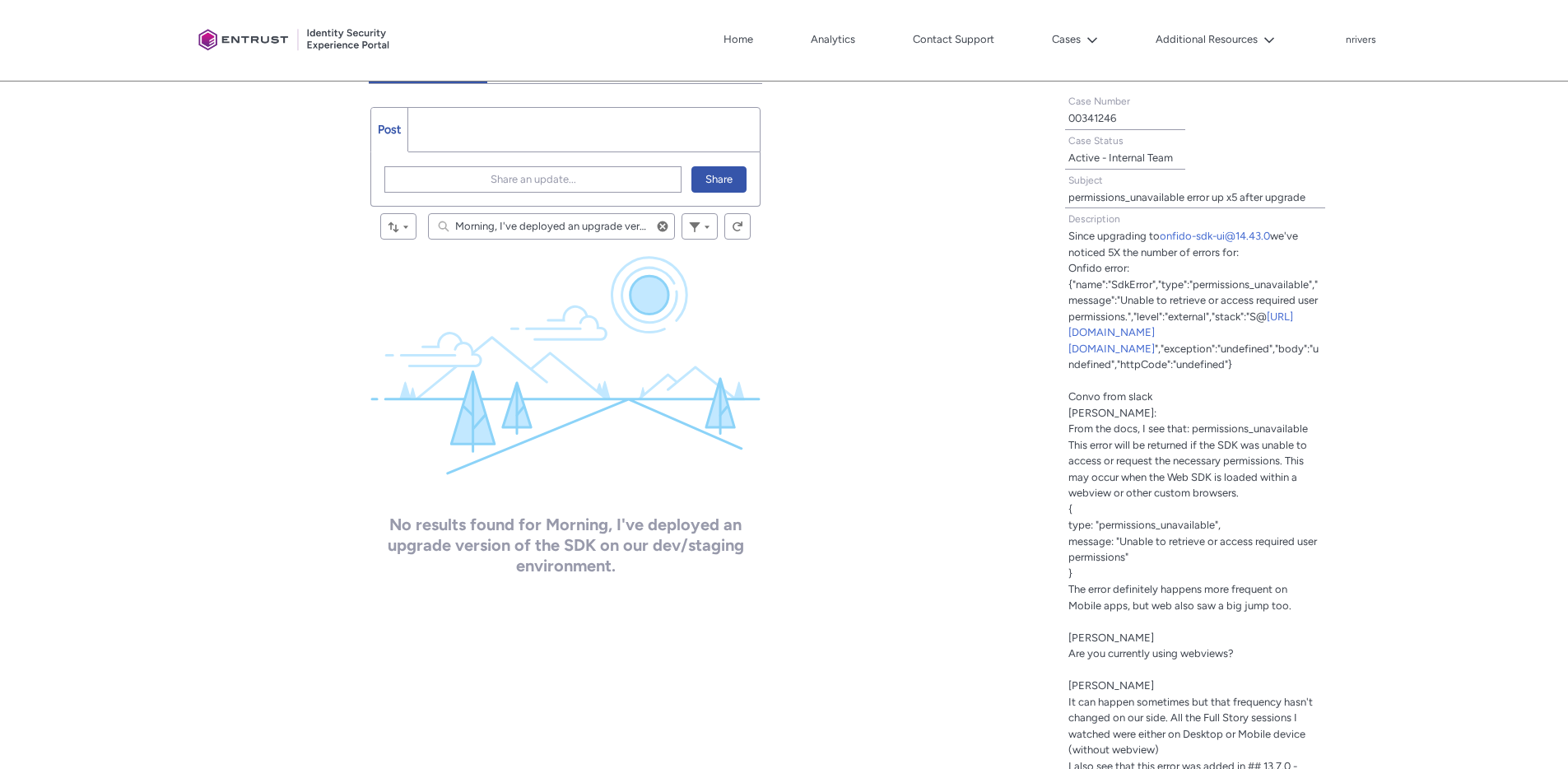
click at [552, 230] on input "Morning, I've deployed an upgrade version of the SDK on our dev/staging environ…" at bounding box center [552, 226] width 247 height 26
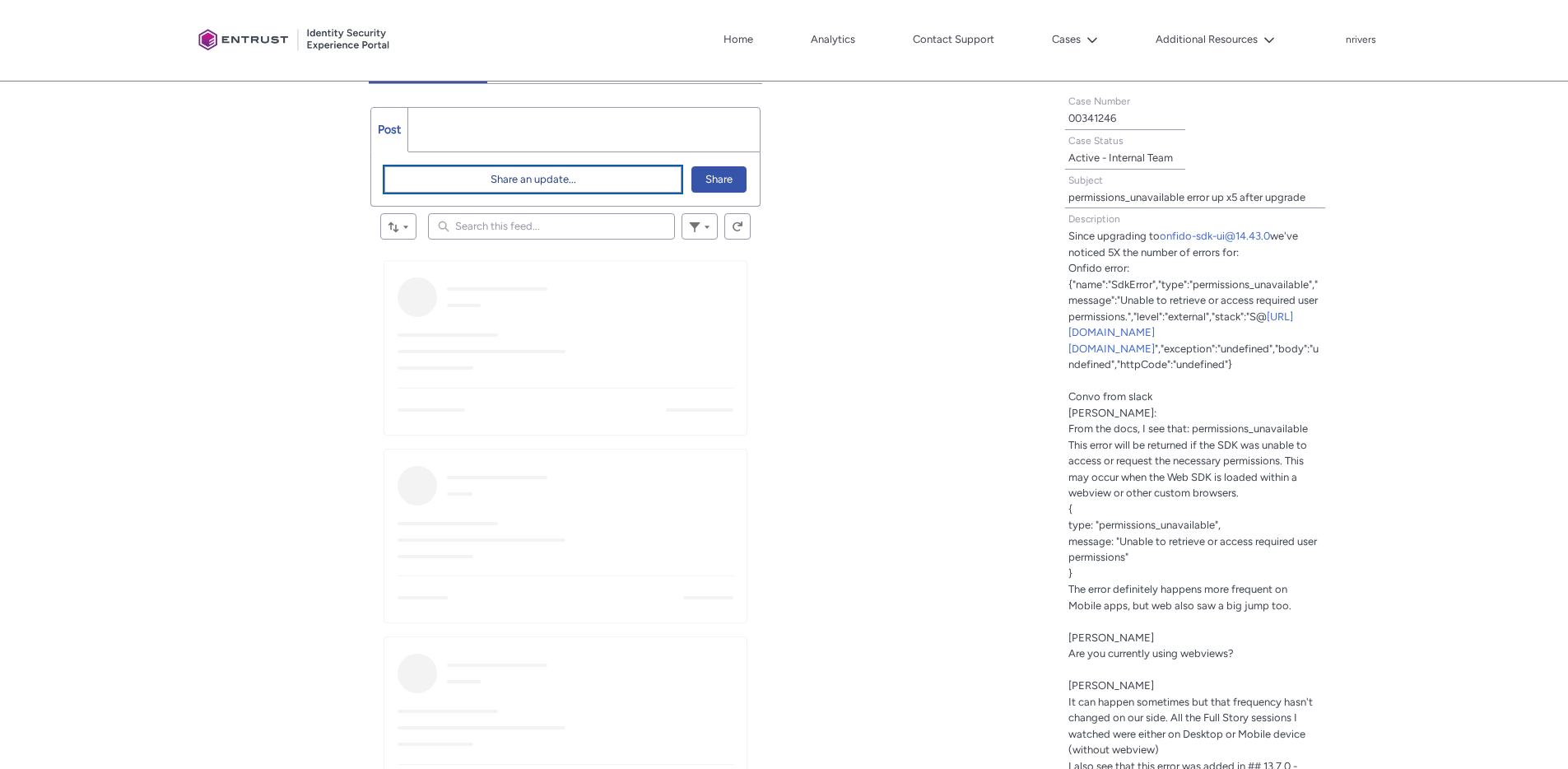
click at [544, 181] on span "Share an update..." at bounding box center [534, 179] width 86 height 25
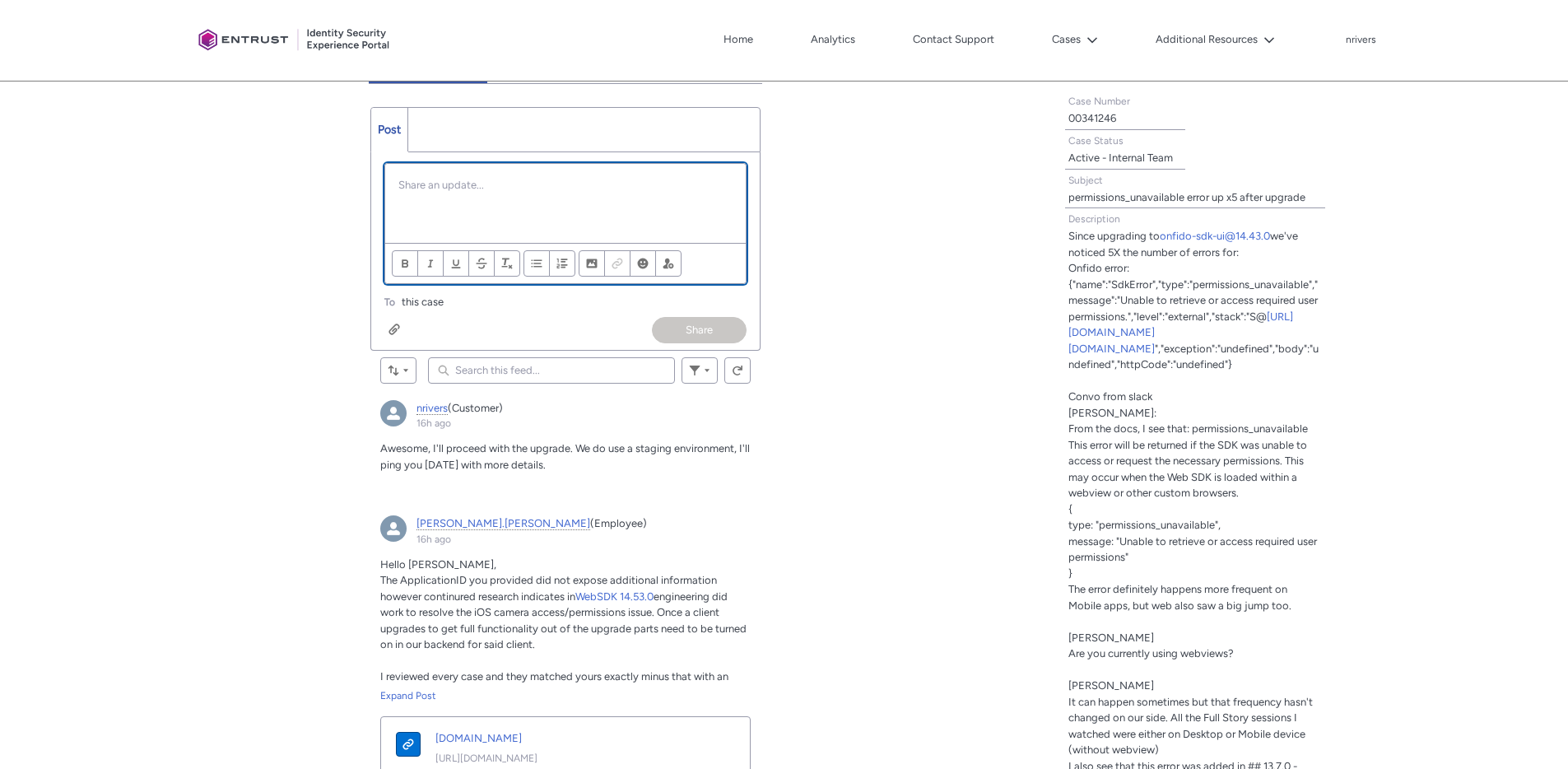
scroll to position [0, 0]
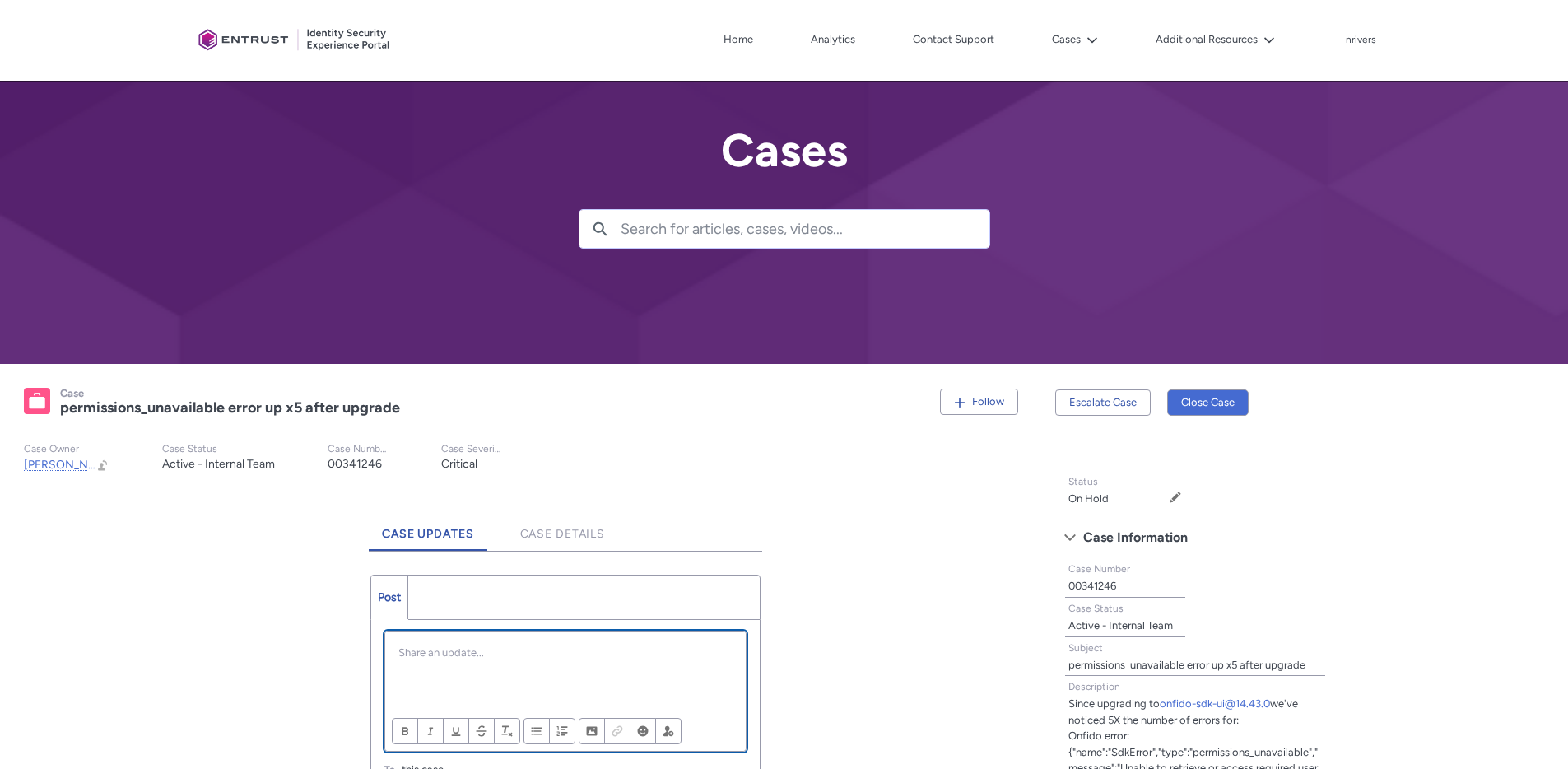
paste div "Chatter Publisher"
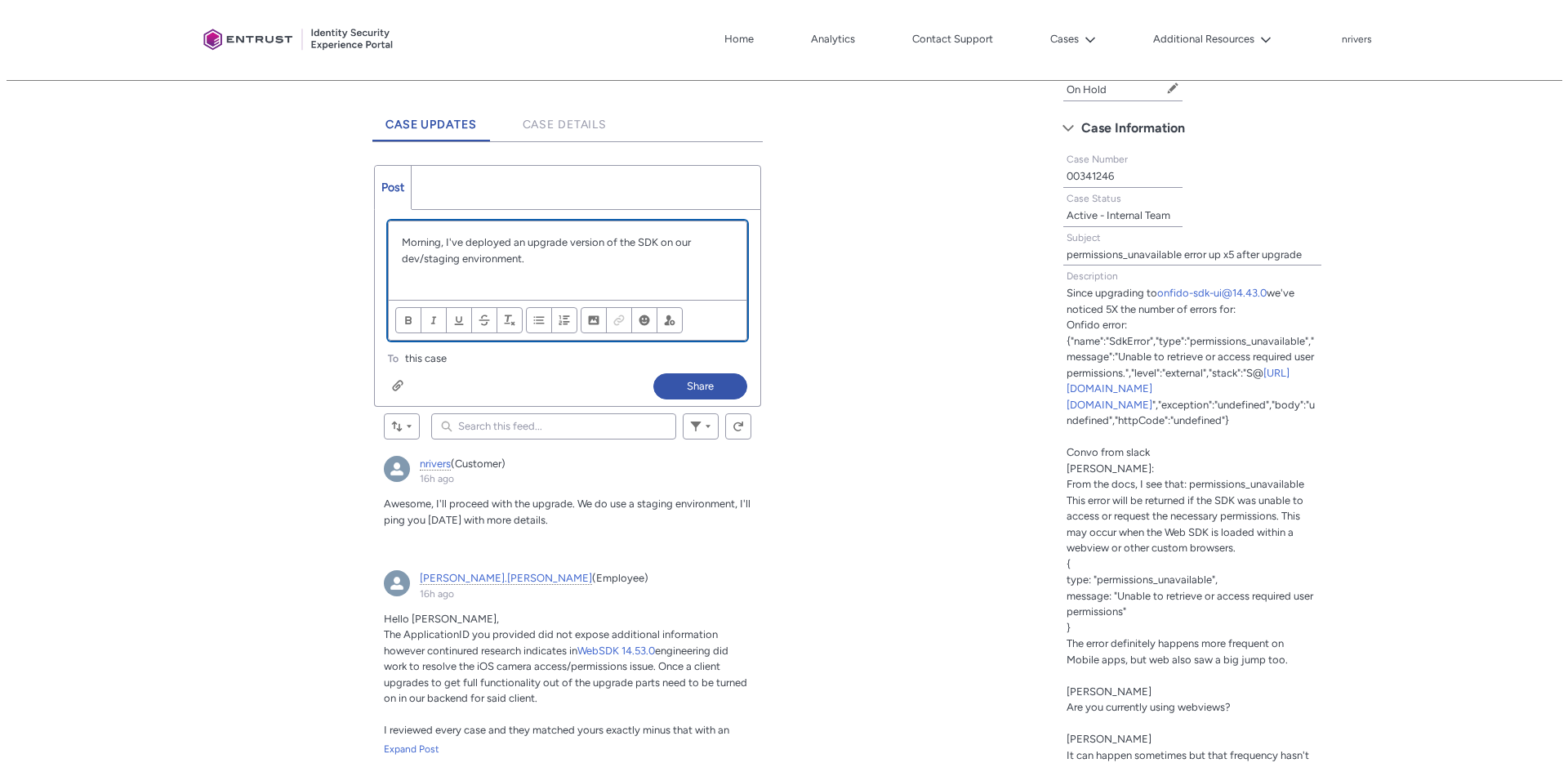
scroll to position [409, 0]
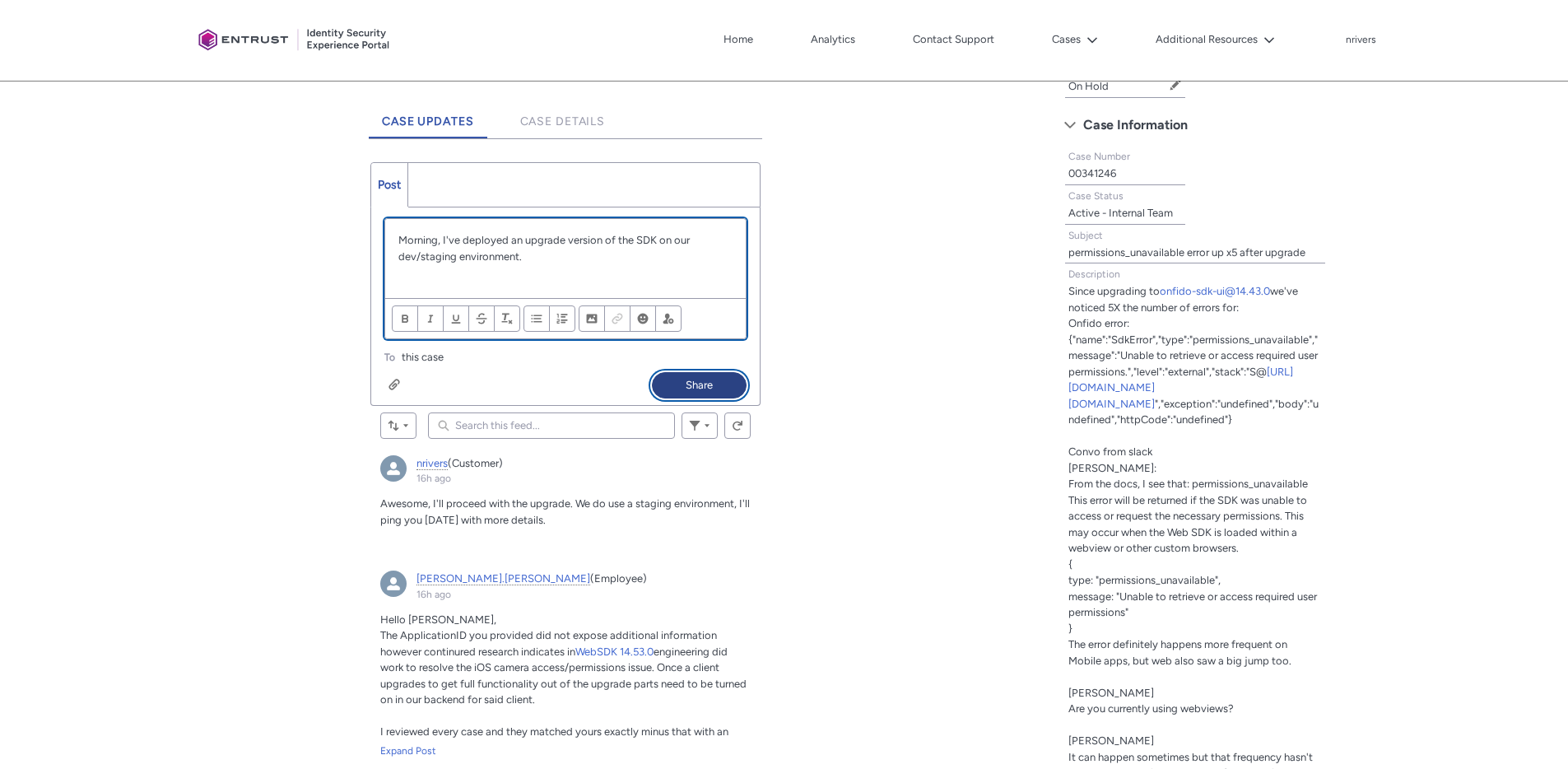
click at [686, 383] on button "Share" at bounding box center [699, 385] width 95 height 26
